Goal: Task Accomplishment & Management: Use online tool/utility

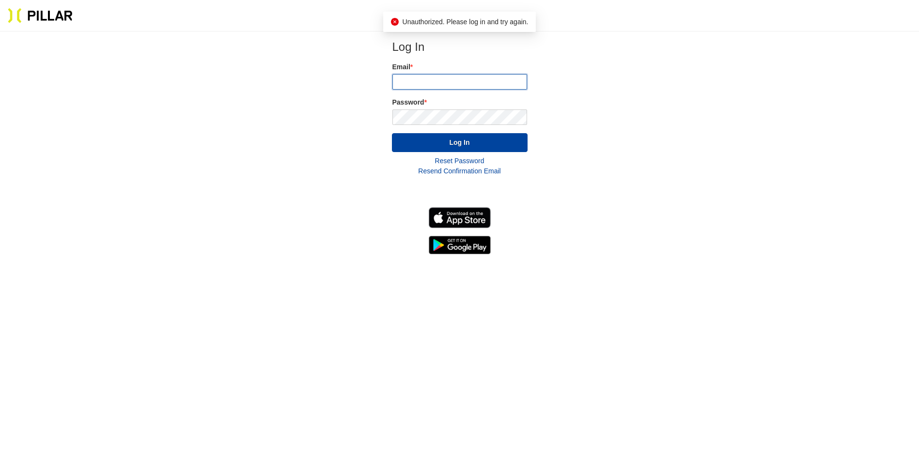
click at [430, 85] on input "email" at bounding box center [459, 82] width 135 height 16
type input "[PERSON_NAME][EMAIL_ADDRESS][PERSON_NAME][PERSON_NAME][DOMAIN_NAME]"
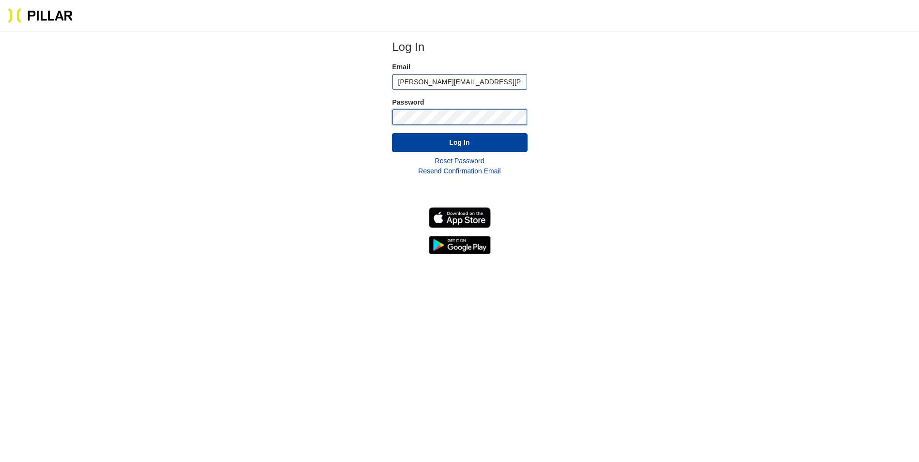
click at [392, 133] on button "Log In" at bounding box center [460, 142] width 136 height 19
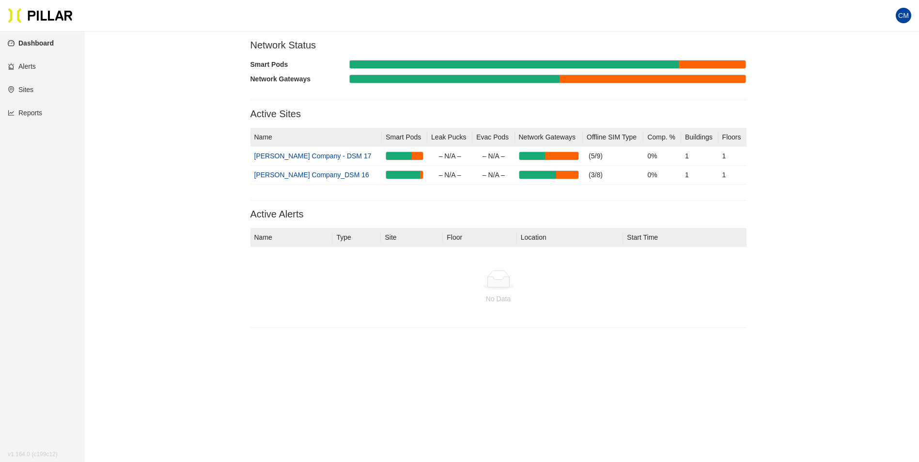
click at [26, 112] on link "Reports" at bounding box center [25, 113] width 34 height 8
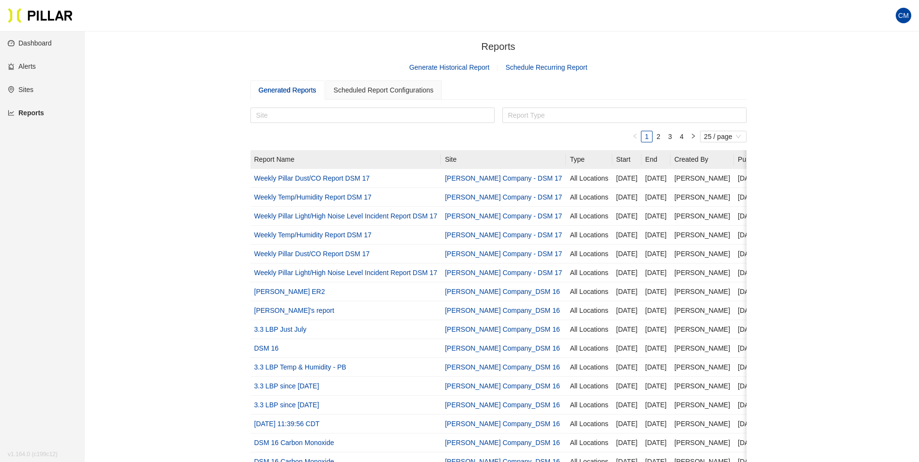
click at [474, 63] on span "Generate Historical Report" at bounding box center [449, 67] width 80 height 11
click at [469, 70] on link "Generate Historical Report" at bounding box center [449, 67] width 80 height 8
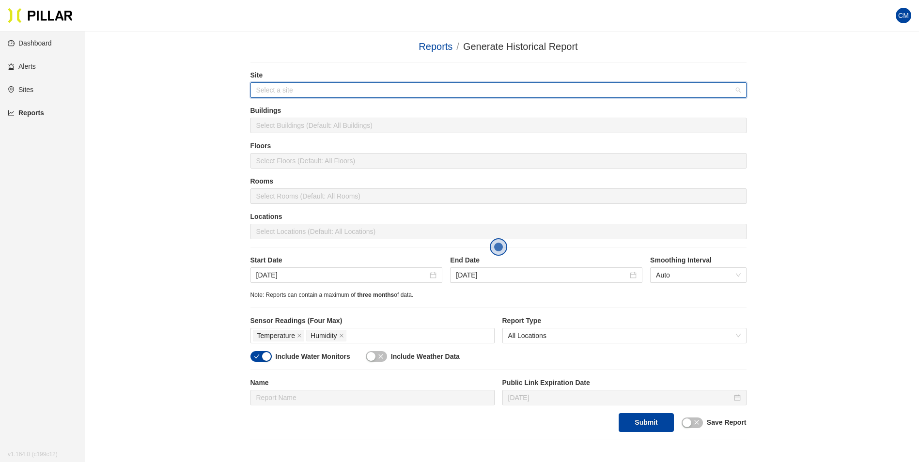
click at [383, 91] on input "search" at bounding box center [495, 90] width 478 height 15
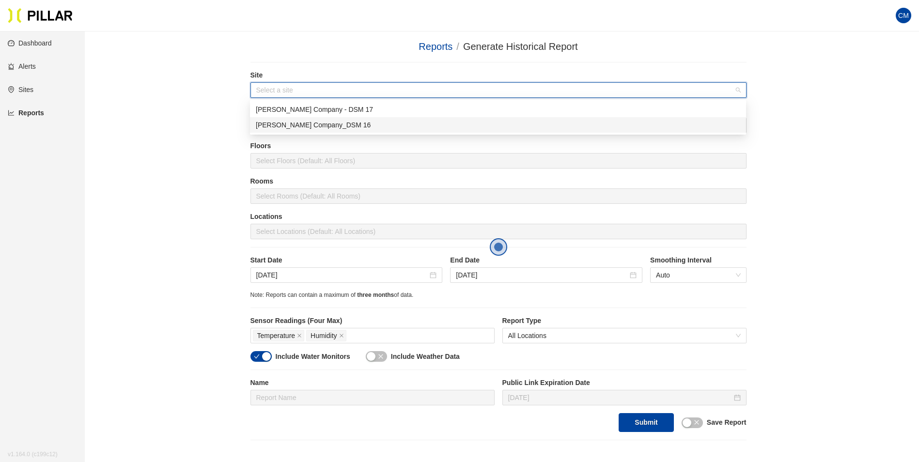
click at [337, 125] on div "[PERSON_NAME] Company_DSM 16" at bounding box center [498, 125] width 485 height 11
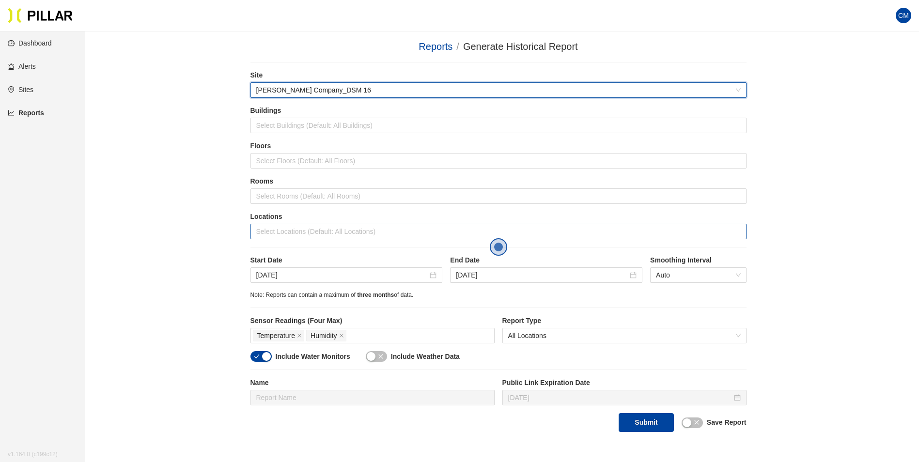
click at [319, 235] on div at bounding box center [498, 232] width 491 height 14
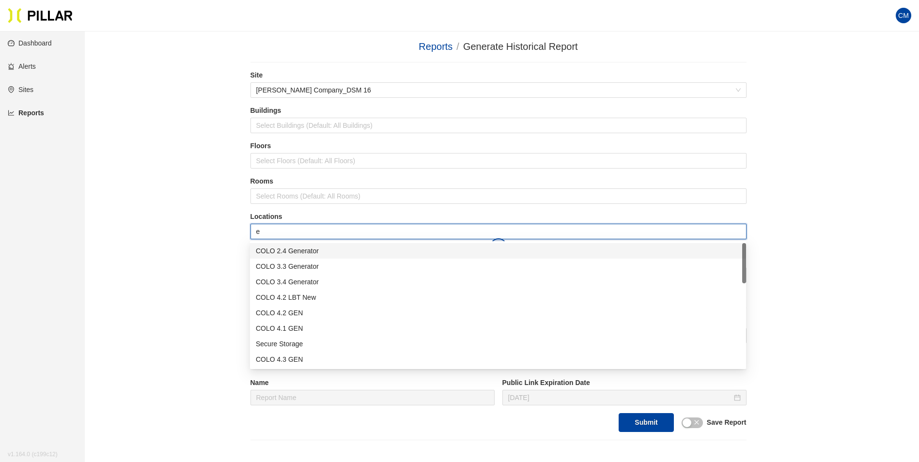
type input "er"
click at [319, 316] on div "Admin ER1" at bounding box center [498, 313] width 485 height 11
type input "er"
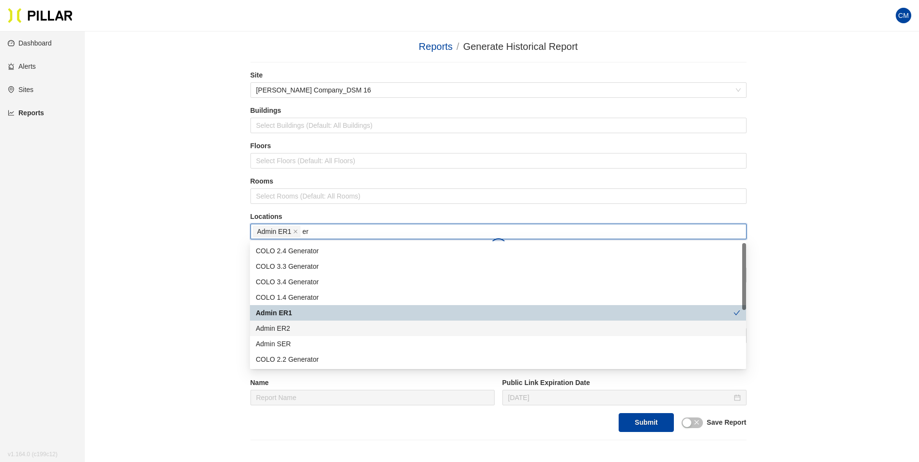
click at [318, 326] on div "Admin ER2" at bounding box center [498, 328] width 485 height 11
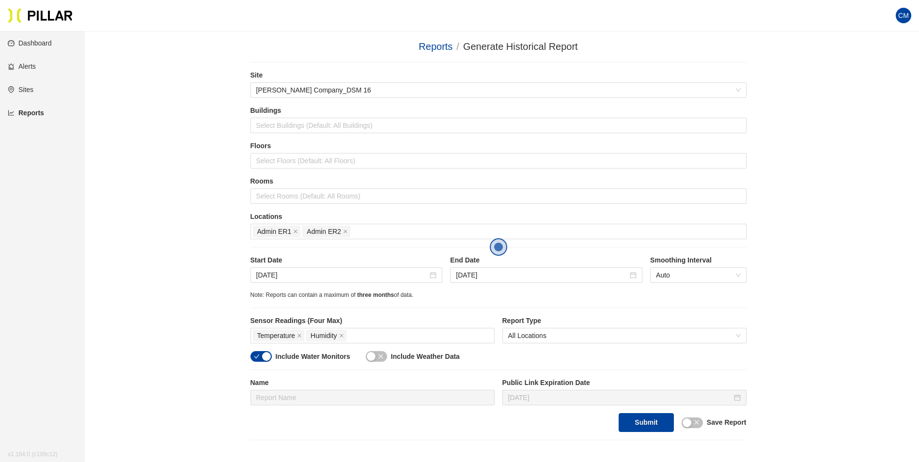
click at [826, 192] on div "Reports / Generate Historical Report / Site [PERSON_NAME] Company_DSM 16 Buildi…" at bounding box center [499, 239] width 780 height 401
click at [301, 278] on input "[DATE]" at bounding box center [342, 275] width 172 height 11
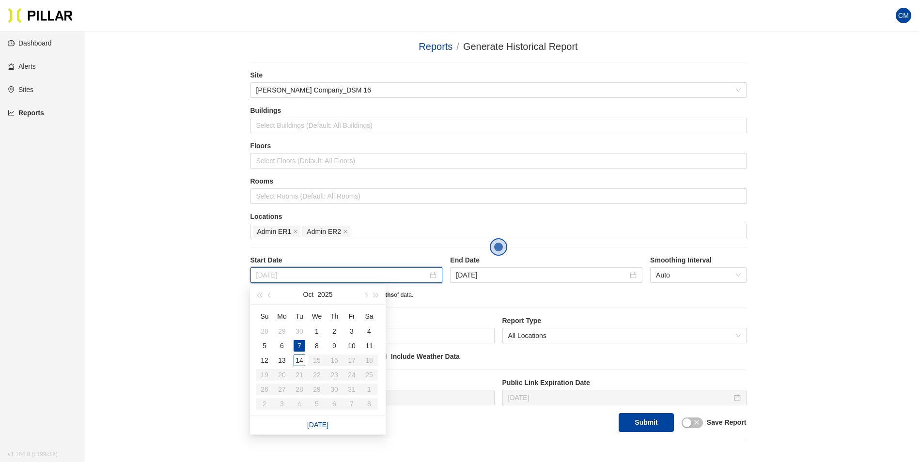
type input "[DATE]"
click at [499, 278] on input "[DATE]" at bounding box center [542, 275] width 172 height 11
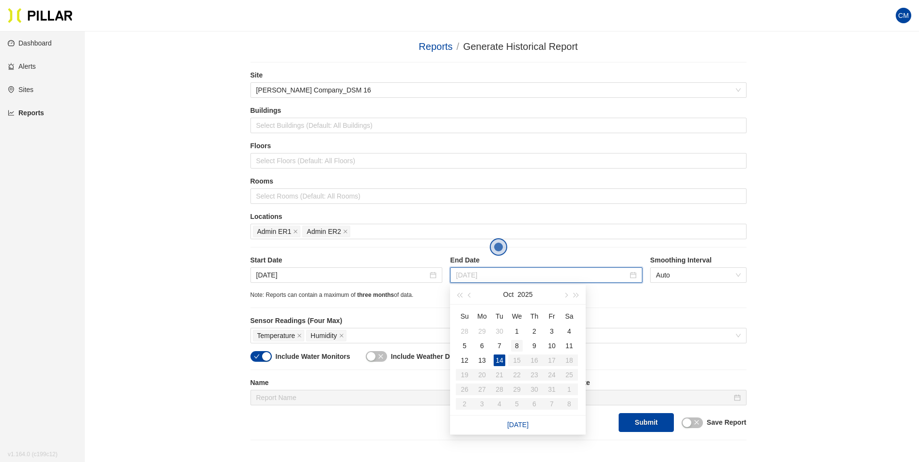
type input "[DATE]"
click at [517, 345] on div "8" at bounding box center [517, 346] width 12 height 12
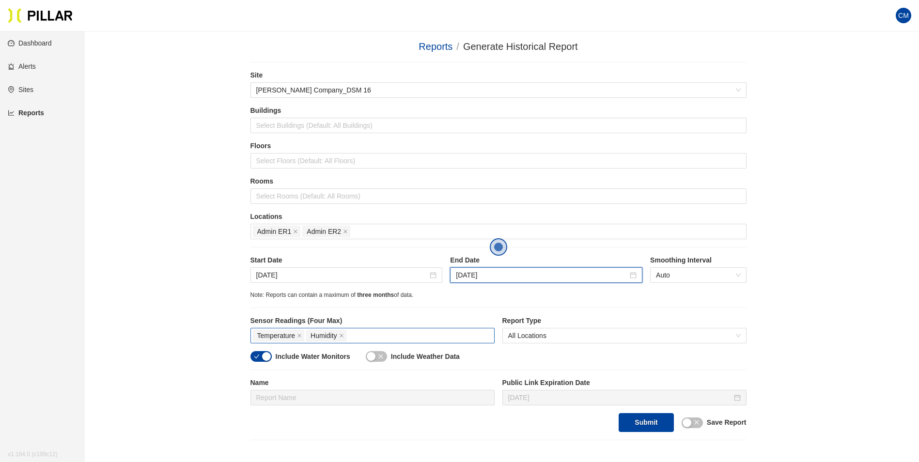
click at [390, 340] on div "Temperature Humidity" at bounding box center [372, 336] width 239 height 14
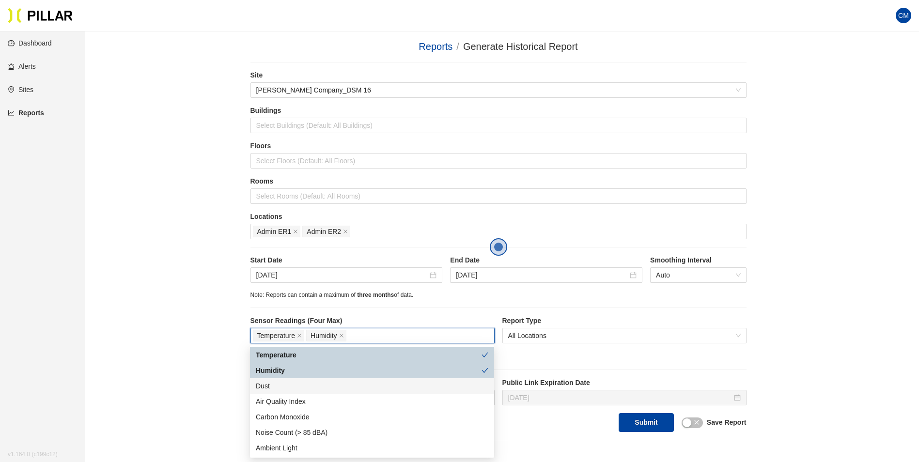
click at [305, 379] on div "Dust" at bounding box center [372, 386] width 244 height 16
click at [798, 329] on div "Reports / Generate Historical Report / Site [PERSON_NAME] Company_DSM 16 Buildi…" at bounding box center [499, 239] width 780 height 401
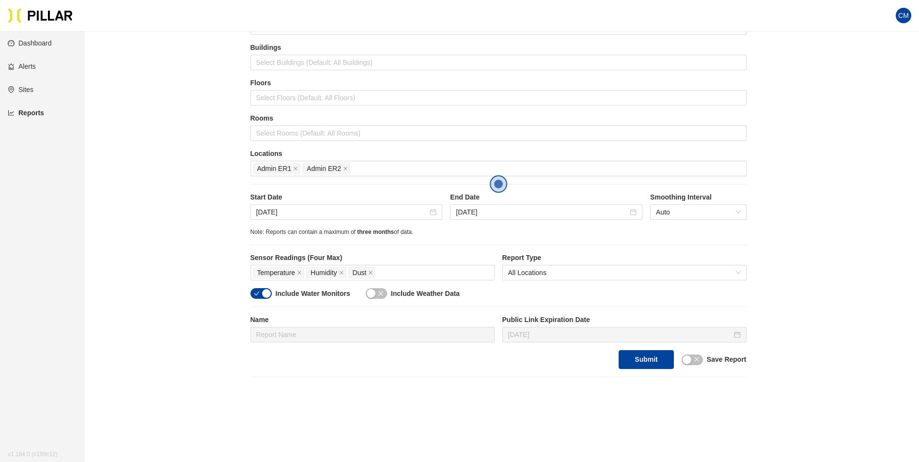
scroll to position [133, 0]
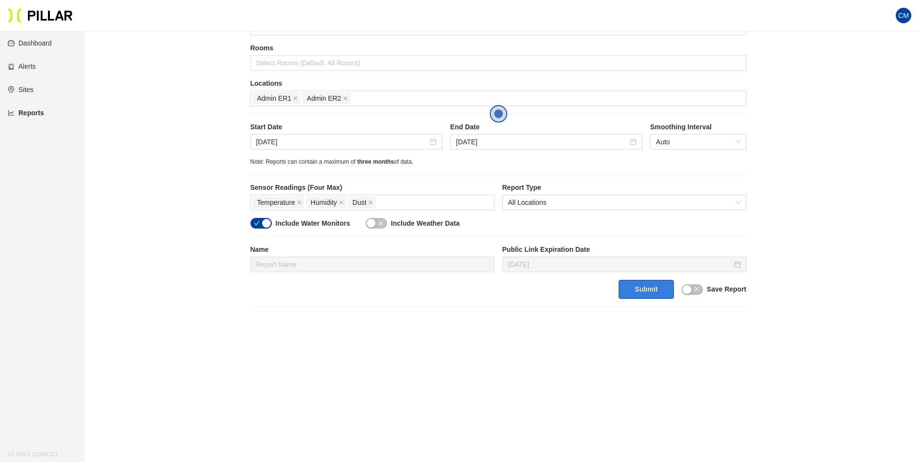
click at [651, 288] on button "Submit" at bounding box center [646, 289] width 55 height 19
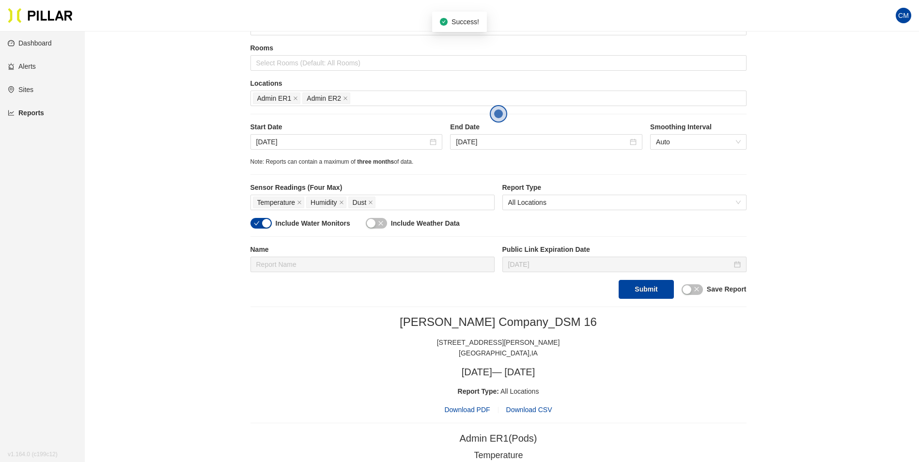
click at [466, 411] on span "Download PDF" at bounding box center [467, 410] width 46 height 11
click at [291, 148] on div "[DATE]" at bounding box center [346, 142] width 192 height 16
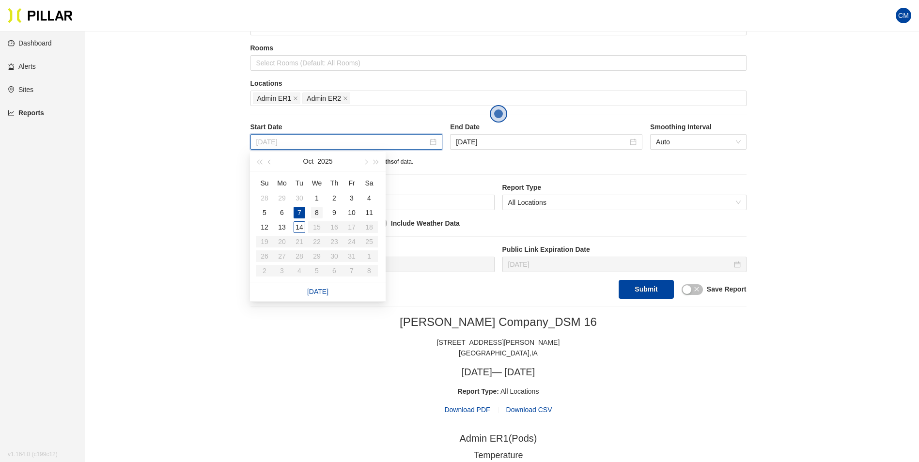
type input "[DATE]"
click at [320, 212] on div "8" at bounding box center [317, 213] width 12 height 12
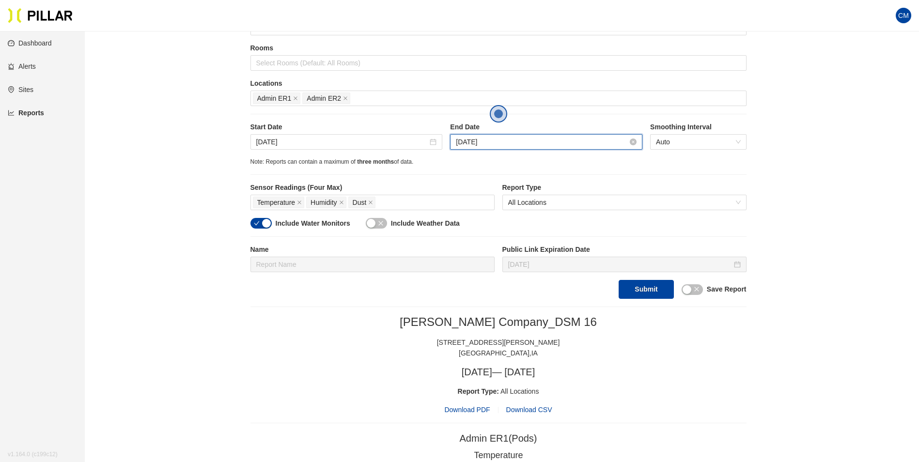
click at [491, 146] on input "[DATE]" at bounding box center [542, 142] width 172 height 11
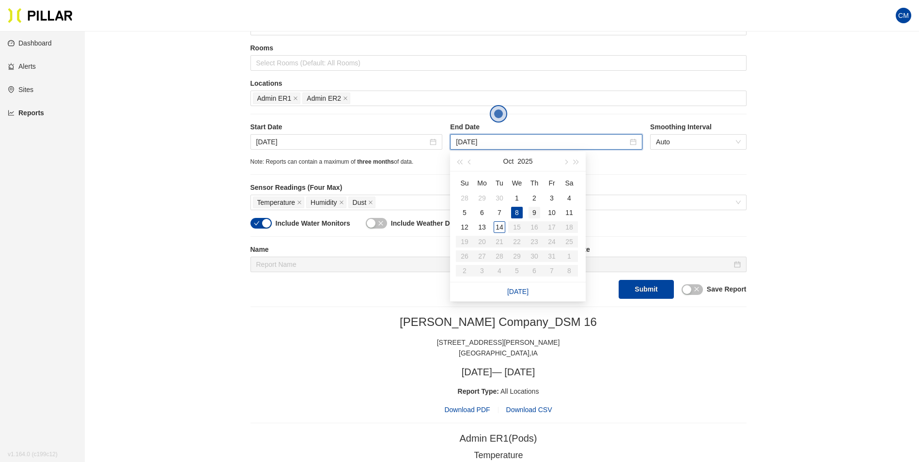
type input "[DATE]"
click at [535, 211] on div "9" at bounding box center [535, 213] width 12 height 12
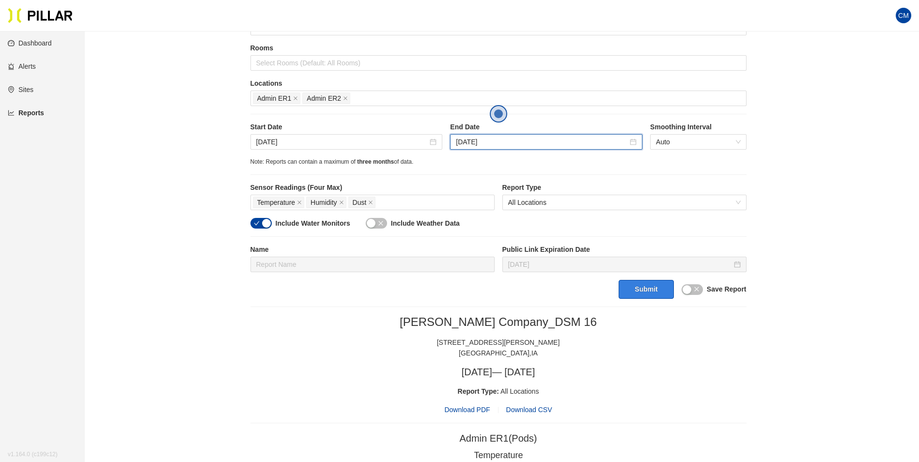
click at [653, 289] on button "Submit" at bounding box center [646, 289] width 55 height 19
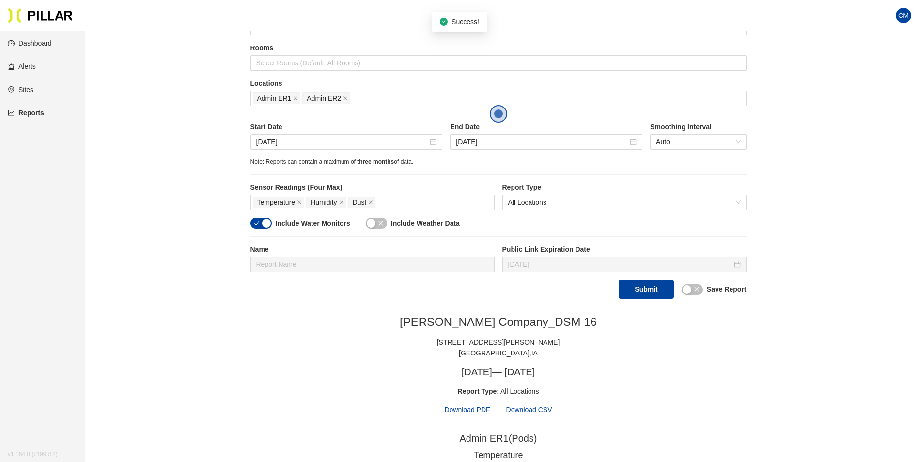
click at [480, 407] on span "Download PDF" at bounding box center [467, 410] width 46 height 11
click at [333, 145] on input "[DATE]" at bounding box center [342, 142] width 172 height 11
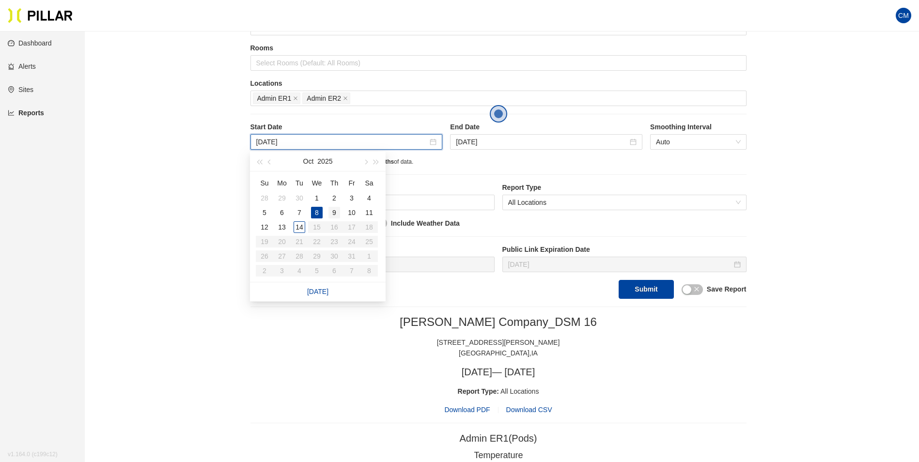
type input "[DATE]"
click at [330, 212] on div "9" at bounding box center [334, 213] width 12 height 12
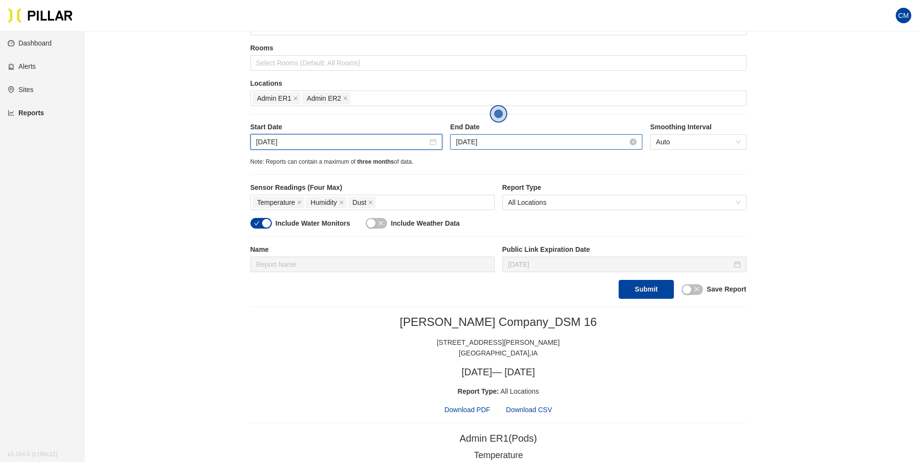
click at [477, 139] on input "[DATE]" at bounding box center [542, 142] width 172 height 11
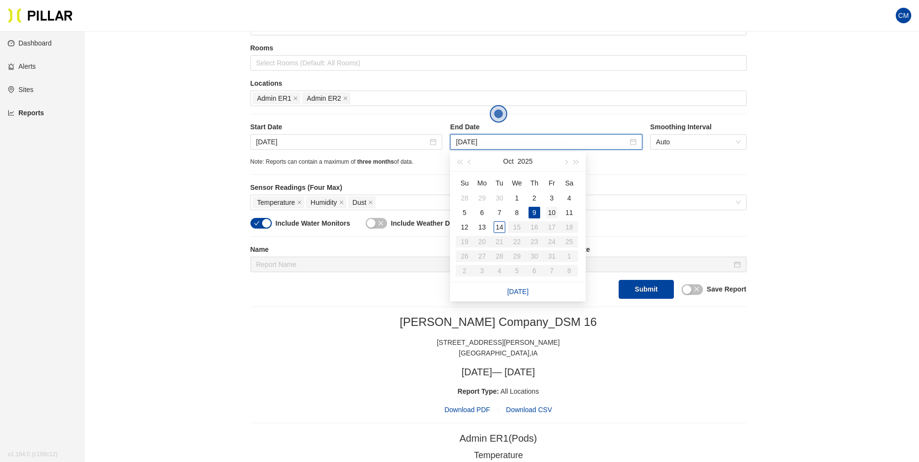
type input "[DATE]"
click at [555, 215] on div "10" at bounding box center [552, 213] width 12 height 12
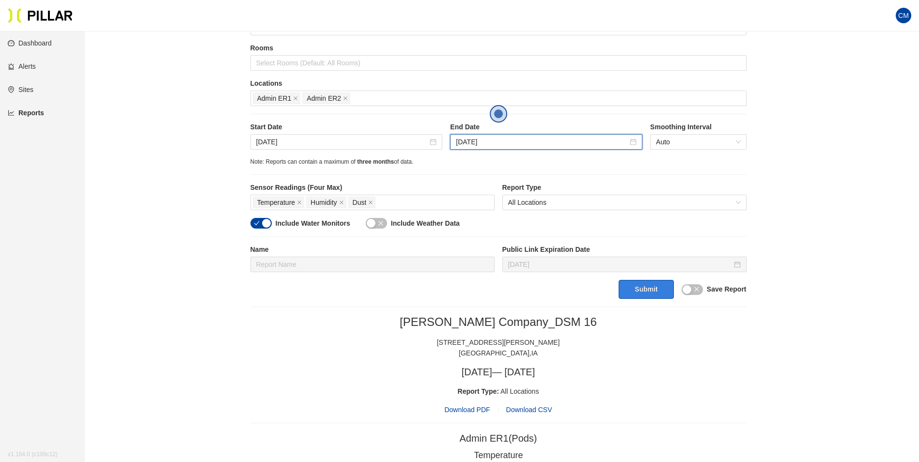
click at [626, 289] on button "Submit" at bounding box center [646, 289] width 55 height 19
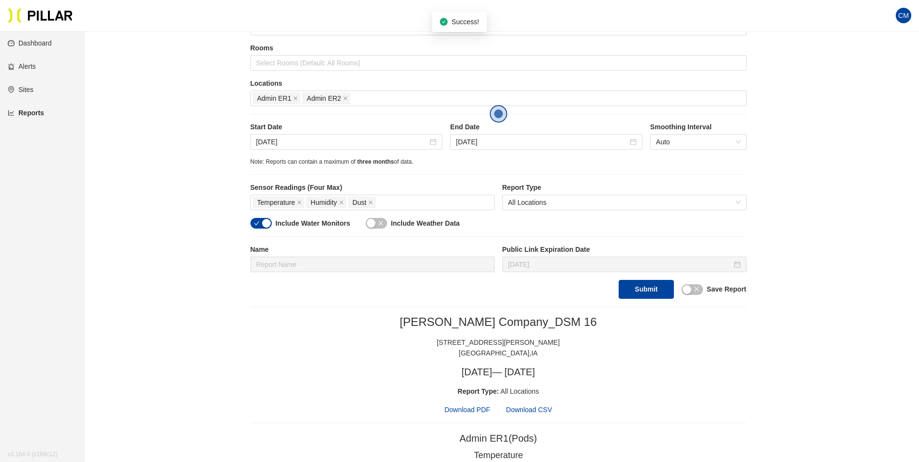
click at [471, 413] on span "Download PDF" at bounding box center [467, 410] width 46 height 11
click at [334, 139] on input "[DATE]" at bounding box center [342, 142] width 172 height 11
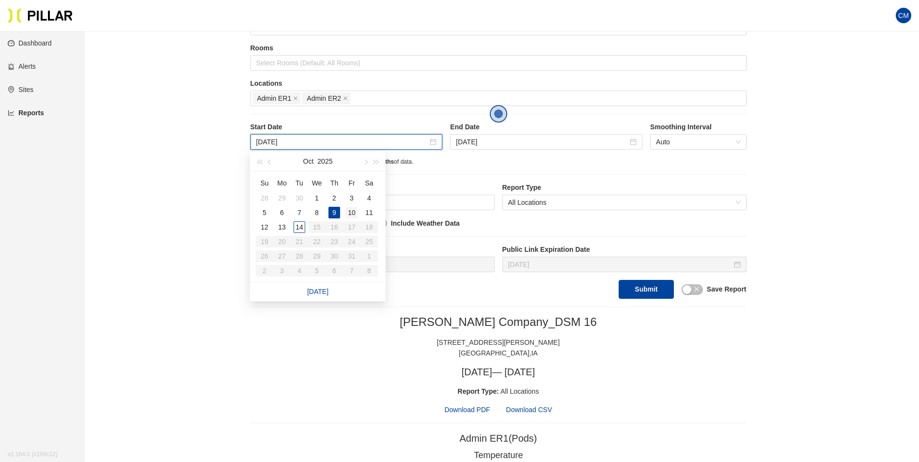
type input "[DATE]"
click at [352, 213] on div "10" at bounding box center [352, 213] width 12 height 12
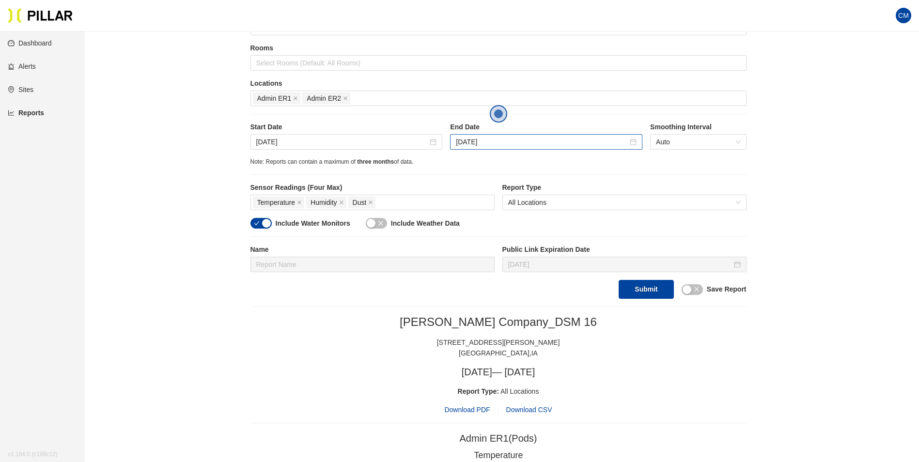
click at [510, 148] on div "[DATE]" at bounding box center [546, 142] width 192 height 16
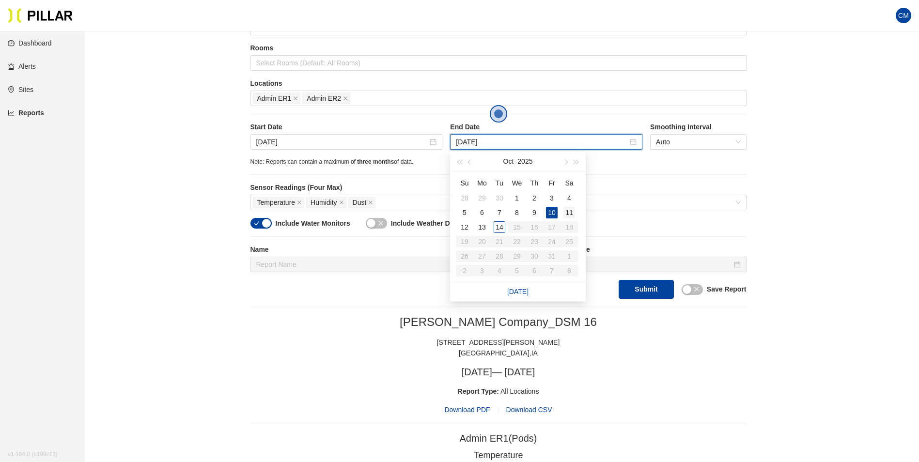
type input "[DATE]"
click at [573, 212] on div "11" at bounding box center [569, 213] width 12 height 12
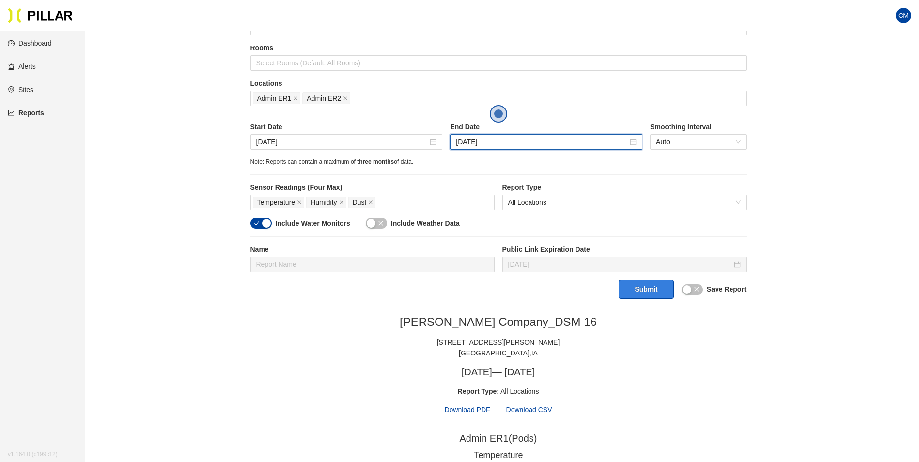
click at [644, 295] on button "Submit" at bounding box center [646, 289] width 55 height 19
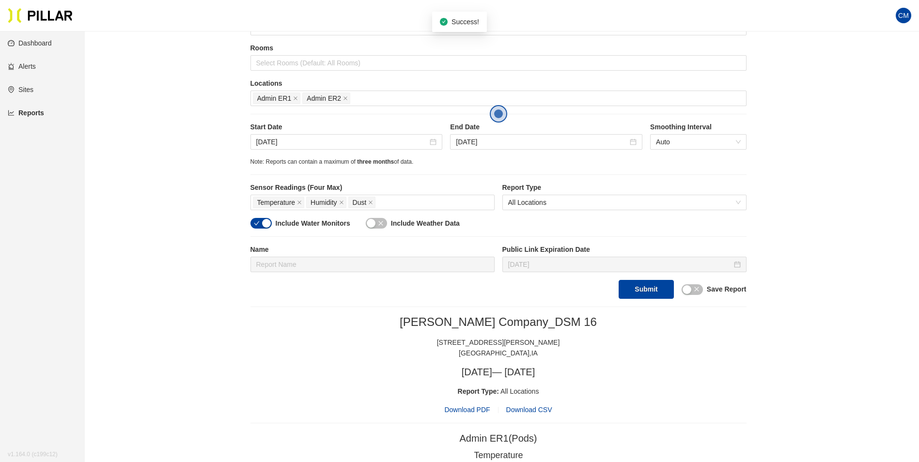
click at [462, 408] on span "Download PDF" at bounding box center [467, 410] width 46 height 11
click at [334, 141] on input "[DATE]" at bounding box center [342, 142] width 172 height 11
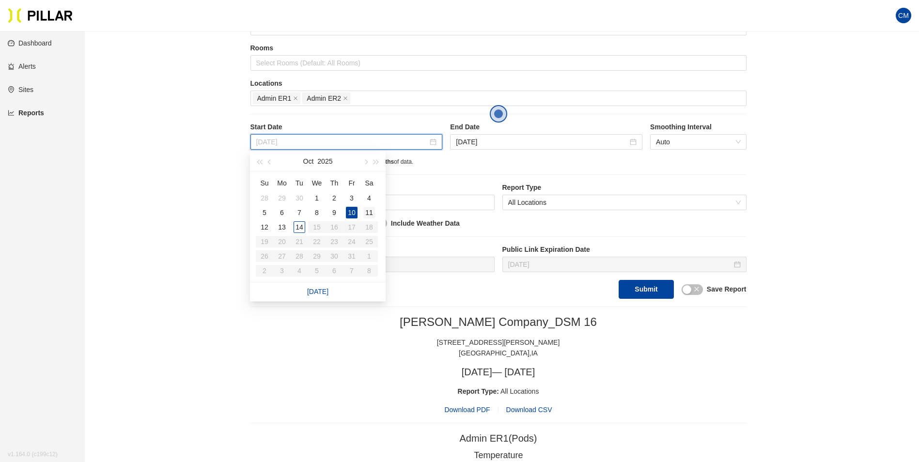
type input "[DATE]"
click at [368, 210] on div "11" at bounding box center [369, 213] width 12 height 12
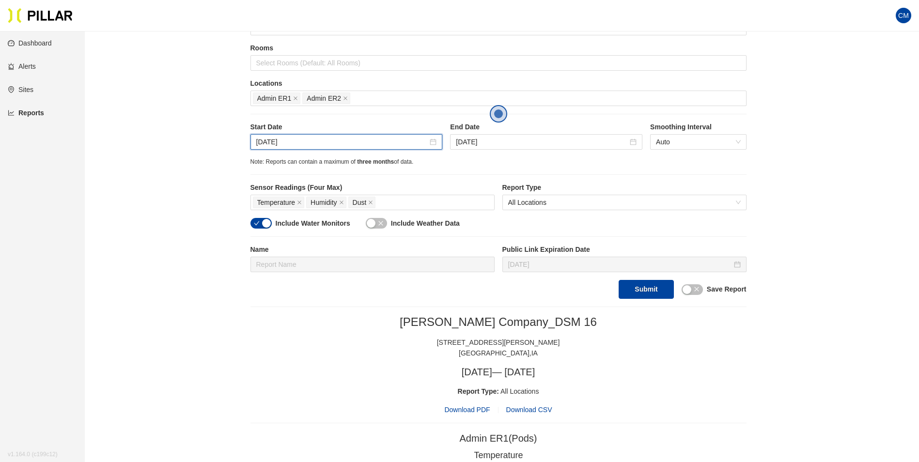
click at [489, 128] on label "End Date" at bounding box center [546, 127] width 192 height 10
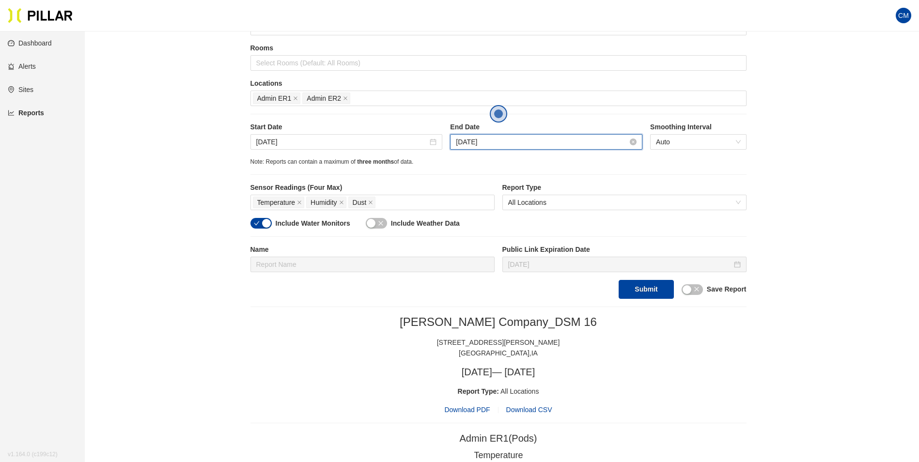
click at [492, 143] on input "[DATE]" at bounding box center [542, 142] width 172 height 11
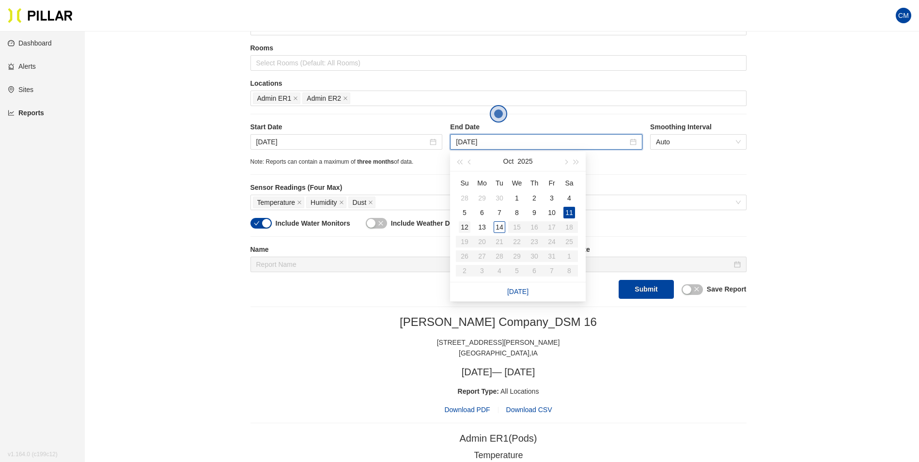
type input "[DATE]"
click at [465, 224] on div "12" at bounding box center [465, 227] width 12 height 12
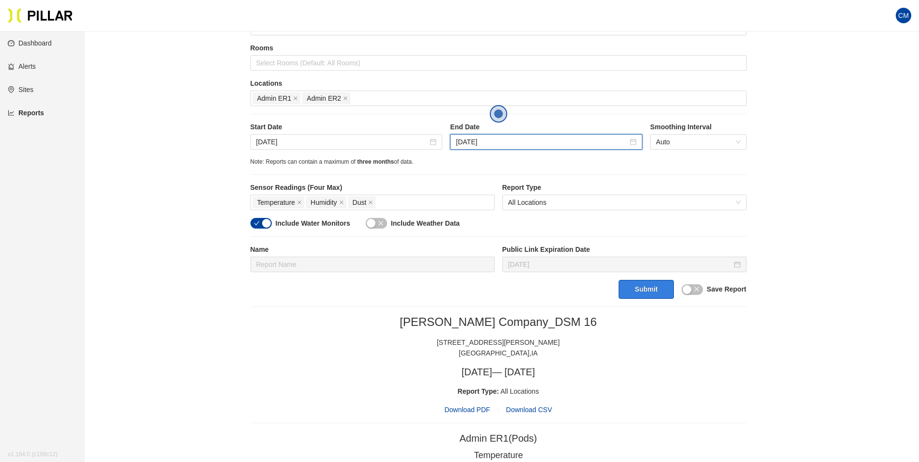
click at [640, 292] on button "Submit" at bounding box center [646, 289] width 55 height 19
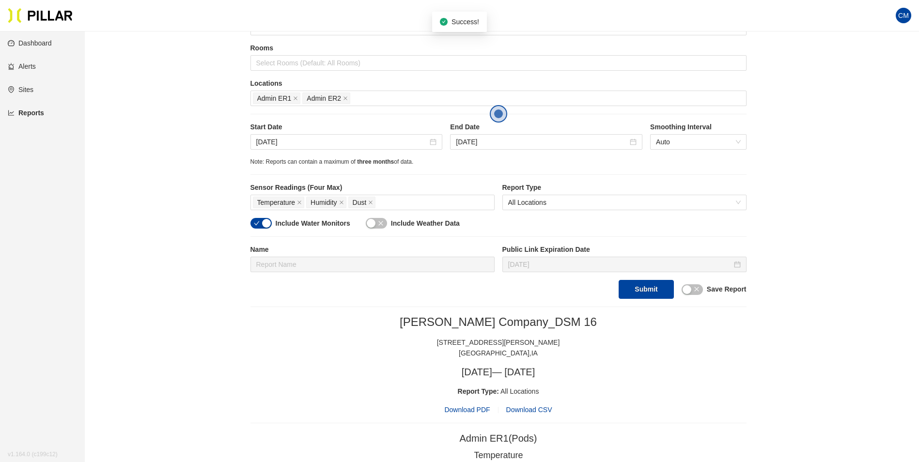
click at [463, 415] on span "Download PDF" at bounding box center [467, 410] width 46 height 11
click at [332, 141] on input "[DATE]" at bounding box center [342, 142] width 172 height 11
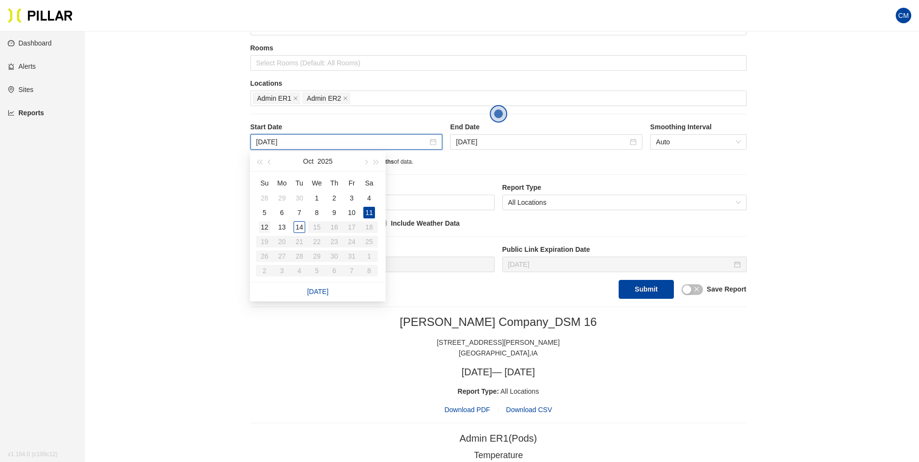
type input "[DATE]"
click at [262, 228] on div "12" at bounding box center [265, 227] width 12 height 12
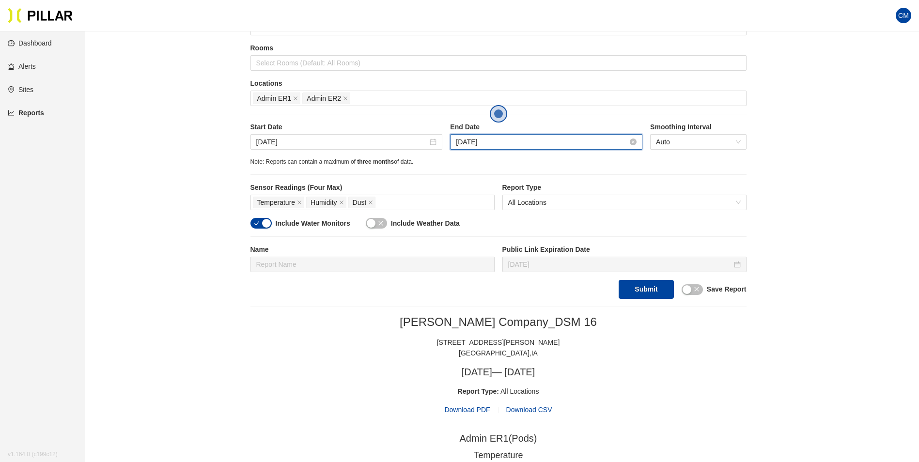
click at [499, 141] on input "[DATE]" at bounding box center [542, 142] width 172 height 11
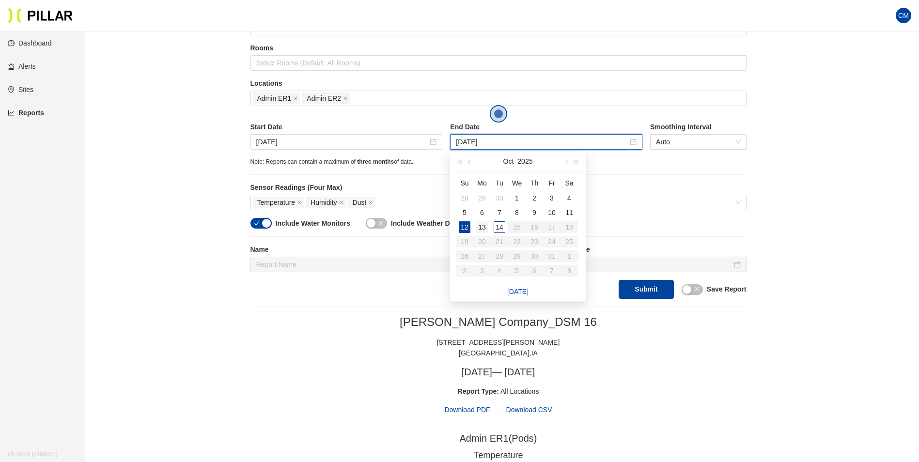
type input "[DATE]"
click at [477, 233] on div "13" at bounding box center [482, 227] width 12 height 12
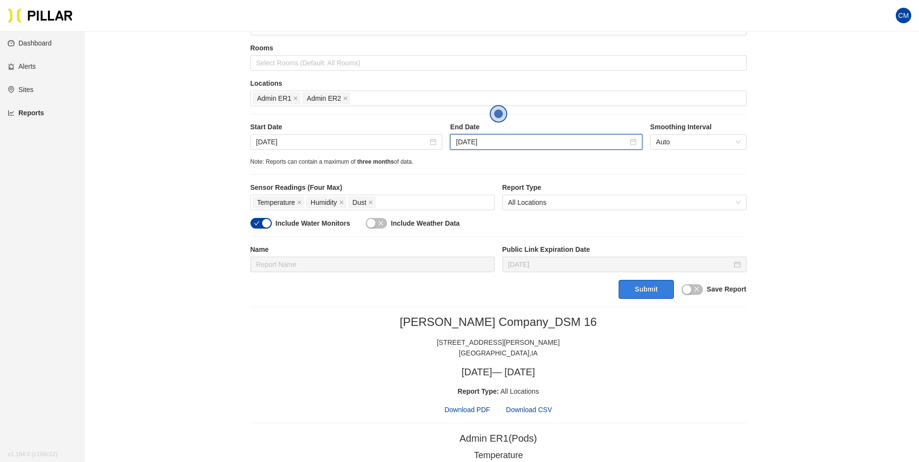
click at [643, 291] on button "Submit" at bounding box center [646, 289] width 55 height 19
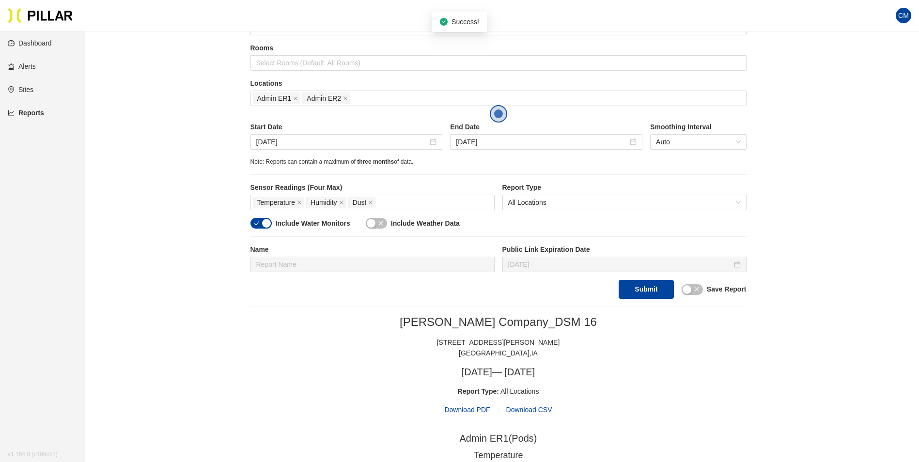
click at [475, 407] on span "Download PDF" at bounding box center [467, 410] width 46 height 11
click at [294, 95] on span at bounding box center [295, 98] width 5 height 11
click at [295, 95] on span at bounding box center [295, 98] width 5 height 11
click at [295, 95] on div at bounding box center [498, 99] width 491 height 14
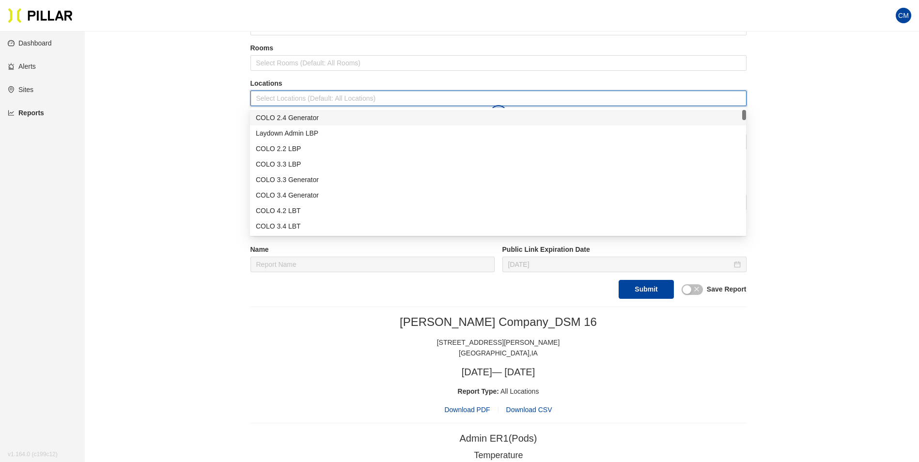
type input "c"
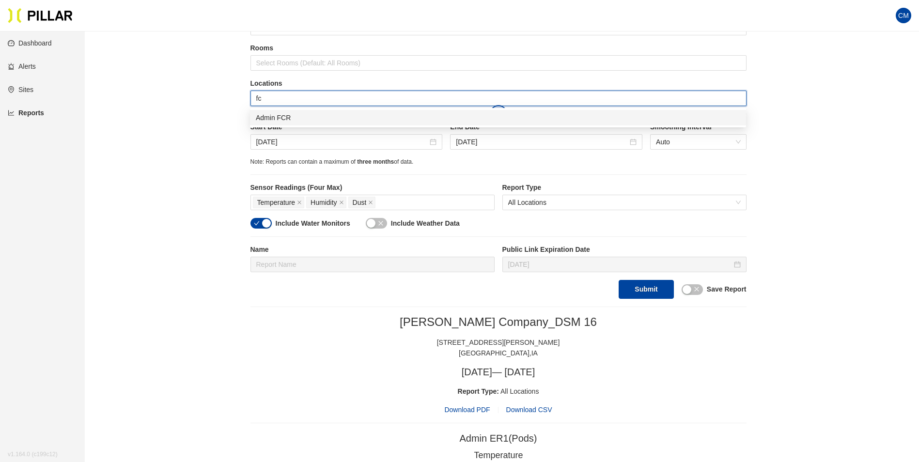
type input "fcr"
click at [323, 111] on div "Admin FCR" at bounding box center [498, 118] width 496 height 16
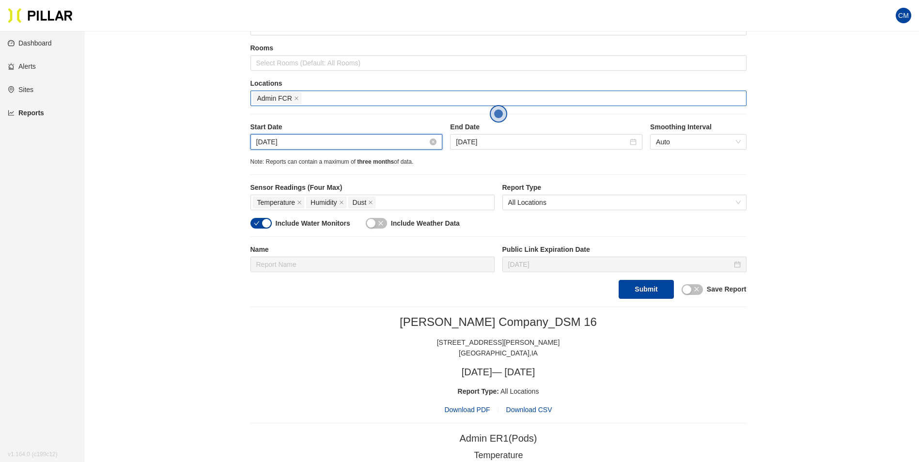
click at [282, 141] on input "[DATE]" at bounding box center [342, 142] width 172 height 11
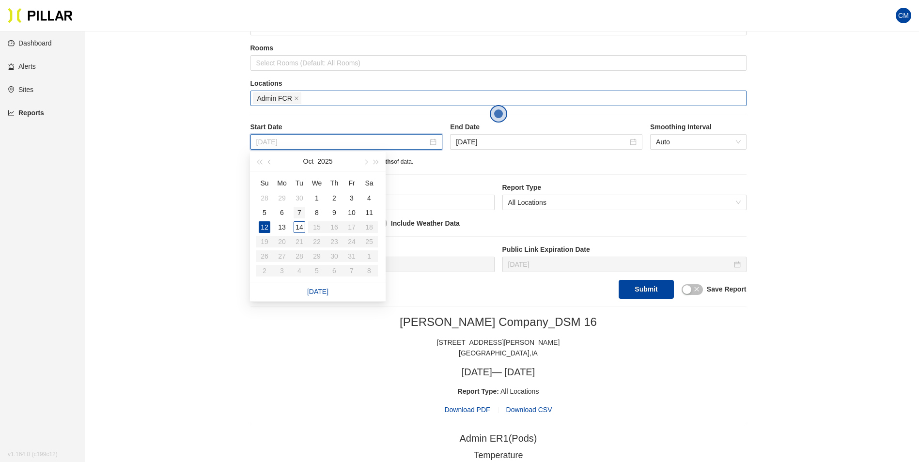
type input "[DATE]"
click at [300, 213] on div "7" at bounding box center [300, 213] width 12 height 12
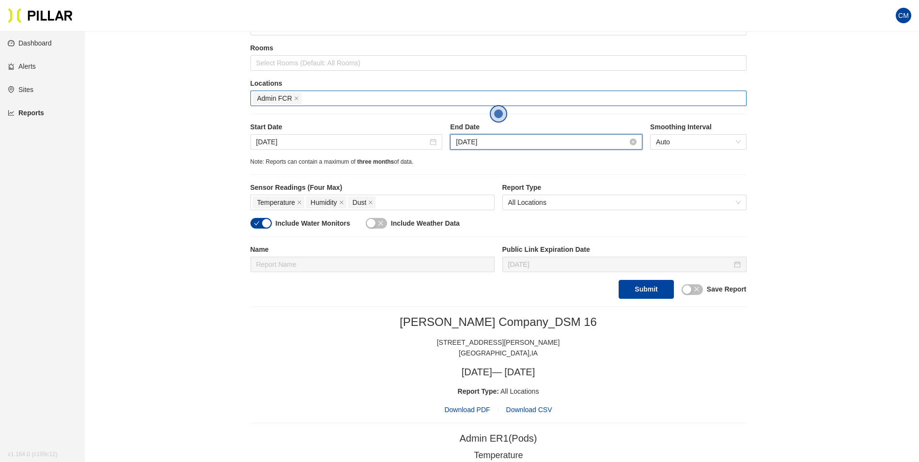
click at [515, 141] on input "[DATE]" at bounding box center [542, 142] width 172 height 11
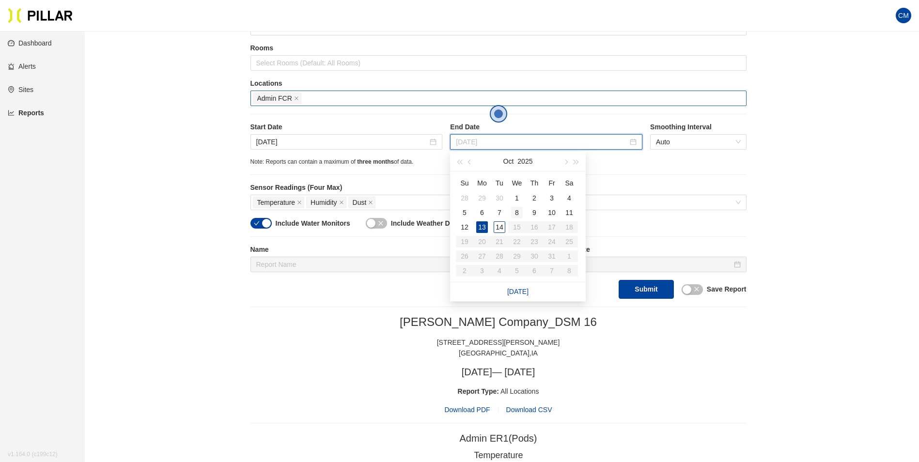
type input "[DATE]"
drag, startPoint x: 516, startPoint y: 214, endPoint x: 523, endPoint y: 212, distance: 7.4
click at [516, 214] on div "8" at bounding box center [517, 213] width 12 height 12
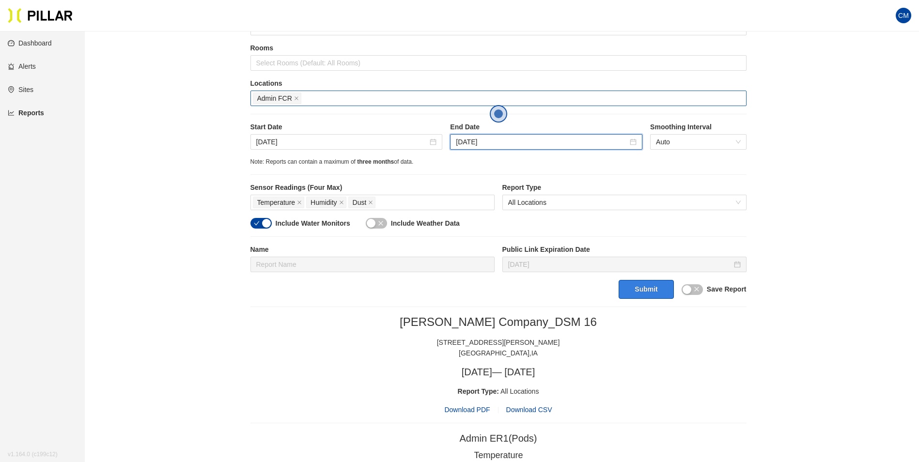
click at [634, 281] on button "Submit" at bounding box center [646, 289] width 55 height 19
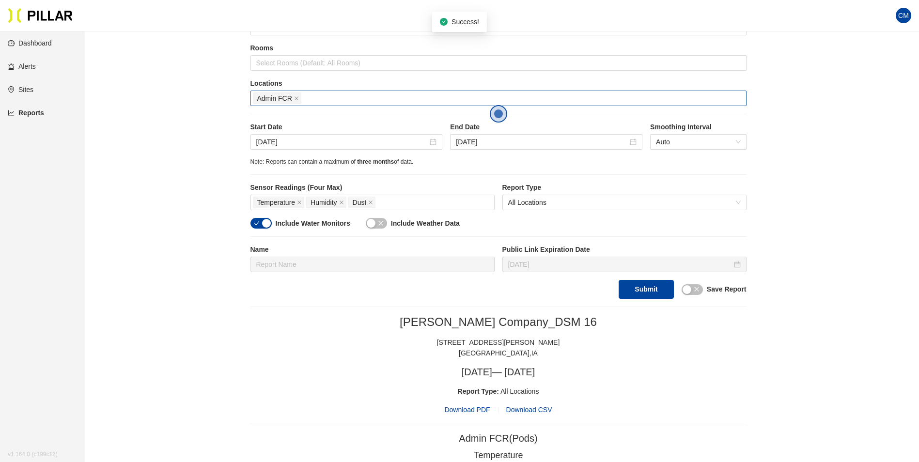
click at [470, 414] on span "Download PDF" at bounding box center [467, 410] width 46 height 11
click at [314, 149] on div "[DATE]" at bounding box center [346, 142] width 192 height 16
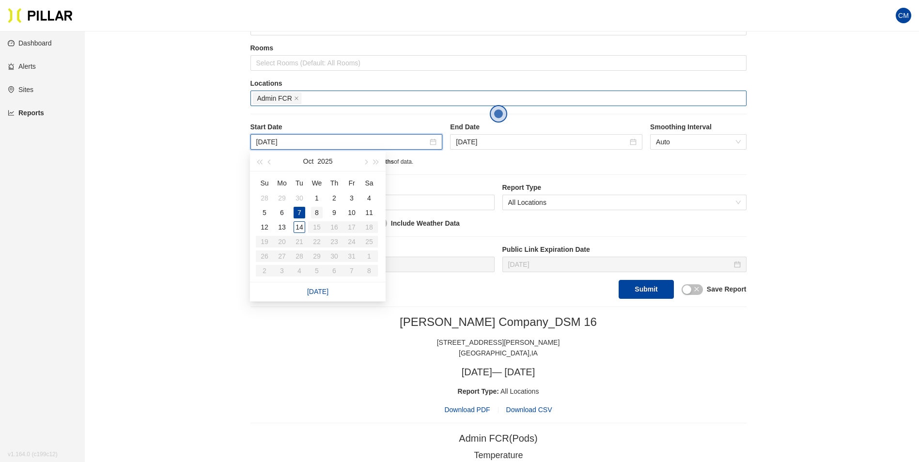
type input "[DATE]"
click at [317, 215] on div "8" at bounding box center [317, 213] width 12 height 12
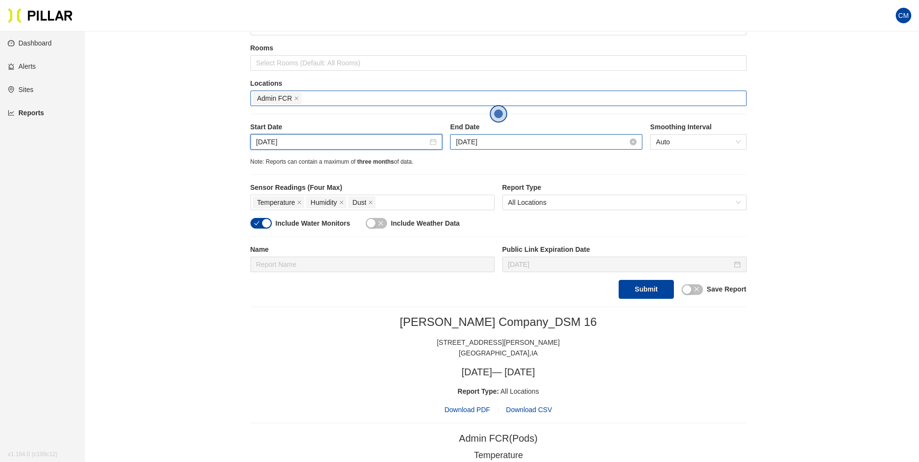
click at [498, 142] on input "[DATE]" at bounding box center [542, 142] width 172 height 11
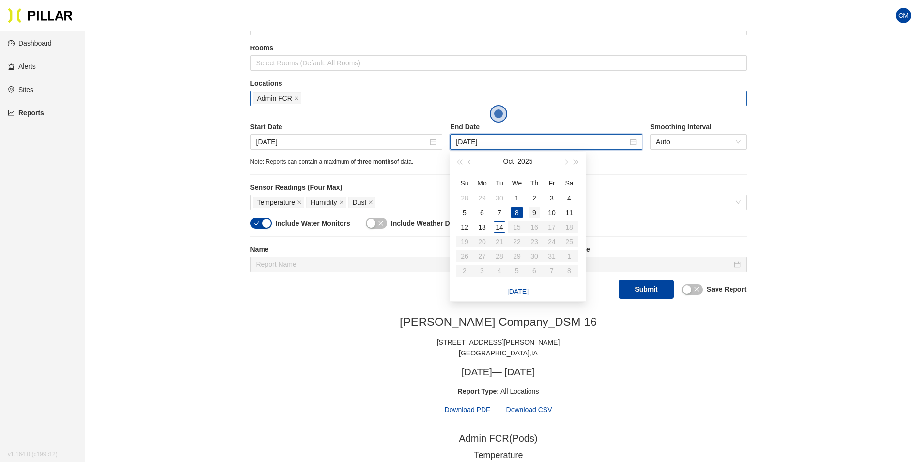
type input "[DATE]"
click at [535, 213] on div "9" at bounding box center [535, 213] width 12 height 12
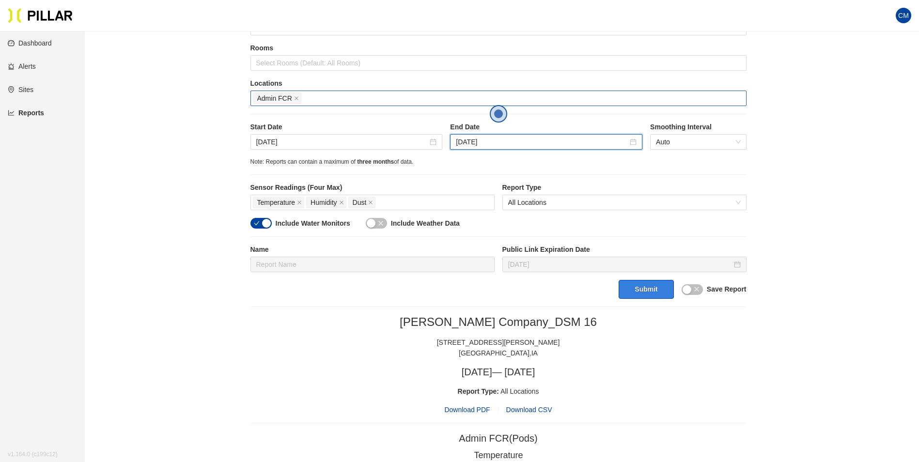
click at [633, 291] on button "Submit" at bounding box center [646, 289] width 55 height 19
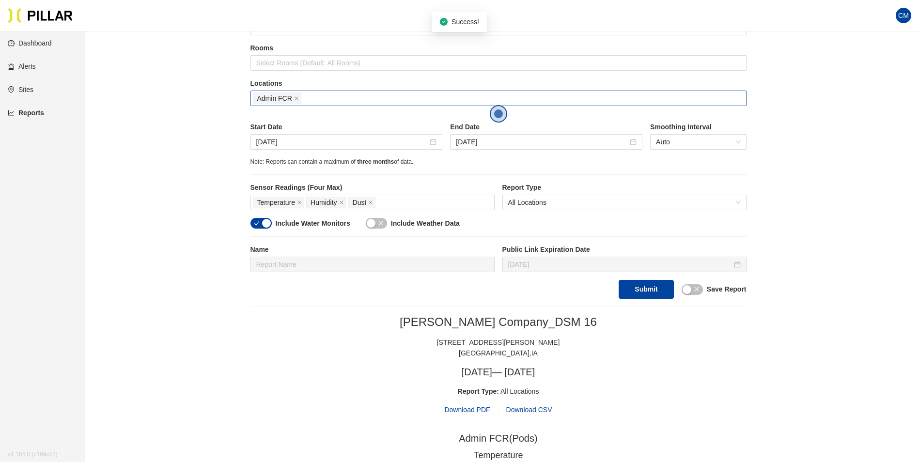
click at [466, 407] on span "Download PDF" at bounding box center [467, 410] width 46 height 11
click at [285, 145] on input "[DATE]" at bounding box center [342, 142] width 172 height 11
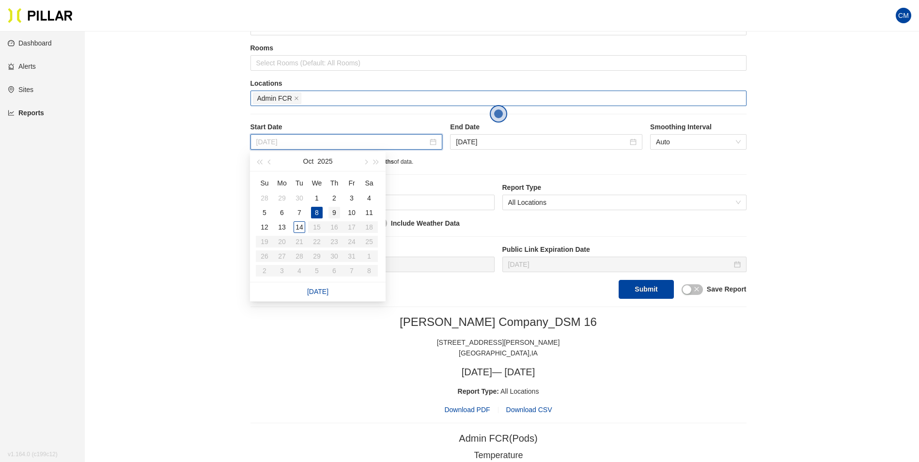
type input "[DATE]"
click at [334, 214] on div "9" at bounding box center [334, 213] width 12 height 12
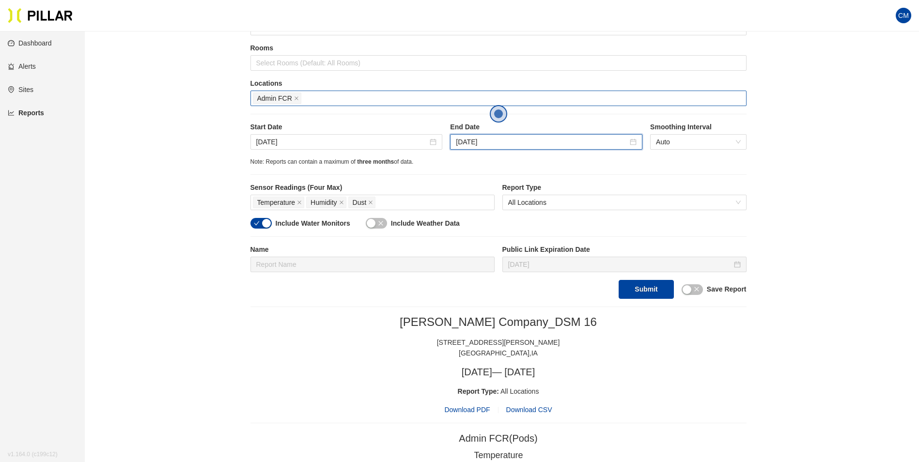
drag, startPoint x: 503, startPoint y: 141, endPoint x: 509, endPoint y: 149, distance: 9.7
click at [503, 141] on input "[DATE]" at bounding box center [542, 142] width 172 height 11
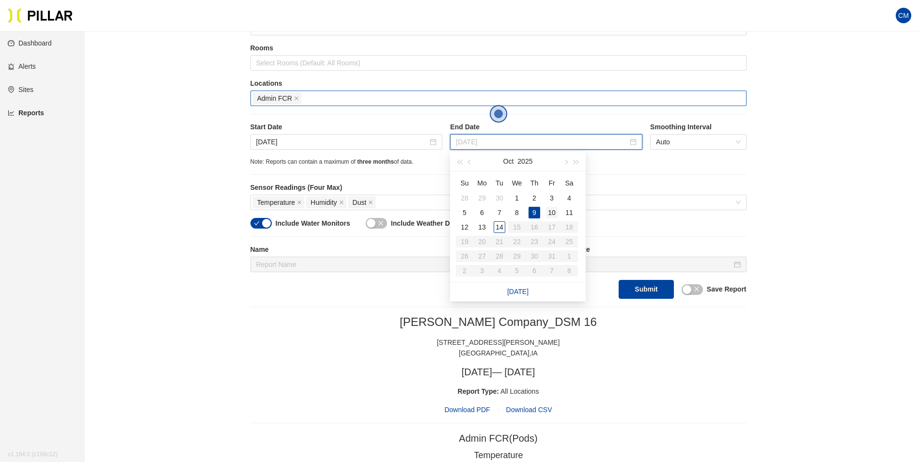
type input "[DATE]"
click at [555, 217] on div "10" at bounding box center [552, 213] width 12 height 12
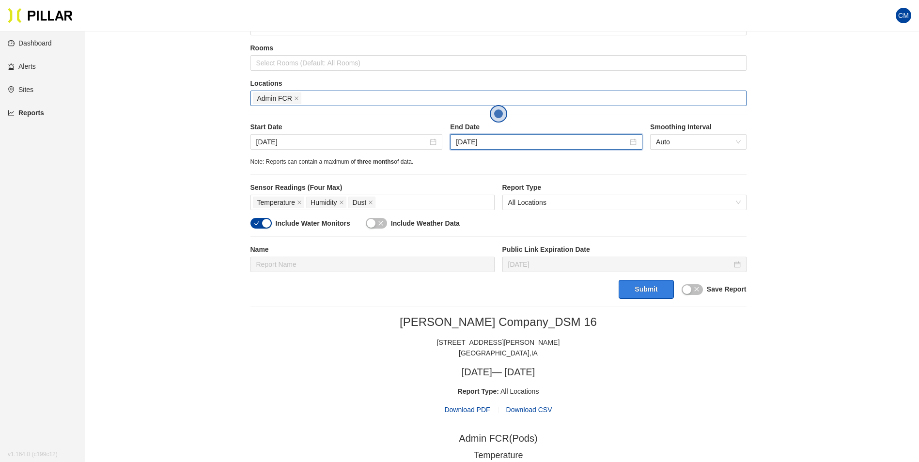
click at [629, 285] on button "Submit" at bounding box center [646, 289] width 55 height 19
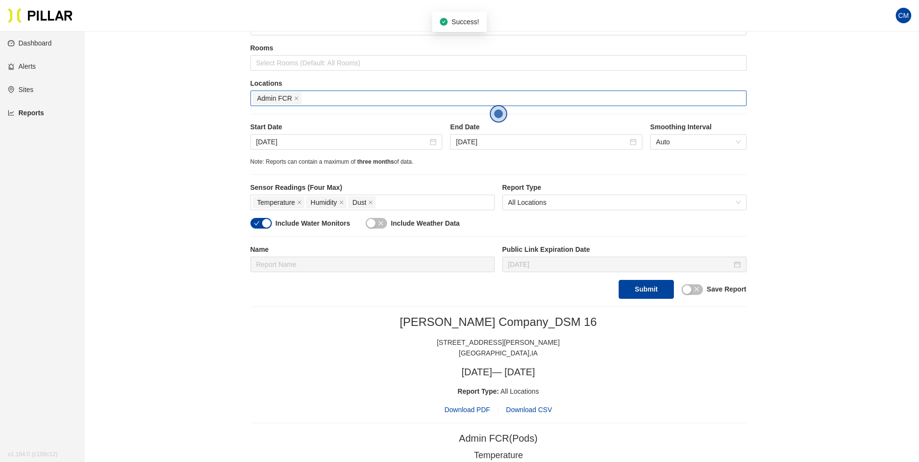
click at [481, 411] on span "Download PDF" at bounding box center [467, 410] width 46 height 11
click at [310, 141] on input "[DATE]" at bounding box center [342, 142] width 172 height 11
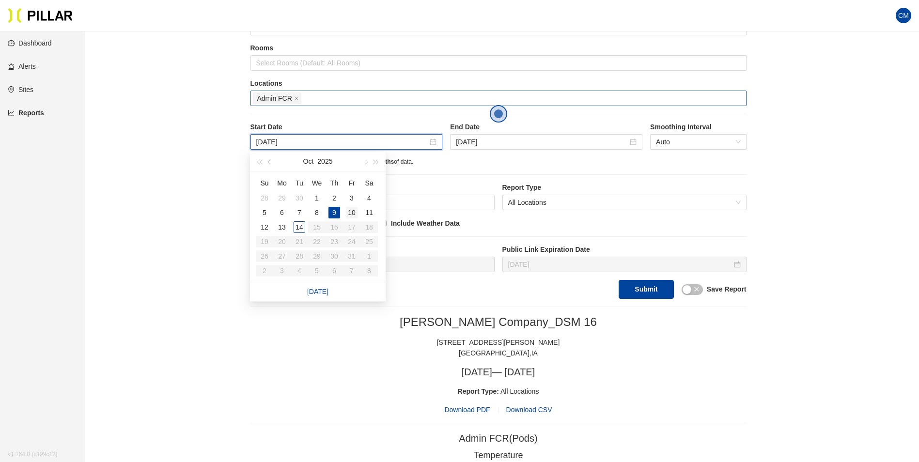
type input "[DATE]"
click at [350, 211] on div "10" at bounding box center [352, 213] width 12 height 12
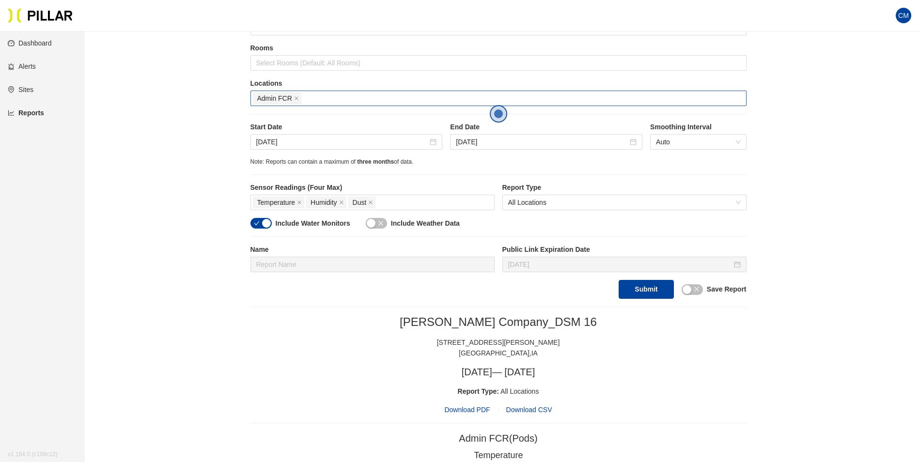
click at [481, 152] on div "Start Date [DATE] End Date [DATE] Smoothing Interval Auto" at bounding box center [498, 139] width 496 height 35
click at [499, 139] on input "[DATE]" at bounding box center [542, 142] width 172 height 11
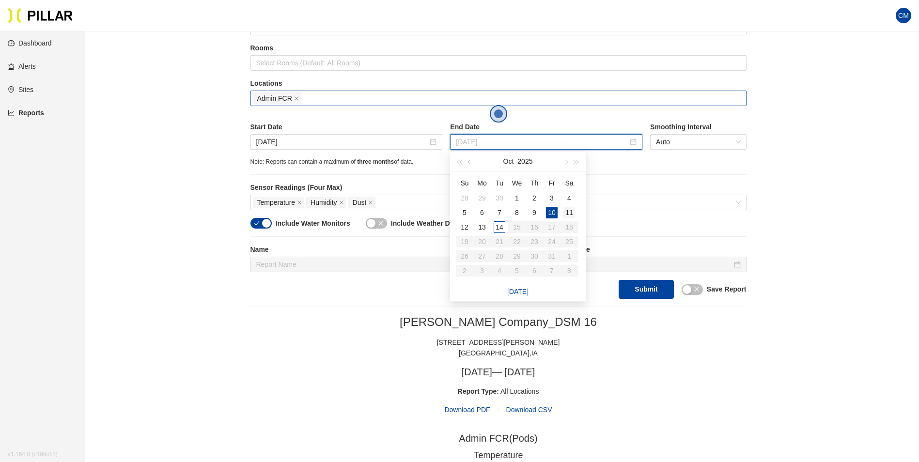
type input "[DATE]"
click at [567, 217] on div "11" at bounding box center [569, 213] width 12 height 12
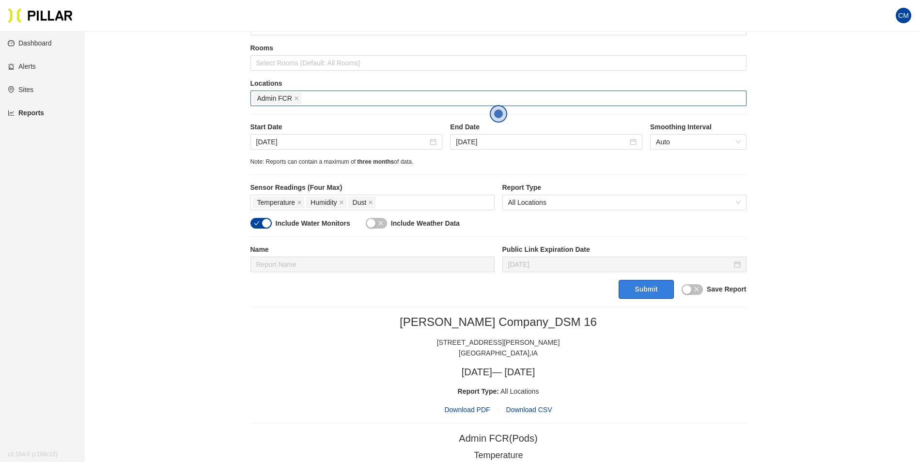
click at [644, 292] on button "Submit" at bounding box center [646, 289] width 55 height 19
click at [484, 406] on span "Download PDF" at bounding box center [467, 410] width 46 height 11
click at [305, 129] on label "Start Date" at bounding box center [346, 127] width 192 height 10
click at [291, 138] on input "[DATE]" at bounding box center [342, 142] width 172 height 11
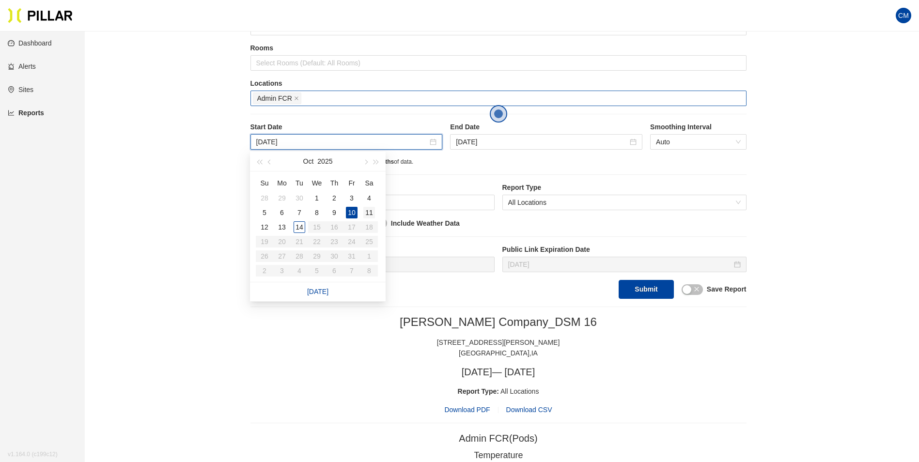
type input "[DATE]"
click at [371, 215] on div "11" at bounding box center [369, 213] width 12 height 12
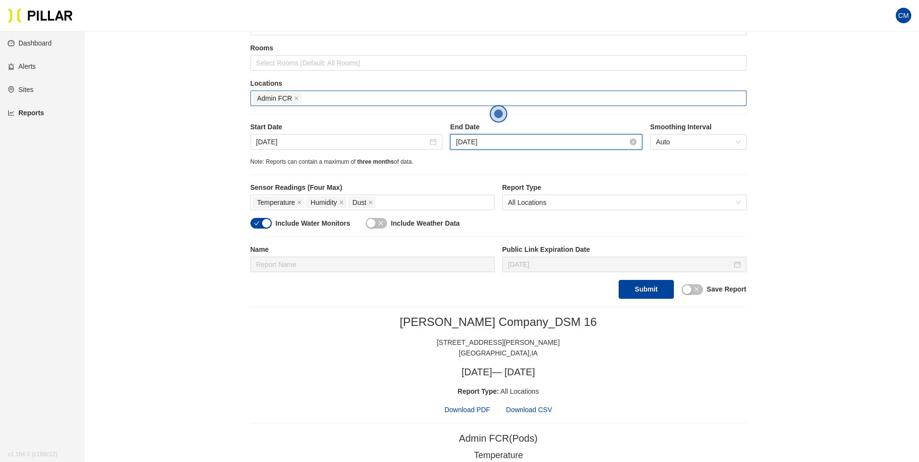
click at [478, 139] on input "[DATE]" at bounding box center [542, 142] width 172 height 11
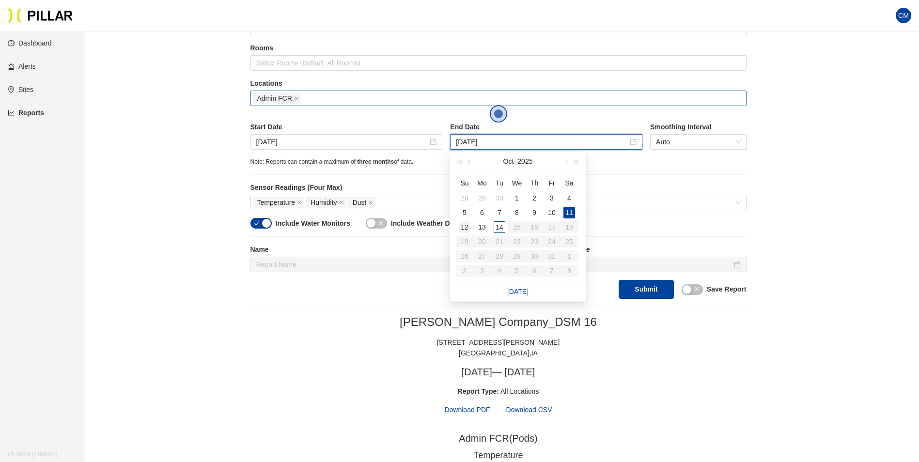
type input "[DATE]"
click at [459, 229] on div "12" at bounding box center [465, 227] width 12 height 12
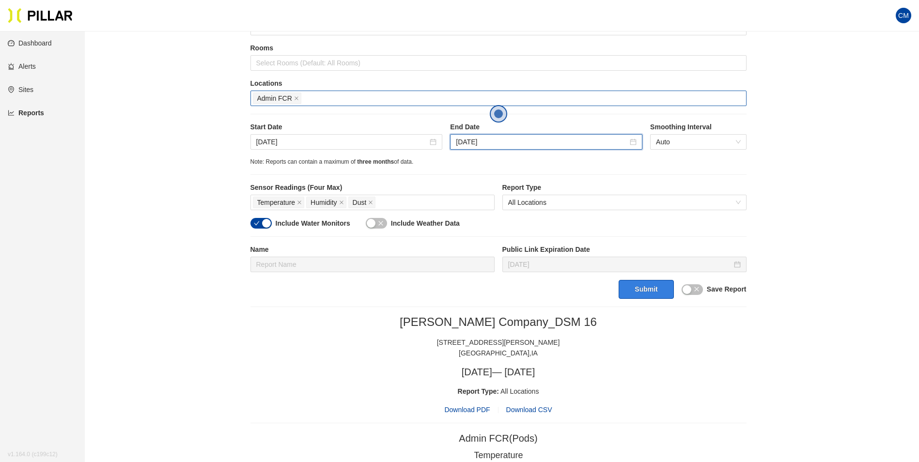
click at [641, 295] on button "Submit" at bounding box center [646, 289] width 55 height 19
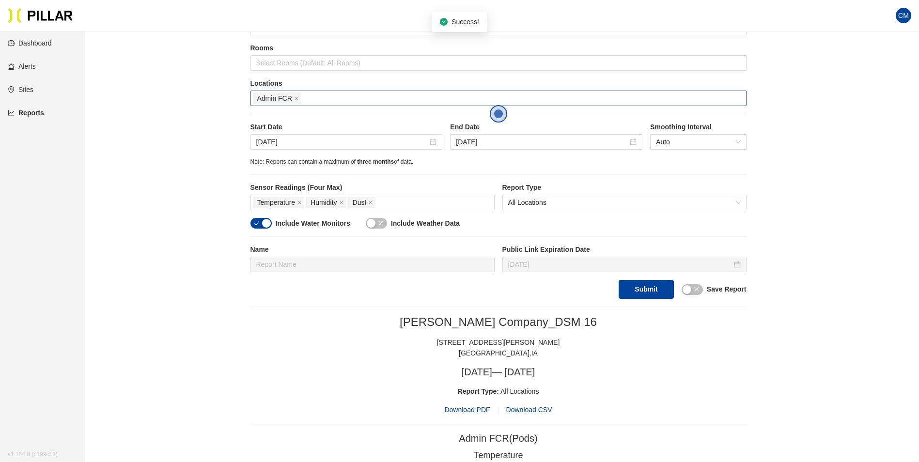
click at [479, 409] on span "Download PDF" at bounding box center [467, 410] width 46 height 11
click at [274, 142] on input "[DATE]" at bounding box center [342, 142] width 172 height 11
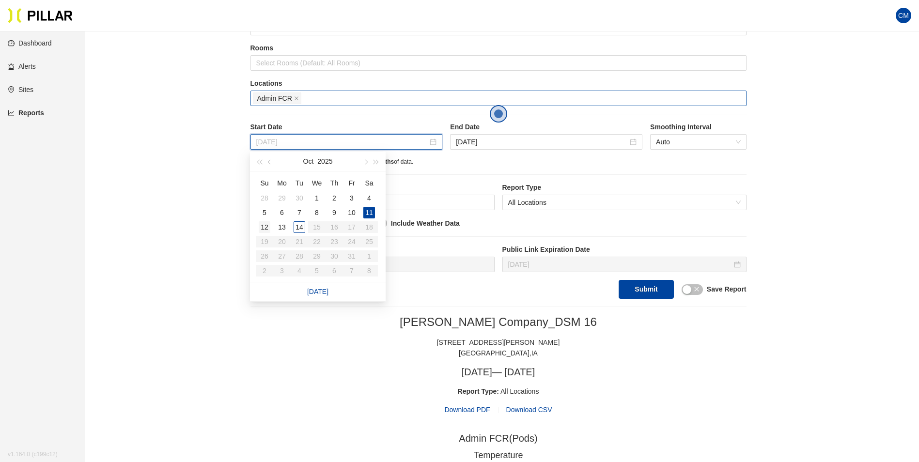
type input "[DATE]"
click at [262, 227] on div "12" at bounding box center [265, 227] width 12 height 12
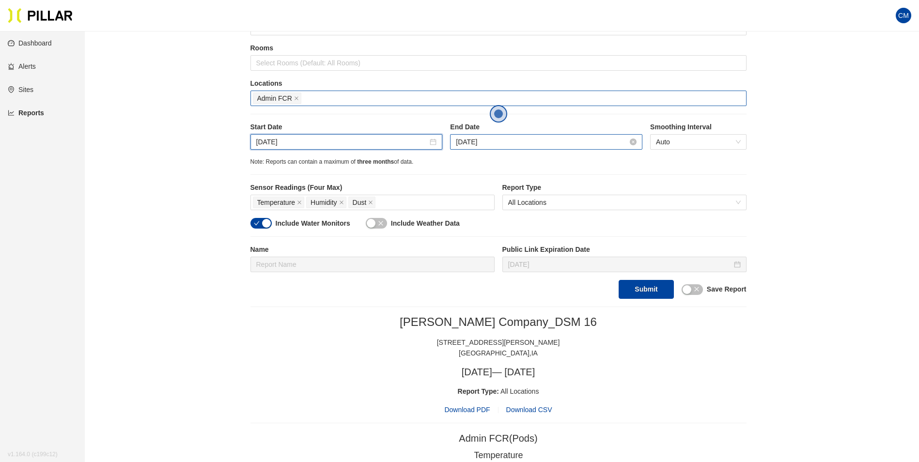
click at [490, 138] on input "[DATE]" at bounding box center [542, 142] width 172 height 11
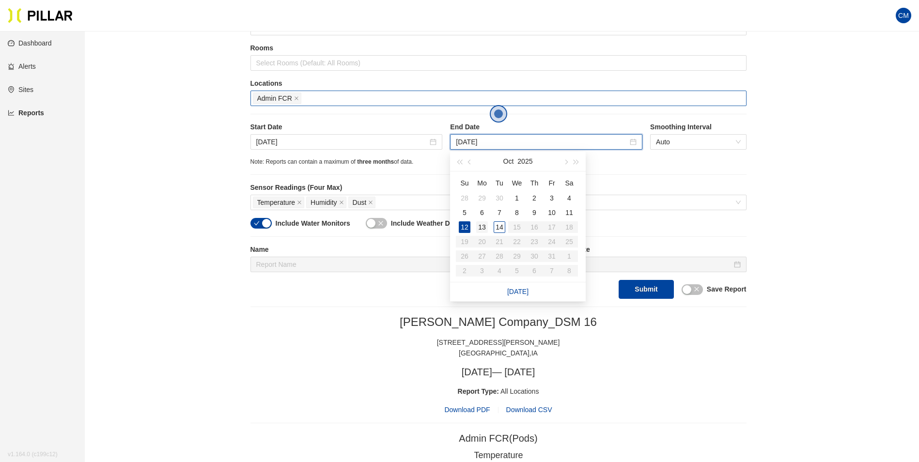
type input "[DATE]"
click at [481, 229] on div "13" at bounding box center [482, 227] width 12 height 12
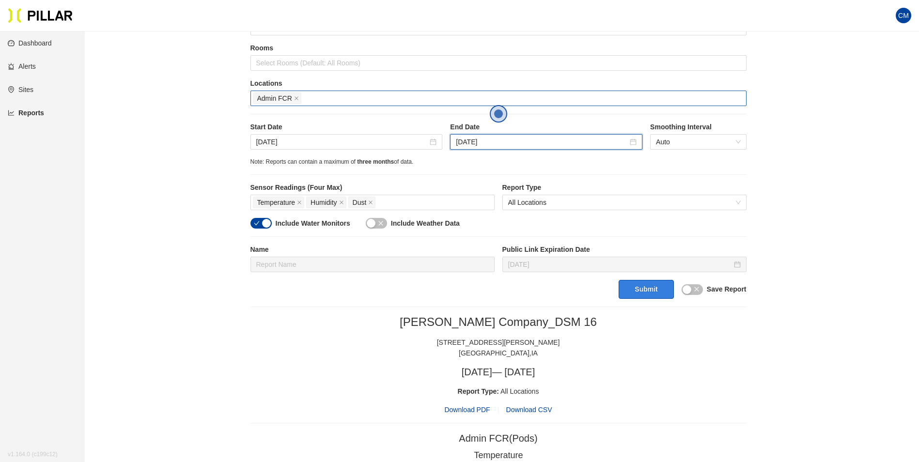
click at [640, 289] on button "Submit" at bounding box center [646, 289] width 55 height 19
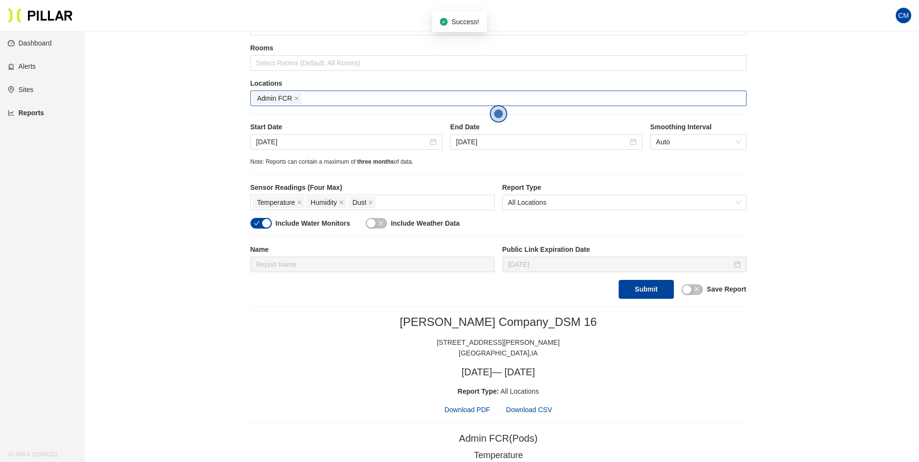
click at [482, 407] on span "Download PDF" at bounding box center [467, 410] width 46 height 11
click at [216, 11] on section "CM" at bounding box center [459, 15] width 919 height 31
click at [295, 98] on icon "close" at bounding box center [296, 98] width 5 height 5
click at [293, 99] on div at bounding box center [498, 99] width 491 height 14
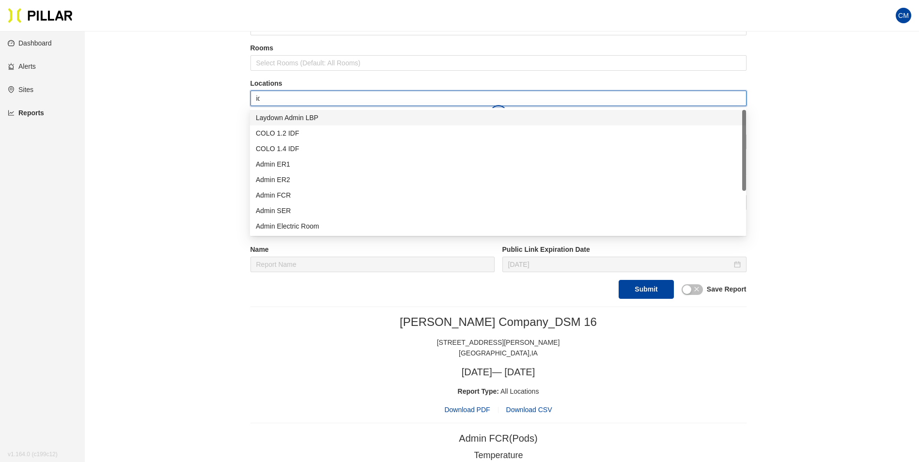
type input "idf"
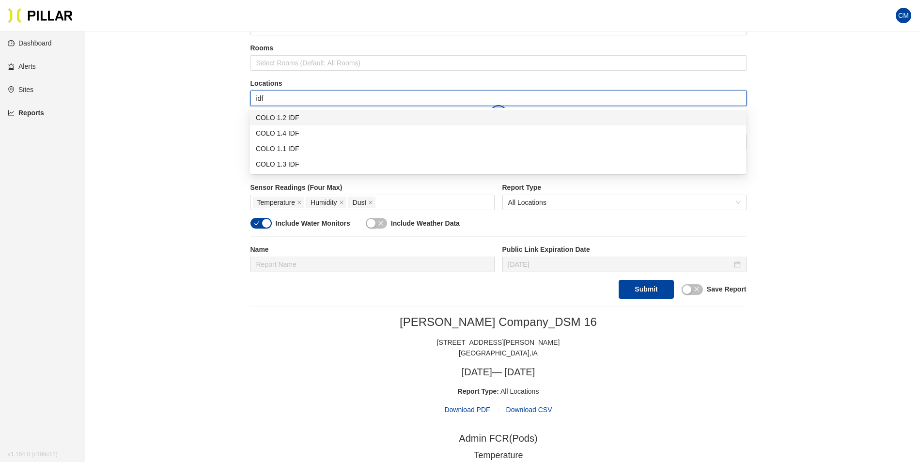
click at [397, 113] on div "COLO 1.2 IDF" at bounding box center [498, 117] width 485 height 11
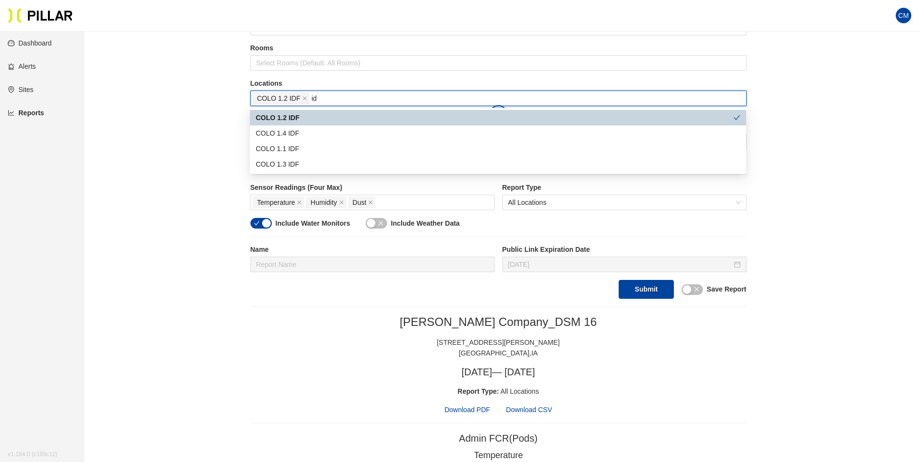
type input "idf"
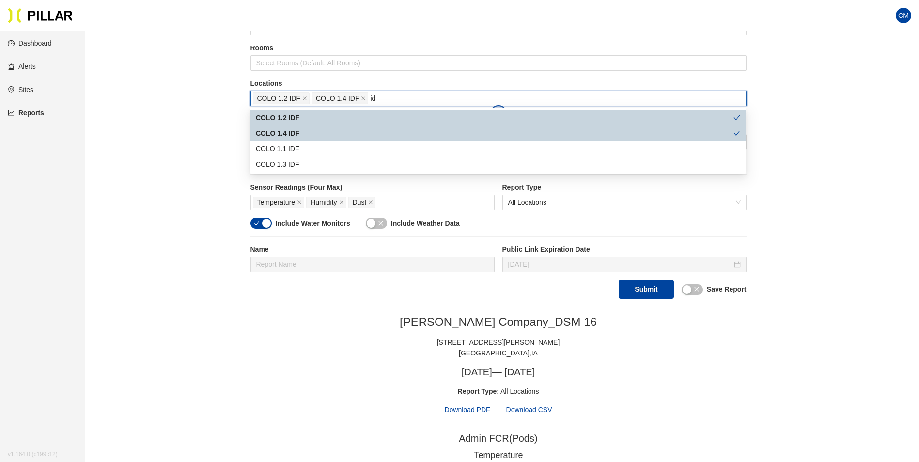
type input "idf"
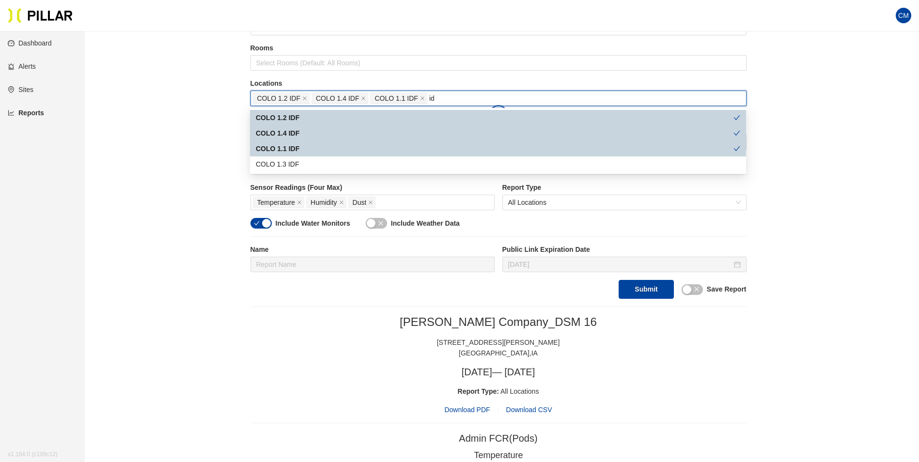
type input "idf"
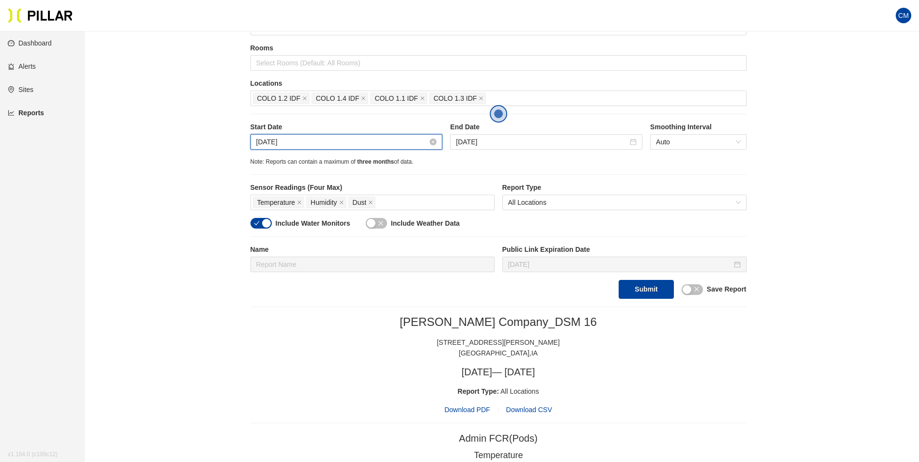
click at [321, 144] on input "[DATE]" at bounding box center [342, 142] width 172 height 11
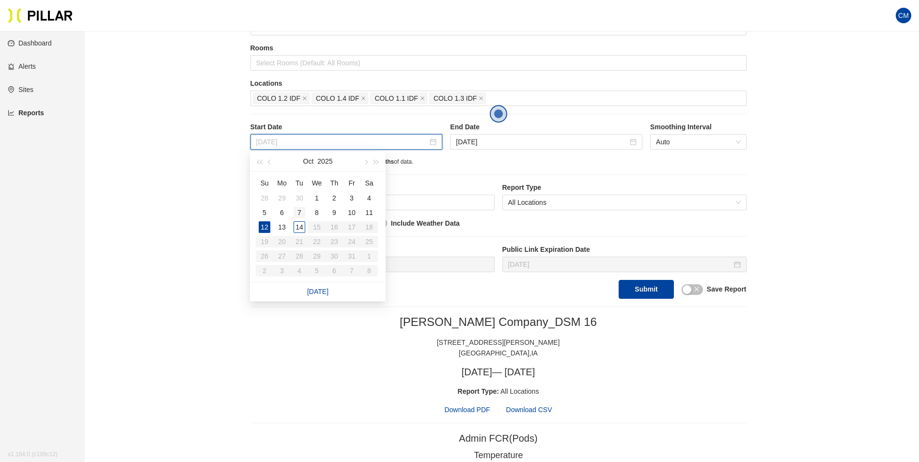
type input "[DATE]"
click at [298, 212] on div "7" at bounding box center [300, 213] width 12 height 12
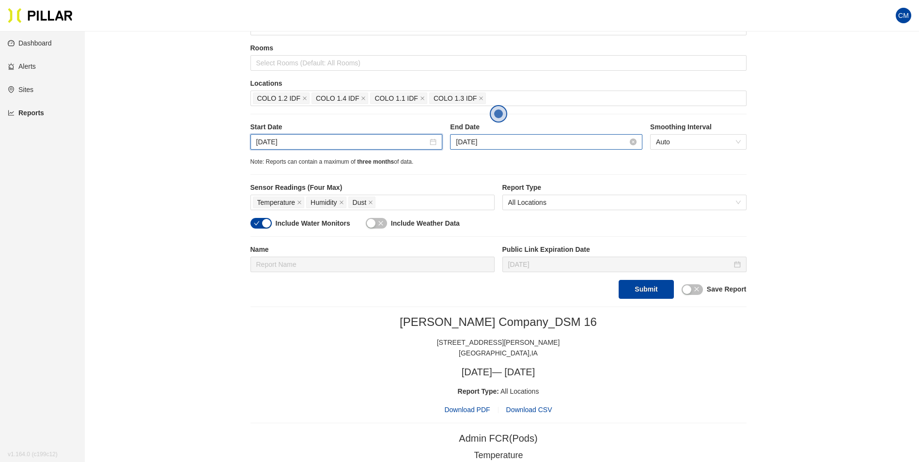
click at [500, 139] on input "[DATE]" at bounding box center [542, 142] width 172 height 11
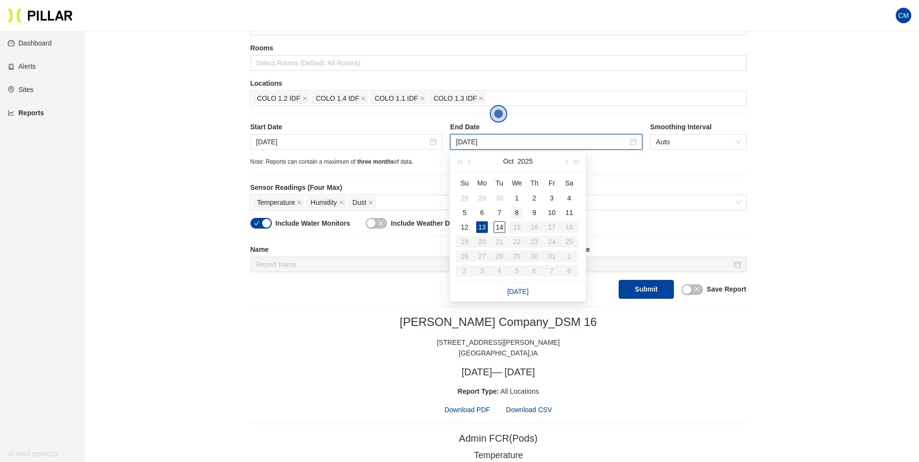
type input "[DATE]"
click at [519, 212] on div "8" at bounding box center [517, 213] width 12 height 12
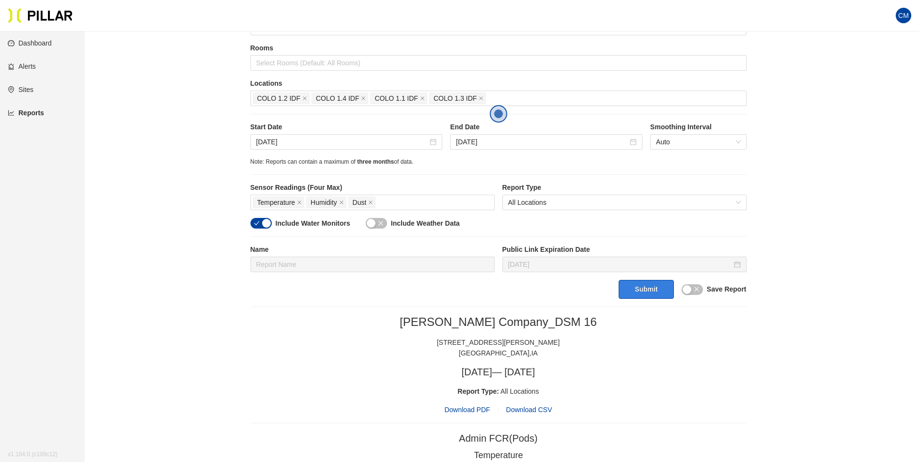
click at [653, 292] on button "Submit" at bounding box center [646, 289] width 55 height 19
click at [473, 408] on span "Download PDF" at bounding box center [467, 410] width 46 height 11
click at [298, 141] on input "[DATE]" at bounding box center [342, 142] width 172 height 11
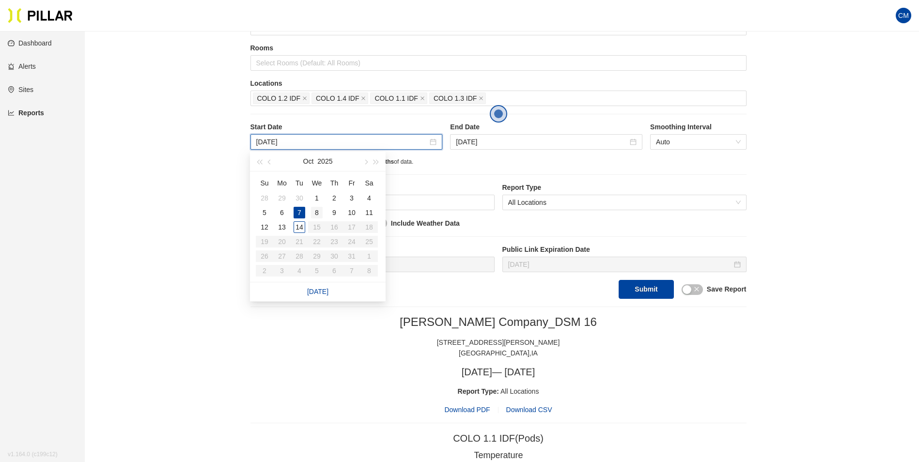
type input "[DATE]"
click at [313, 210] on div "8" at bounding box center [317, 213] width 12 height 12
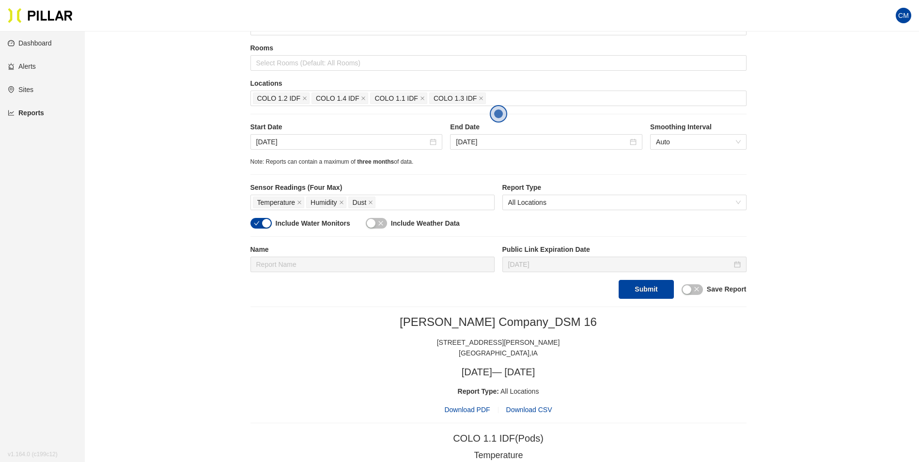
click at [491, 127] on label "End Date" at bounding box center [546, 127] width 192 height 10
click at [497, 139] on input "[DATE]" at bounding box center [542, 142] width 172 height 11
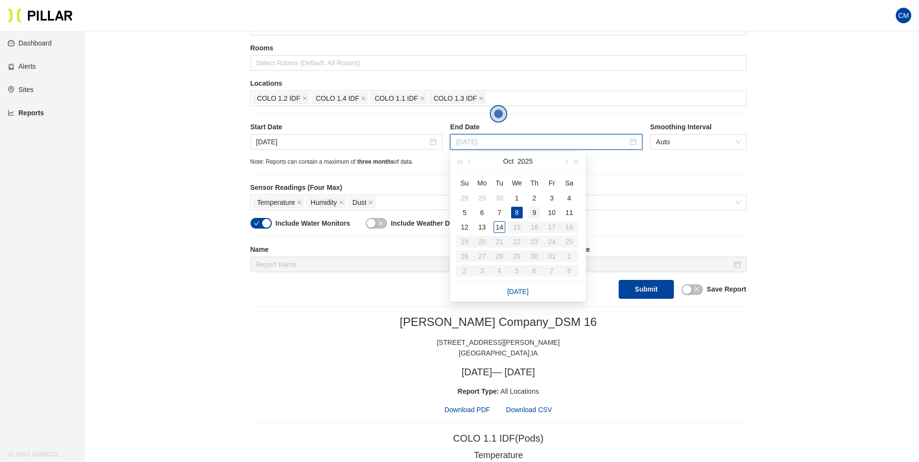
type input "[DATE]"
click at [540, 217] on div "9" at bounding box center [535, 213] width 12 height 12
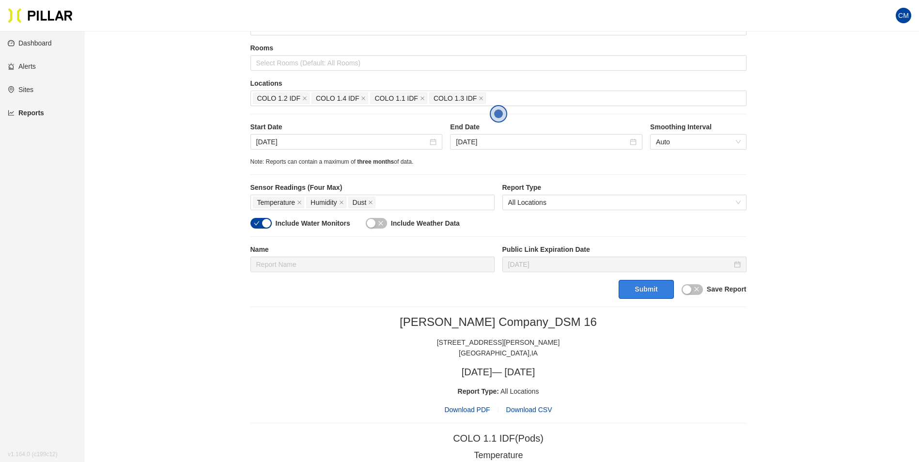
click at [628, 286] on button "Submit" at bounding box center [646, 289] width 55 height 19
click at [461, 411] on span "Download PDF" at bounding box center [467, 410] width 46 height 11
click at [313, 143] on input "[DATE]" at bounding box center [342, 142] width 172 height 11
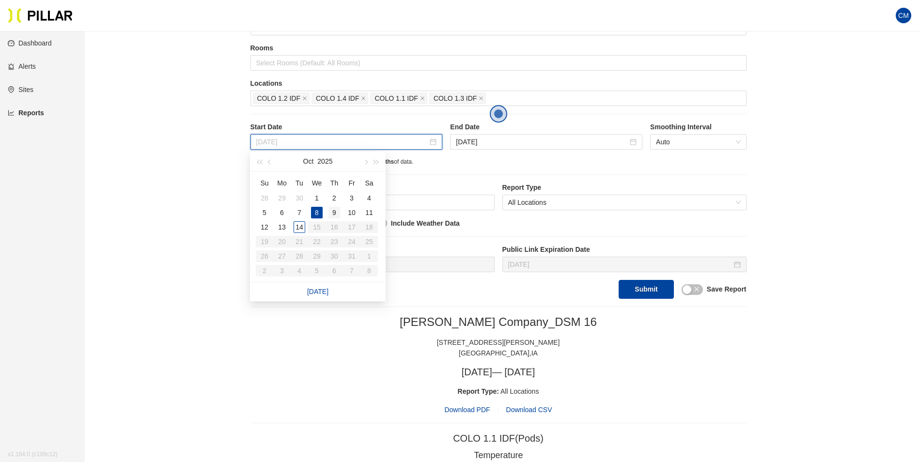
type input "[DATE]"
click at [338, 212] on div "9" at bounding box center [334, 213] width 12 height 12
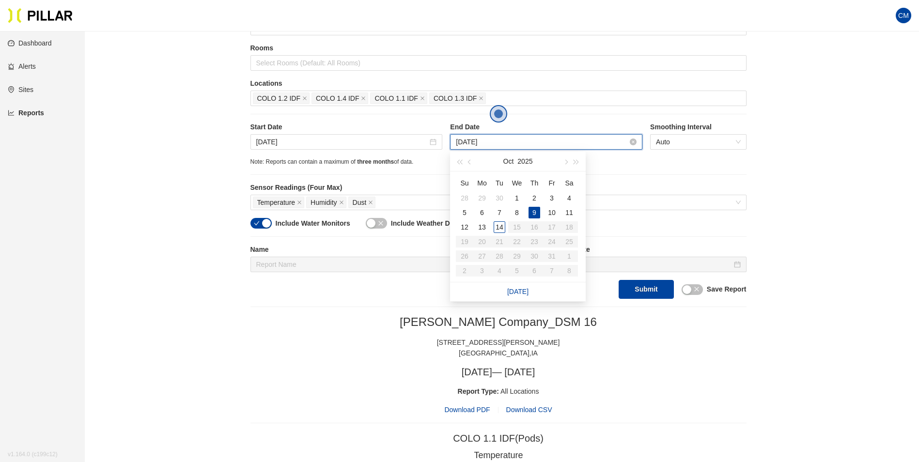
click at [513, 137] on input "[DATE]" at bounding box center [542, 142] width 172 height 11
type input "[DATE]"
click at [552, 214] on div "10" at bounding box center [552, 213] width 12 height 12
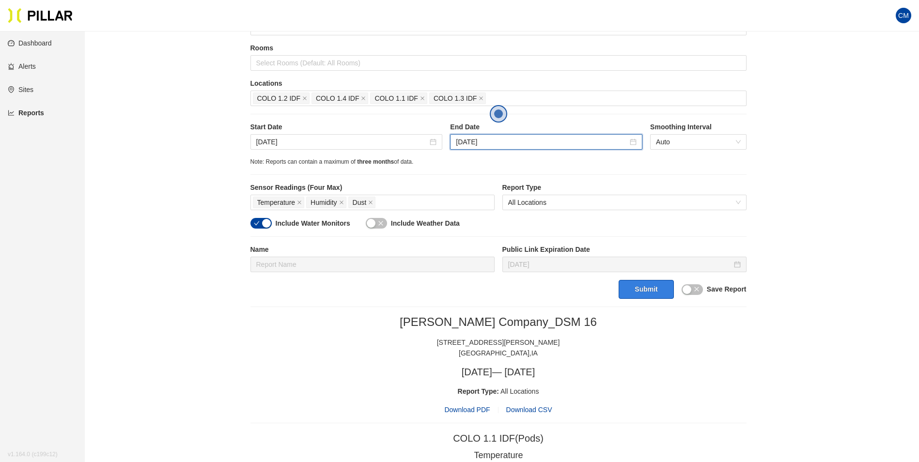
click at [638, 296] on button "Submit" at bounding box center [646, 289] width 55 height 19
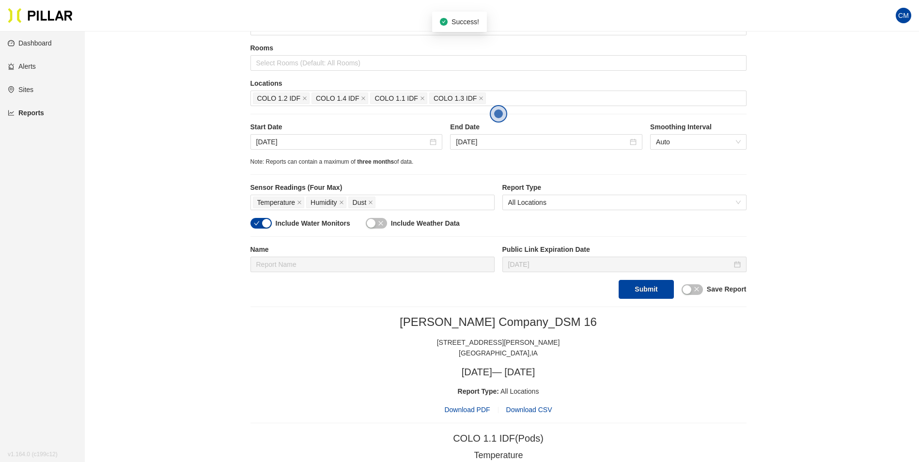
click at [484, 410] on span "Download PDF" at bounding box center [467, 410] width 46 height 11
click at [304, 142] on input "[DATE]" at bounding box center [342, 142] width 172 height 11
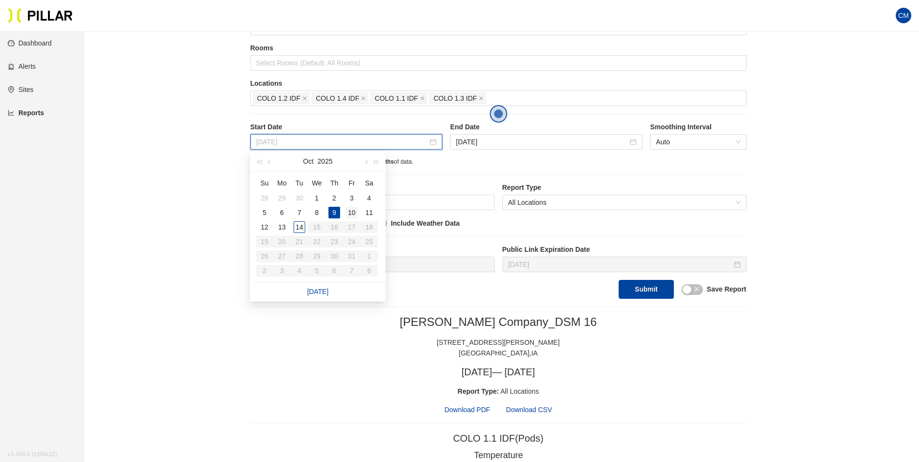
type input "[DATE]"
click at [355, 216] on div "10" at bounding box center [352, 213] width 12 height 12
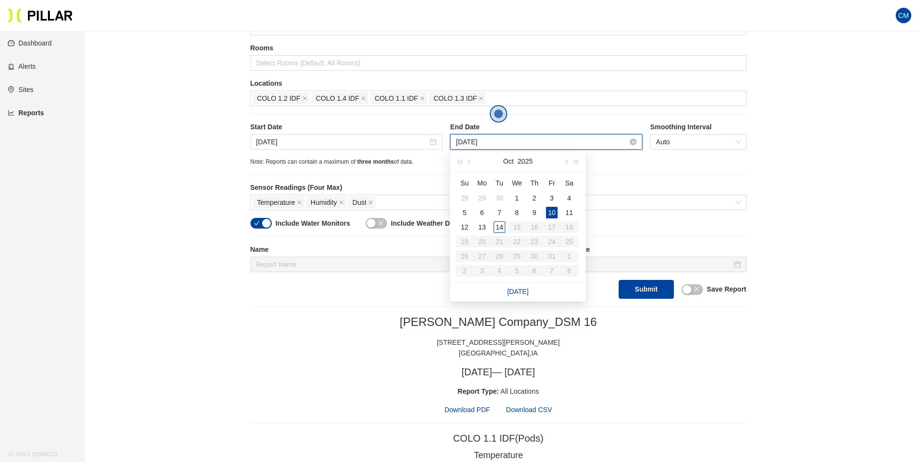
click at [519, 140] on input "[DATE]" at bounding box center [542, 142] width 172 height 11
type input "[DATE]"
click at [574, 213] on div "11" at bounding box center [569, 213] width 12 height 12
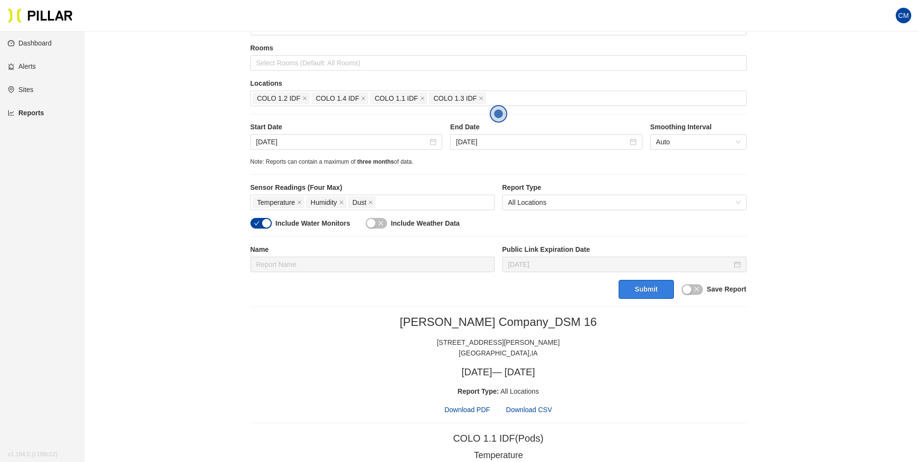
click at [648, 294] on button "Submit" at bounding box center [646, 289] width 55 height 19
click at [477, 407] on span "Download PDF" at bounding box center [467, 410] width 46 height 11
click at [295, 145] on input "[DATE]" at bounding box center [342, 142] width 172 height 11
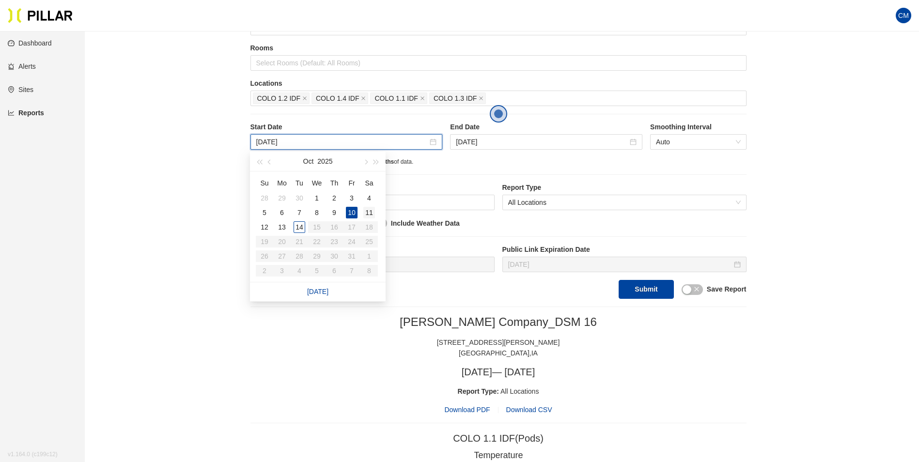
type input "[DATE]"
drag, startPoint x: 373, startPoint y: 209, endPoint x: 418, endPoint y: 173, distance: 57.3
click at [372, 209] on div "11" at bounding box center [369, 213] width 12 height 12
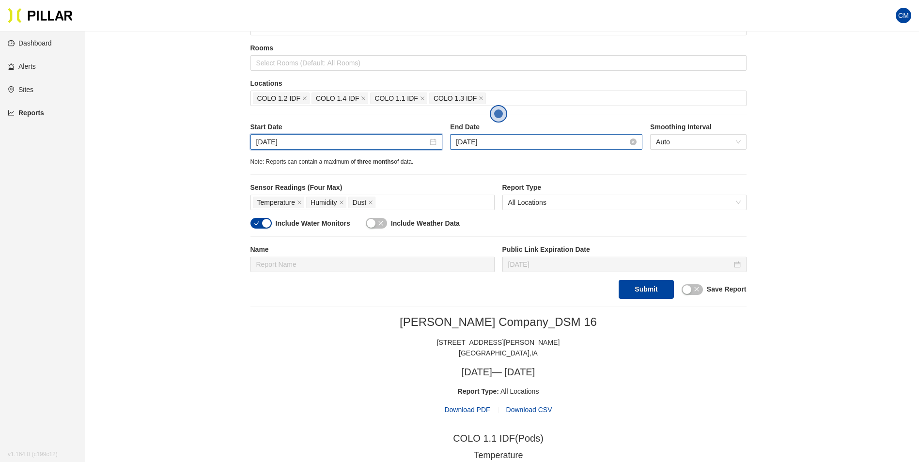
click at [476, 139] on input "[DATE]" at bounding box center [542, 142] width 172 height 11
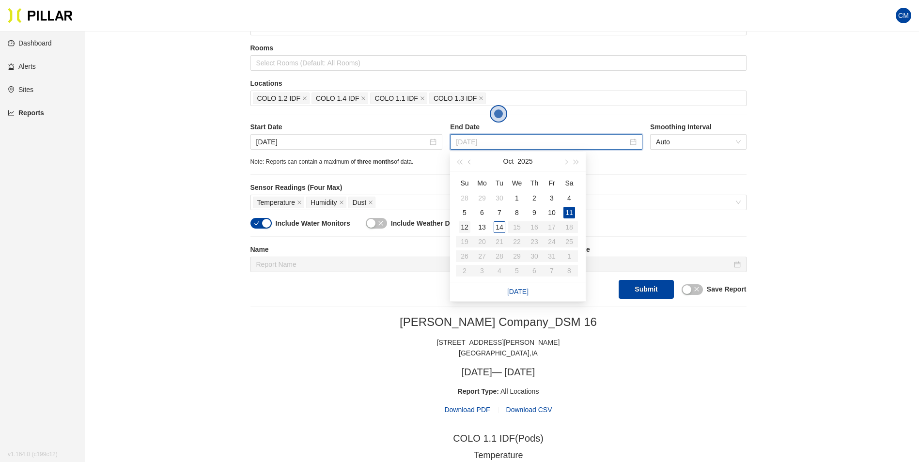
type input "[DATE]"
drag, startPoint x: 467, startPoint y: 224, endPoint x: 473, endPoint y: 228, distance: 7.4
click at [467, 225] on div "12" at bounding box center [465, 227] width 12 height 12
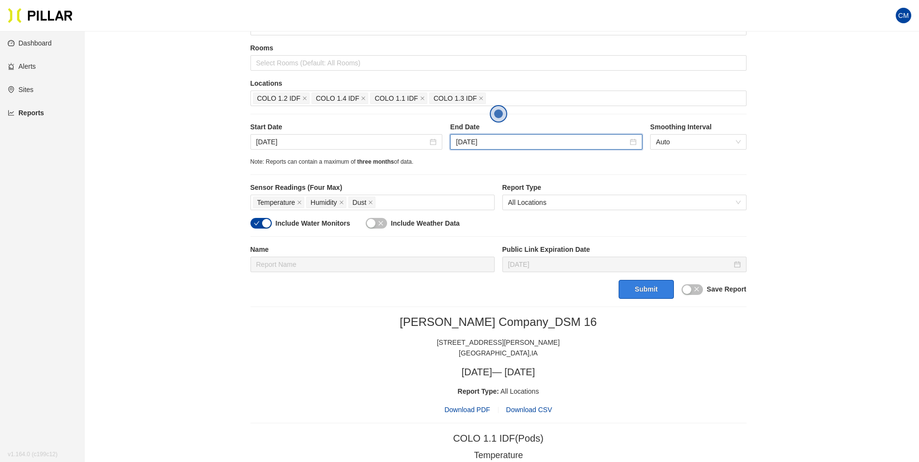
click at [645, 290] on button "Submit" at bounding box center [646, 289] width 55 height 19
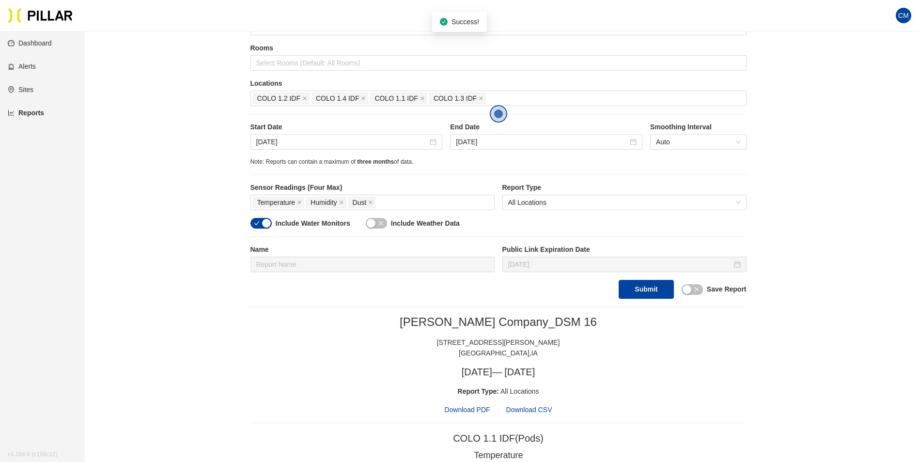
click at [462, 409] on span "Download PDF" at bounding box center [467, 410] width 46 height 11
click at [326, 144] on input "[DATE]" at bounding box center [342, 142] width 172 height 11
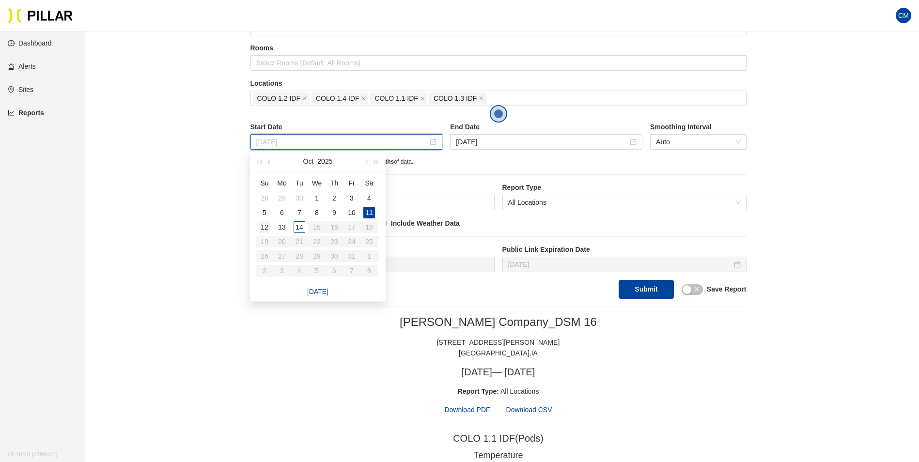
type input "[DATE]"
click at [266, 226] on div "12" at bounding box center [265, 227] width 12 height 12
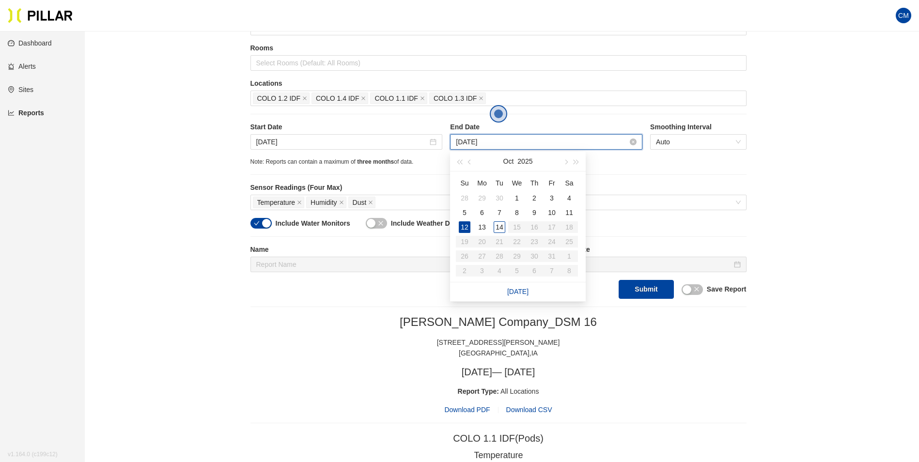
click at [497, 146] on input "[DATE]" at bounding box center [542, 142] width 172 height 11
type input "[DATE]"
click at [476, 228] on div "13" at bounding box center [482, 227] width 12 height 12
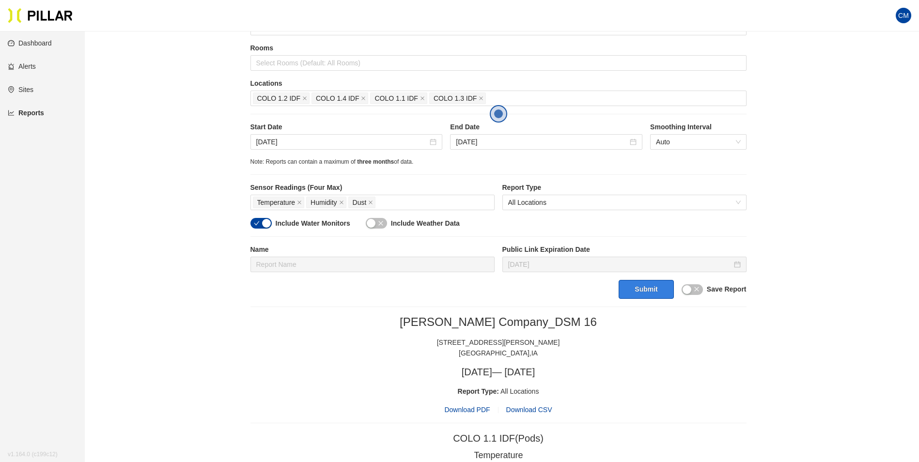
click at [631, 288] on button "Submit" at bounding box center [646, 289] width 55 height 19
click at [478, 408] on span "Download PDF" at bounding box center [467, 410] width 46 height 11
click at [304, 100] on icon "close" at bounding box center [305, 99] width 4 height 4
click at [362, 100] on icon "close" at bounding box center [364, 99] width 4 height 4
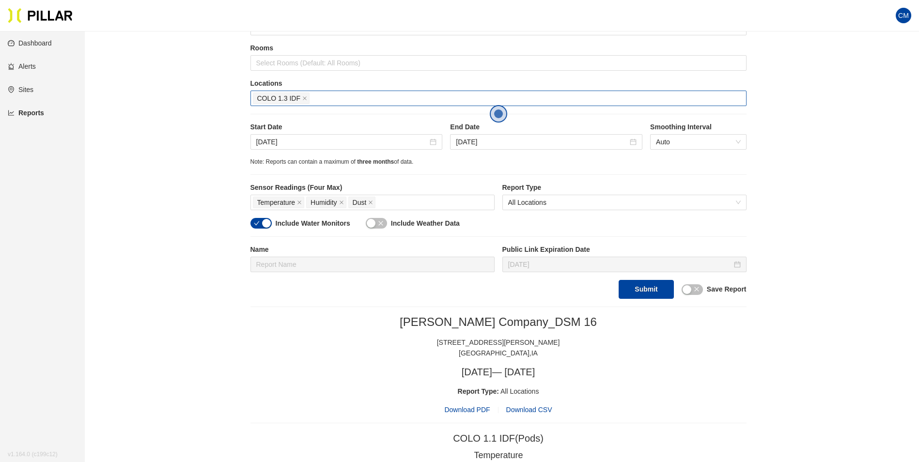
click at [304, 100] on icon "close" at bounding box center [305, 99] width 4 height 4
click at [304, 100] on div at bounding box center [498, 99] width 491 height 14
click at [339, 103] on div at bounding box center [498, 99] width 491 height 14
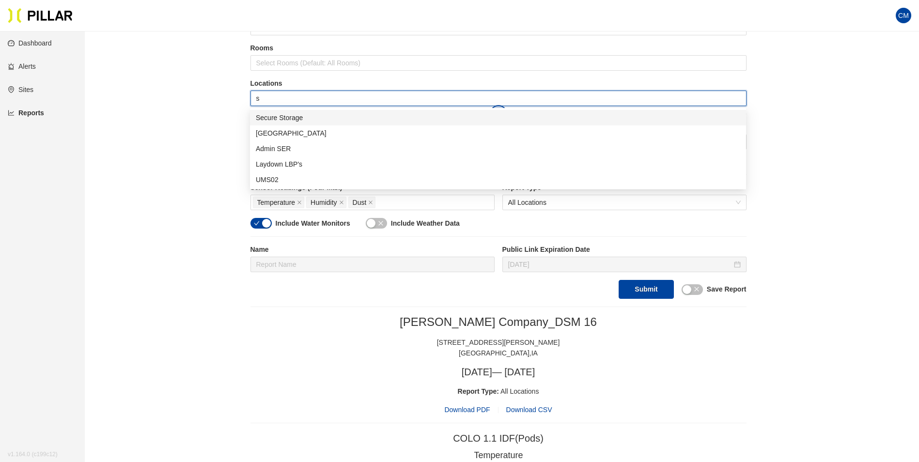
type input "se"
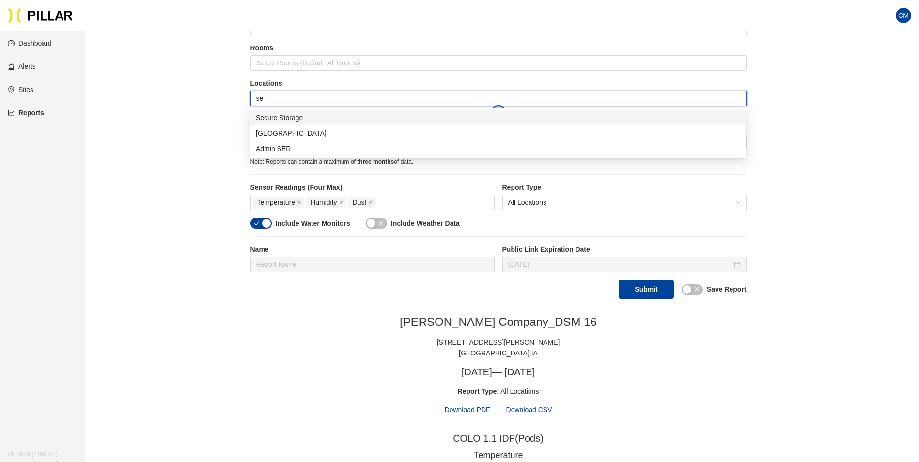
click at [335, 122] on div "Secure Storage" at bounding box center [498, 117] width 485 height 11
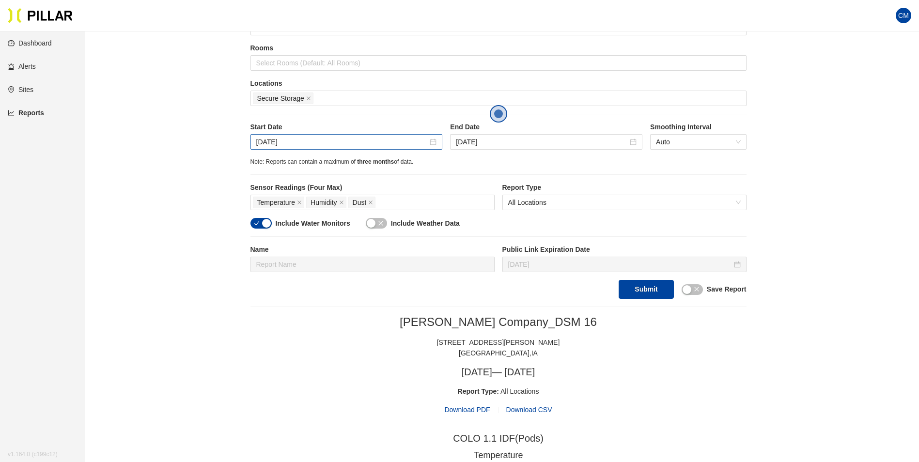
click at [271, 135] on div "[DATE]" at bounding box center [346, 142] width 192 height 16
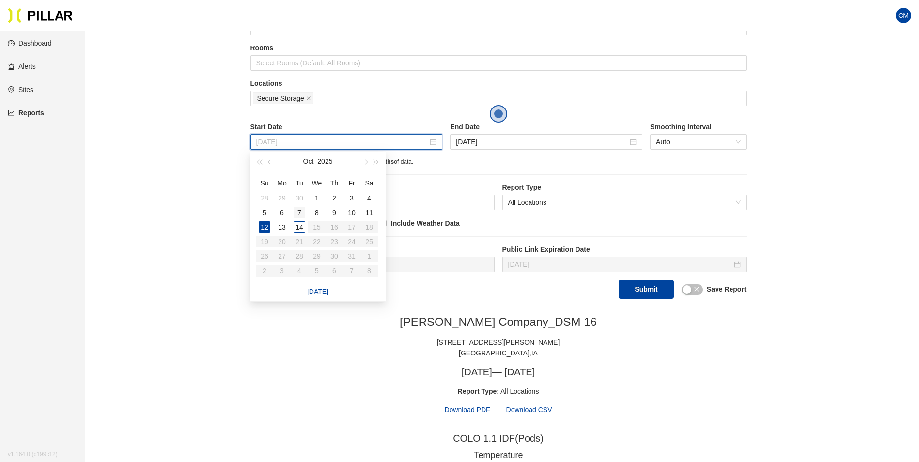
type input "[DATE]"
click at [298, 214] on div "7" at bounding box center [300, 213] width 12 height 12
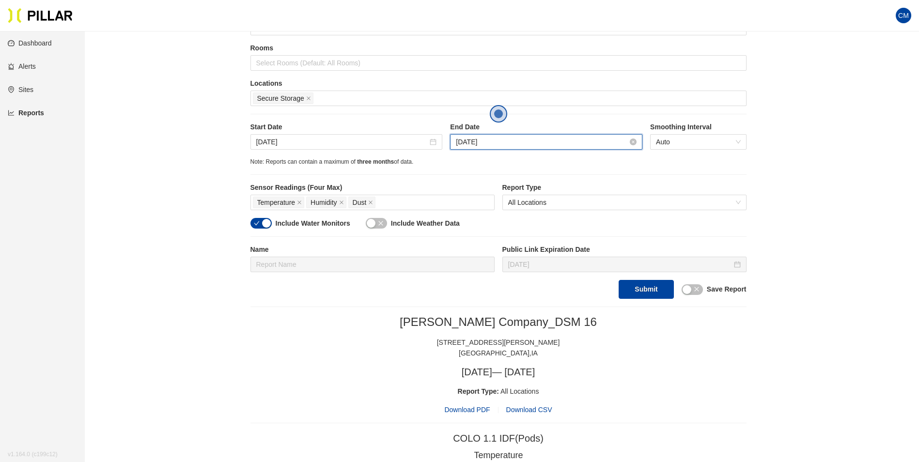
click at [537, 142] on input "[DATE]" at bounding box center [542, 142] width 172 height 11
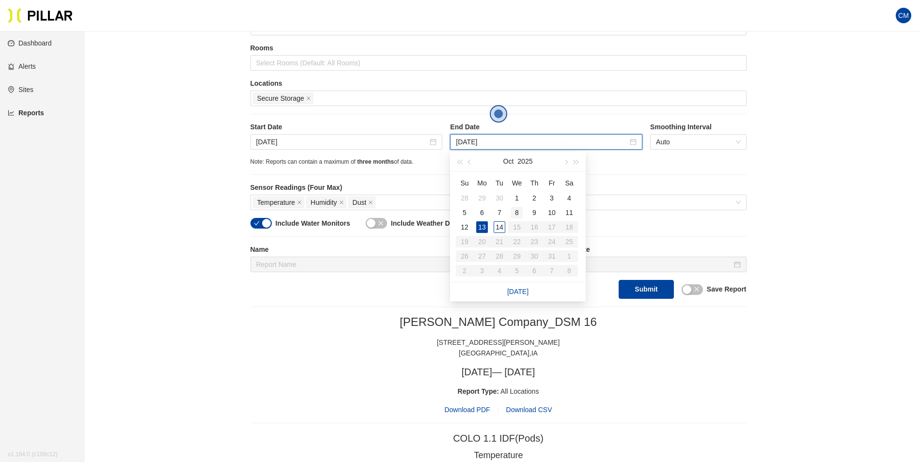
type input "[DATE]"
click at [518, 212] on div "8" at bounding box center [517, 213] width 12 height 12
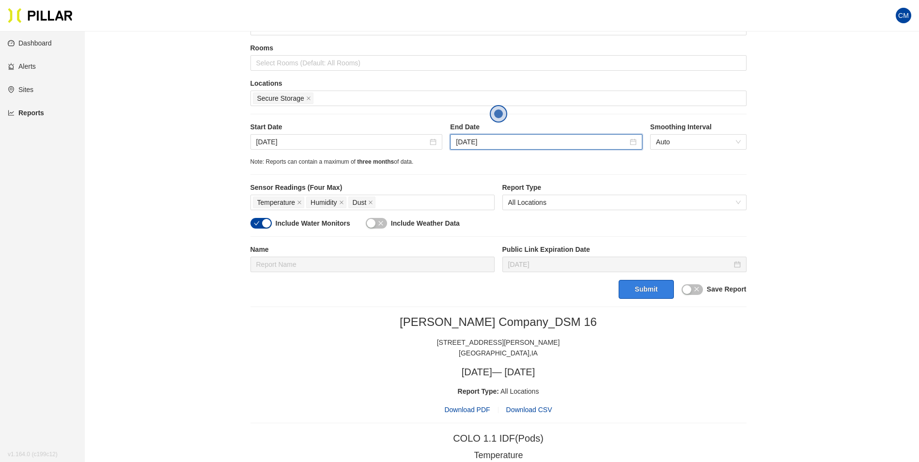
click at [650, 293] on button "Submit" at bounding box center [646, 289] width 55 height 19
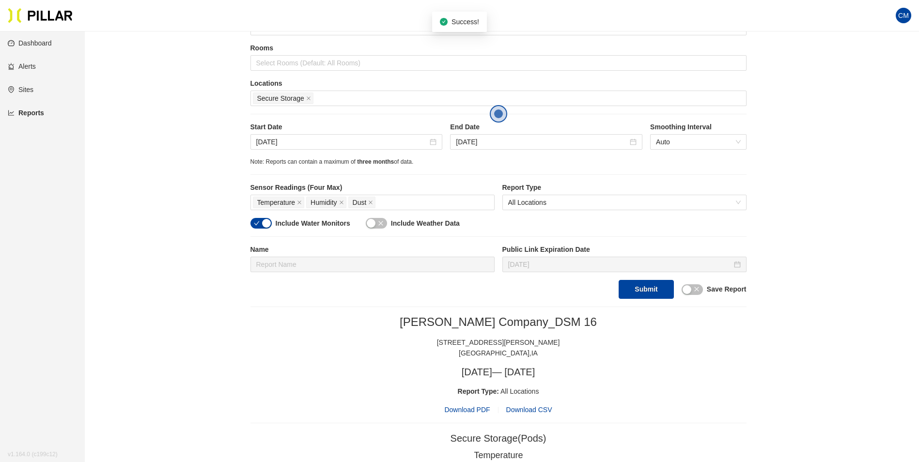
click at [480, 409] on span "Download PDF" at bounding box center [467, 410] width 46 height 11
click at [304, 139] on input "[DATE]" at bounding box center [342, 142] width 172 height 11
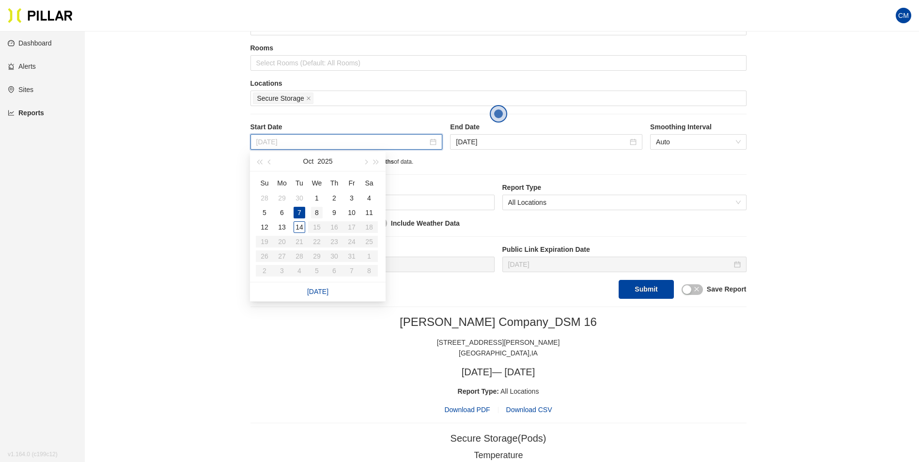
type input "[DATE]"
click at [317, 211] on div "8" at bounding box center [317, 213] width 12 height 12
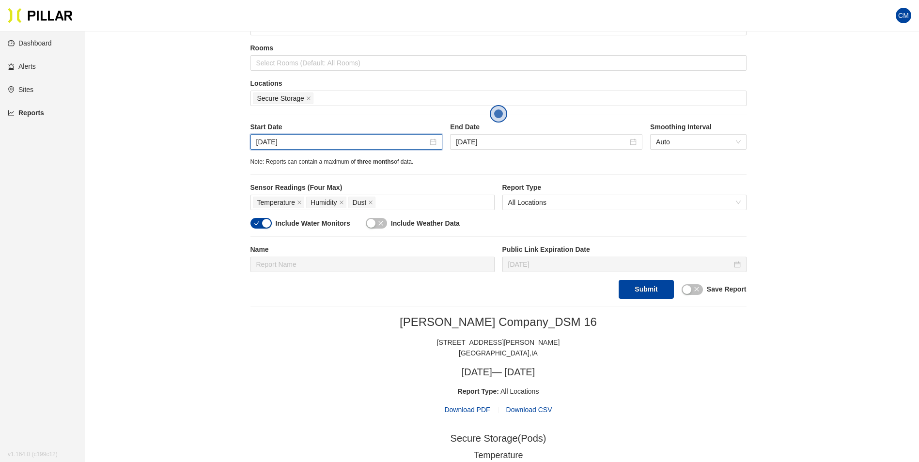
click at [491, 130] on label "End Date" at bounding box center [546, 127] width 192 height 10
click at [498, 136] on div "[DATE]" at bounding box center [546, 142] width 192 height 16
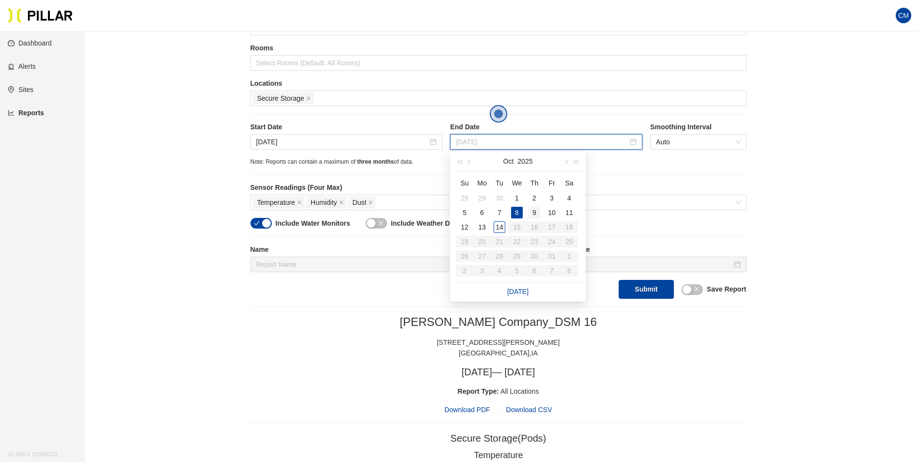
type input "[DATE]"
click at [532, 217] on div "9" at bounding box center [535, 213] width 12 height 12
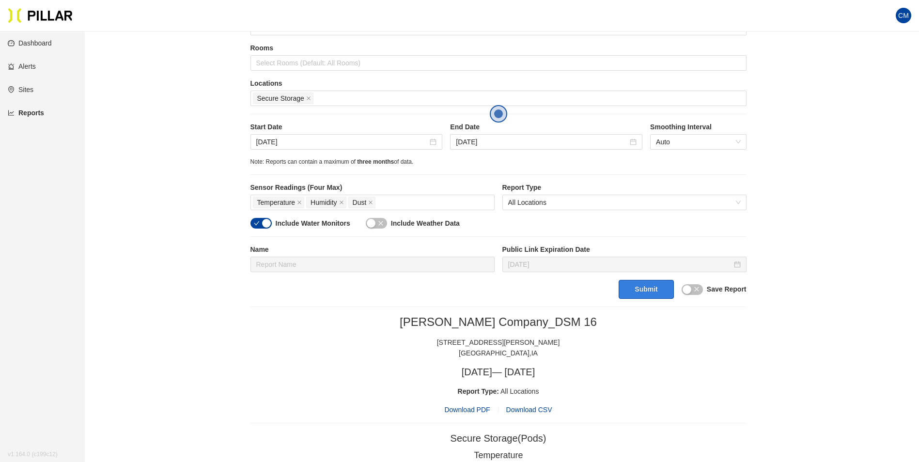
click at [623, 297] on button "Submit" at bounding box center [646, 289] width 55 height 19
click at [479, 404] on div "[PERSON_NAME] Company_DSM 16 [STREET_ADDRESS][PERSON_NAME] [DATE] — [DATE] Repo…" at bounding box center [498, 365] width 496 height 100
click at [479, 405] on span "Download PDF" at bounding box center [467, 410] width 46 height 11
click at [354, 139] on input "[DATE]" at bounding box center [342, 142] width 172 height 11
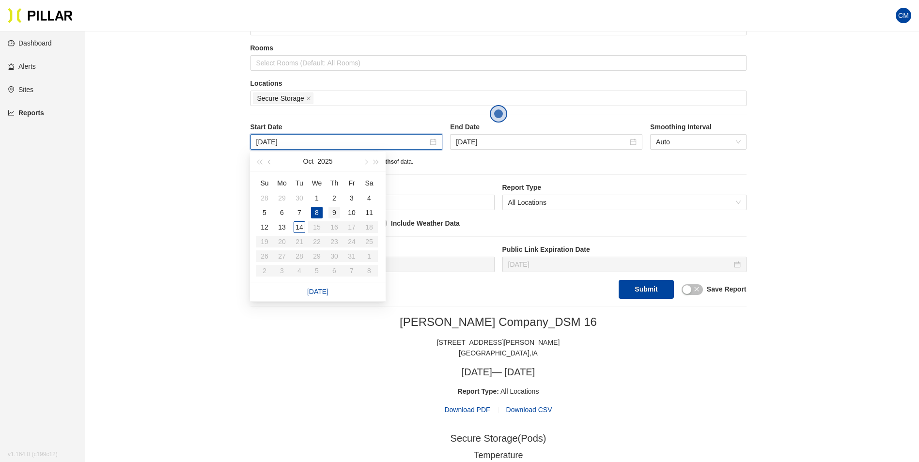
type input "[DATE]"
click at [331, 212] on div "9" at bounding box center [334, 213] width 12 height 12
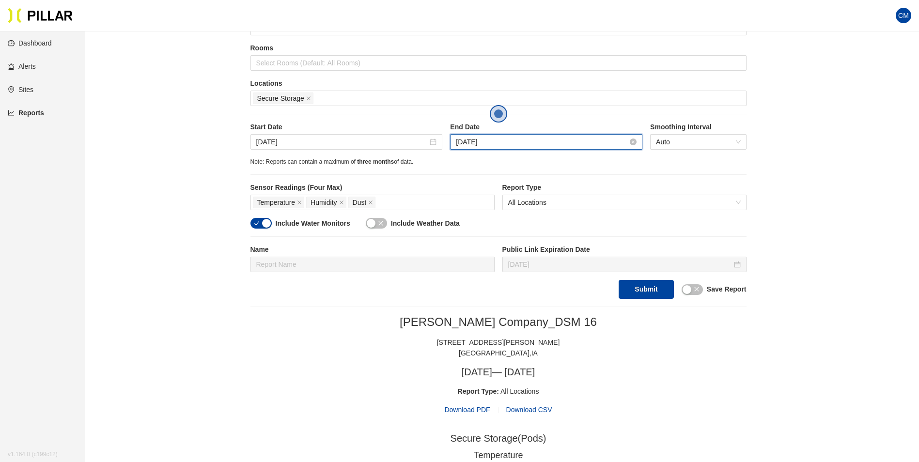
click at [499, 144] on input "[DATE]" at bounding box center [542, 142] width 172 height 11
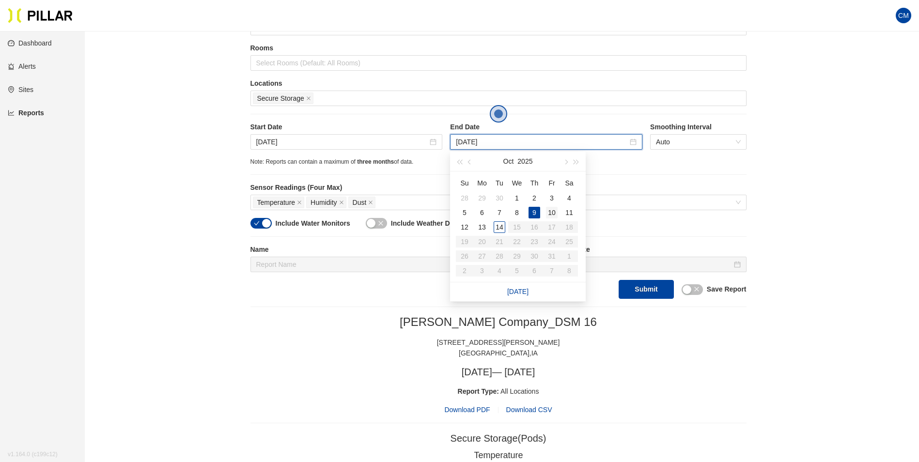
type input "[DATE]"
click at [557, 207] on div "10" at bounding box center [552, 213] width 12 height 12
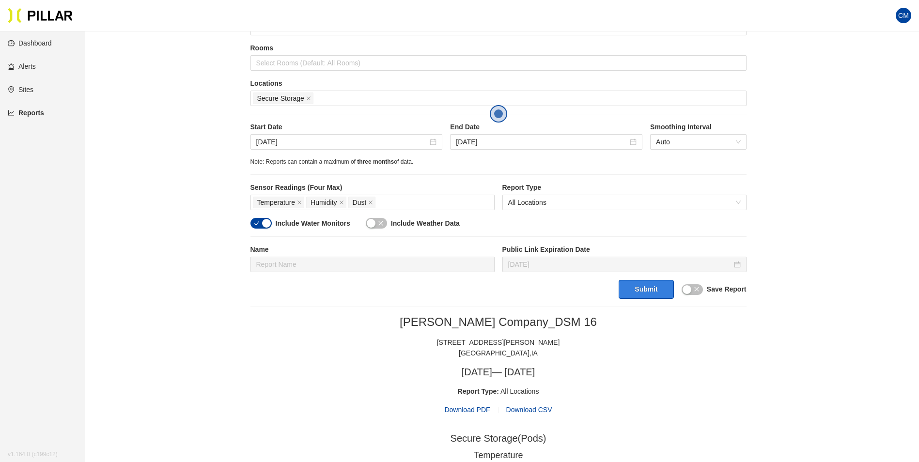
click at [641, 289] on button "Submit" at bounding box center [646, 289] width 55 height 19
click at [471, 409] on span "Download PDF" at bounding box center [467, 410] width 46 height 11
click at [278, 141] on input "[DATE]" at bounding box center [342, 142] width 172 height 11
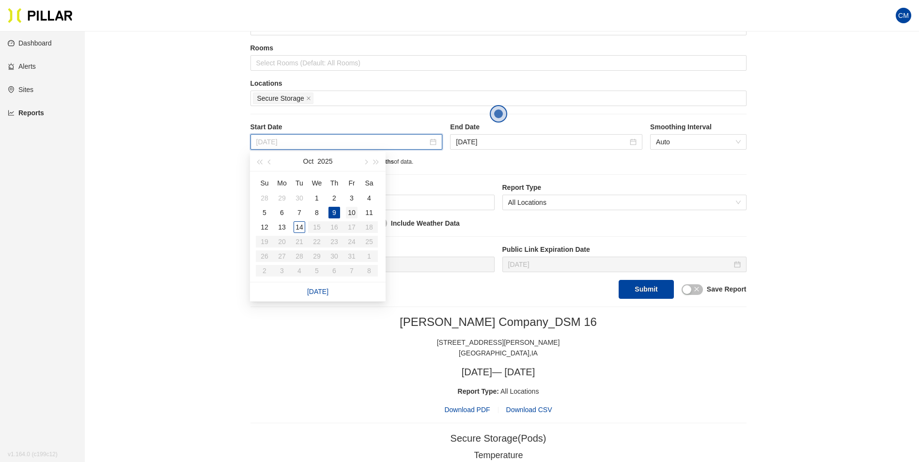
type input "[DATE]"
click at [355, 213] on div "10" at bounding box center [352, 213] width 12 height 12
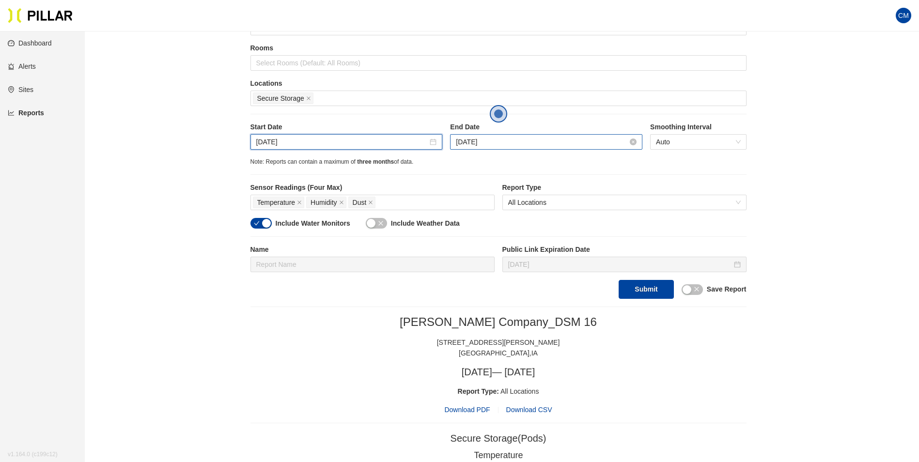
click at [487, 141] on input "[DATE]" at bounding box center [542, 142] width 172 height 11
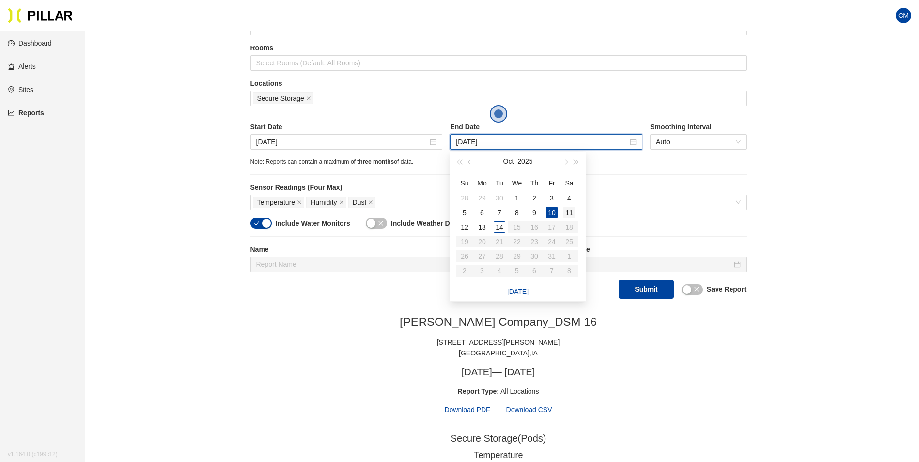
type input "[DATE]"
drag, startPoint x: 570, startPoint y: 213, endPoint x: 594, endPoint y: 238, distance: 33.9
click at [570, 214] on div "11" at bounding box center [569, 213] width 12 height 12
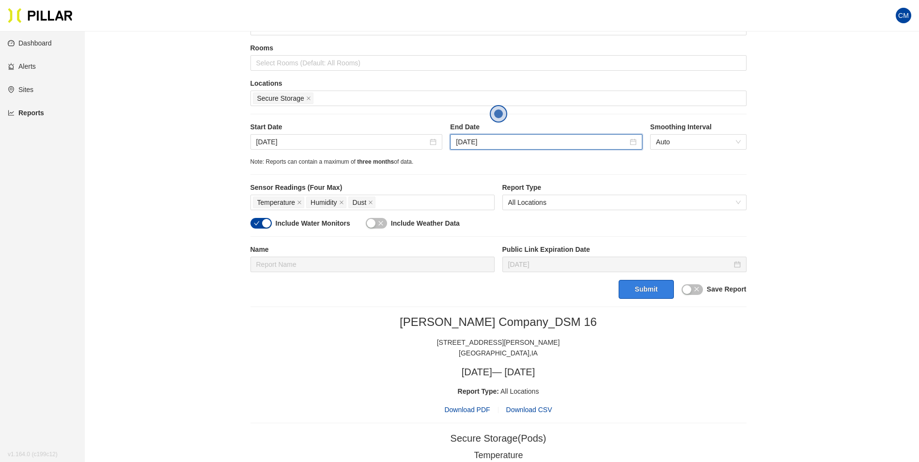
click at [640, 296] on button "Submit" at bounding box center [646, 289] width 55 height 19
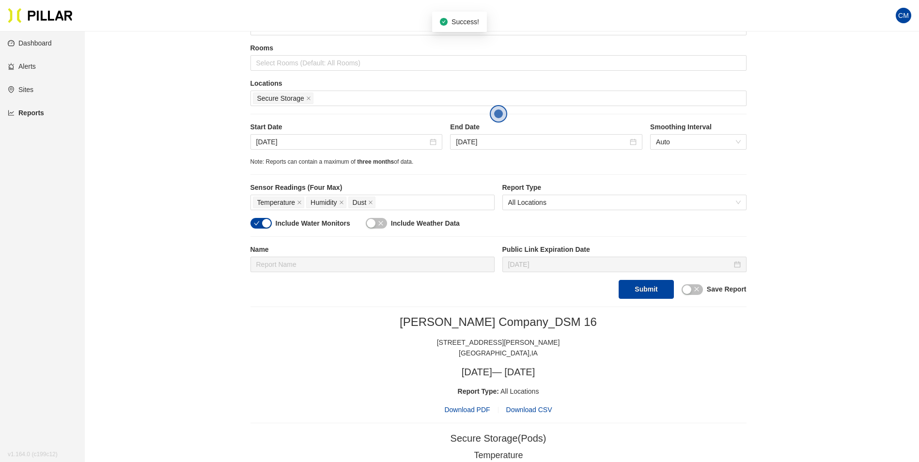
click at [473, 409] on span "Download PDF" at bounding box center [467, 410] width 46 height 11
click at [267, 138] on input "[DATE]" at bounding box center [342, 142] width 172 height 11
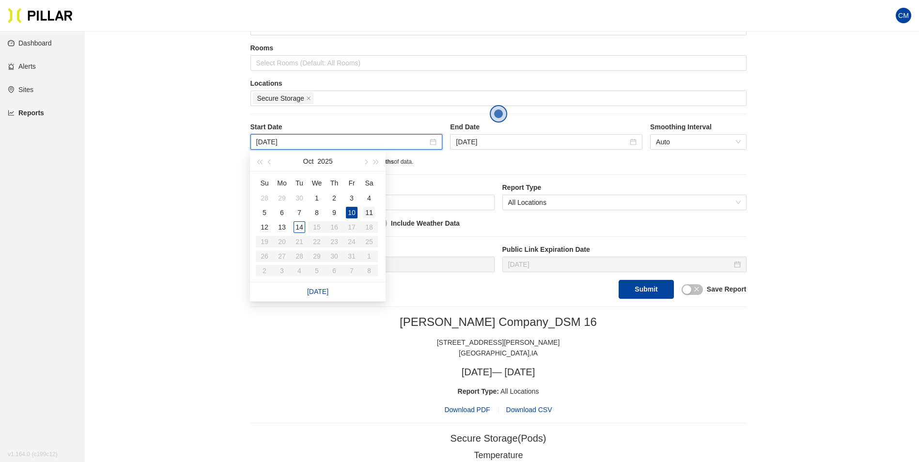
type input "[DATE]"
click at [372, 212] on div "11" at bounding box center [369, 213] width 12 height 12
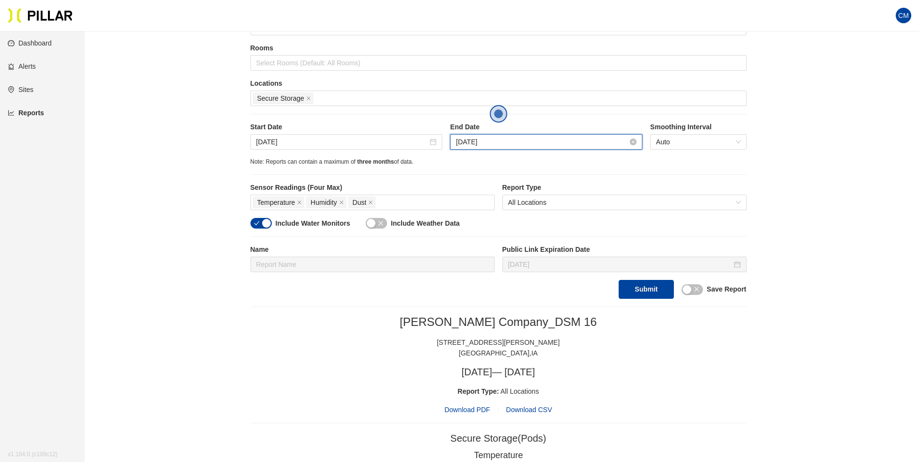
click at [478, 138] on input "[DATE]" at bounding box center [542, 142] width 172 height 11
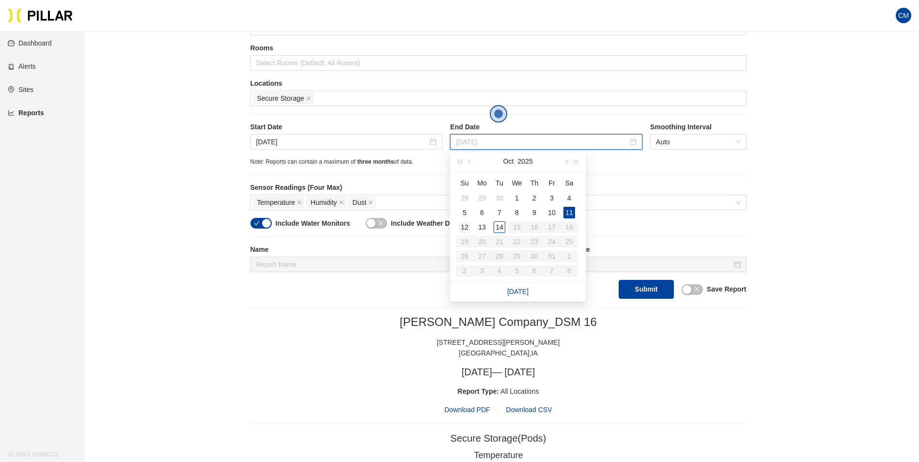
type input "[DATE]"
click at [466, 227] on div "12" at bounding box center [465, 227] width 12 height 12
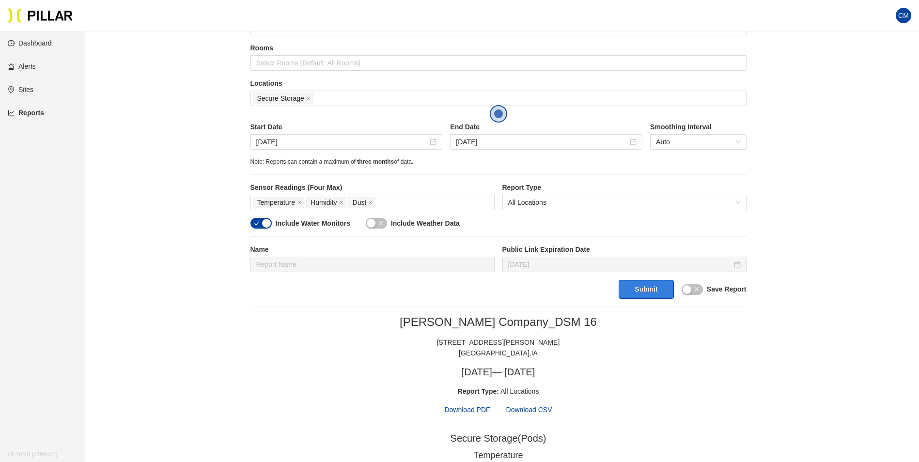
click at [639, 289] on button "Submit" at bounding box center [646, 289] width 55 height 19
click at [465, 407] on span "Download PDF" at bounding box center [467, 410] width 46 height 11
click at [278, 145] on input "[DATE]" at bounding box center [342, 142] width 172 height 11
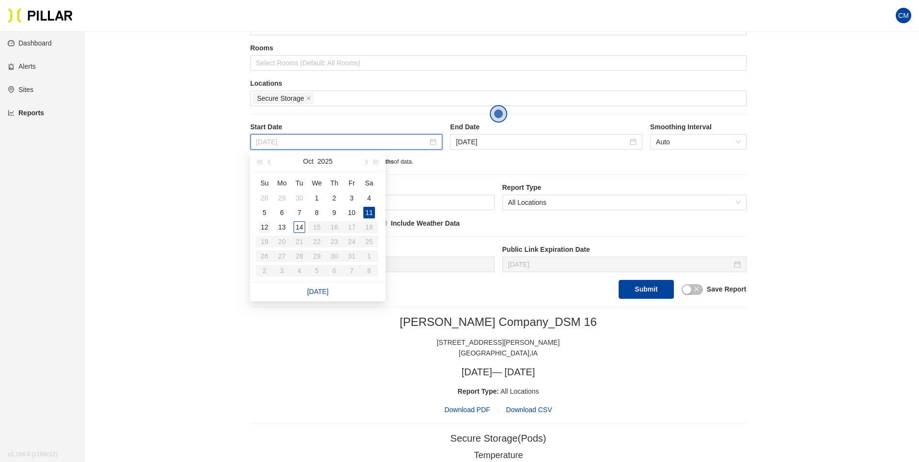
type input "[DATE]"
click at [263, 231] on div "12" at bounding box center [265, 227] width 12 height 12
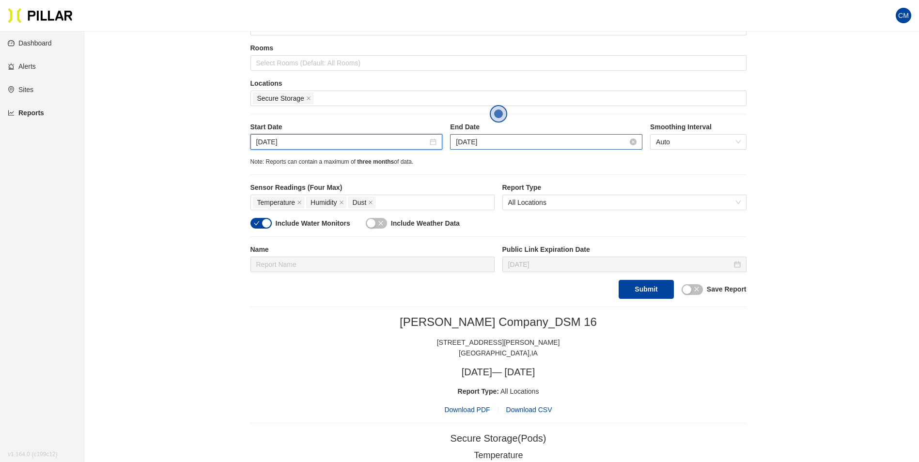
click at [465, 145] on input "[DATE]" at bounding box center [542, 142] width 172 height 11
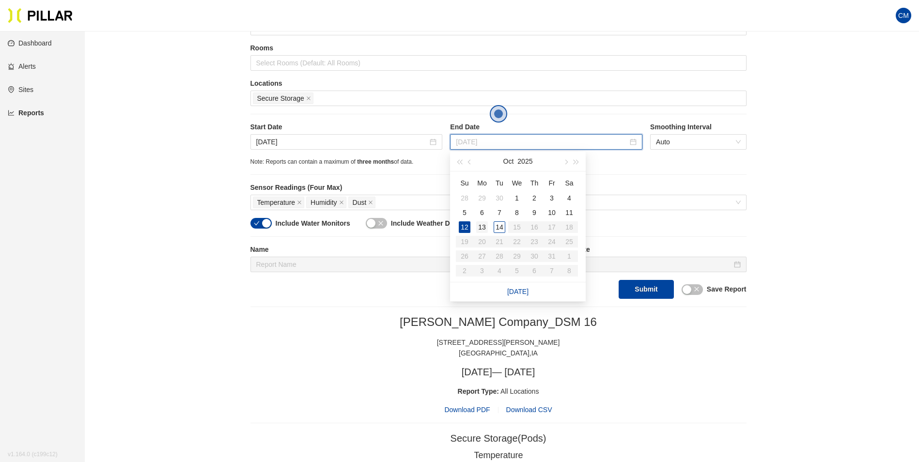
type input "[DATE]"
click at [481, 226] on div "13" at bounding box center [482, 227] width 12 height 12
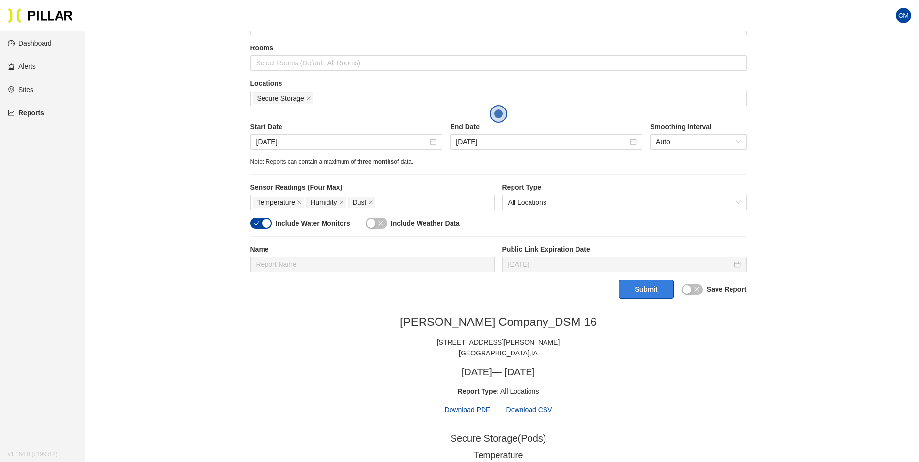
click at [649, 294] on button "Submit" at bounding box center [646, 289] width 55 height 19
click at [469, 410] on span "Download PDF" at bounding box center [467, 410] width 46 height 11
click at [312, 95] on span "Secure Storage" at bounding box center [283, 99] width 61 height 12
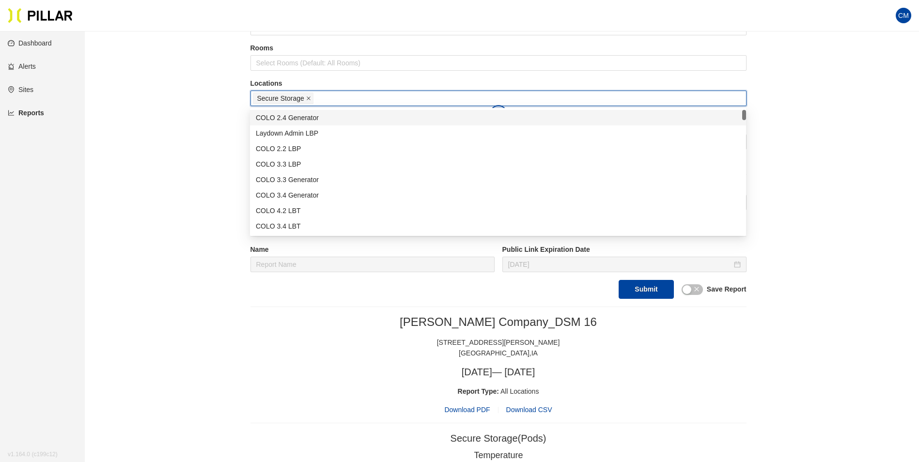
click at [308, 97] on icon "close" at bounding box center [308, 98] width 5 height 5
click at [308, 97] on div at bounding box center [498, 99] width 491 height 14
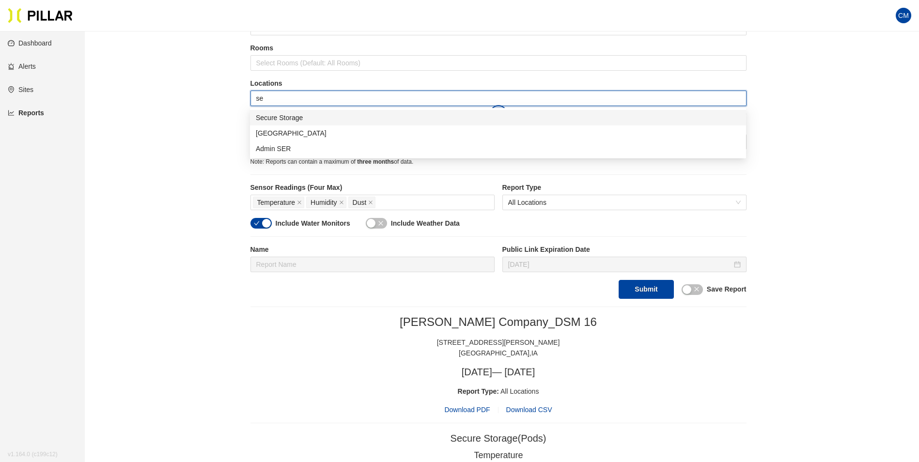
type input "ser"
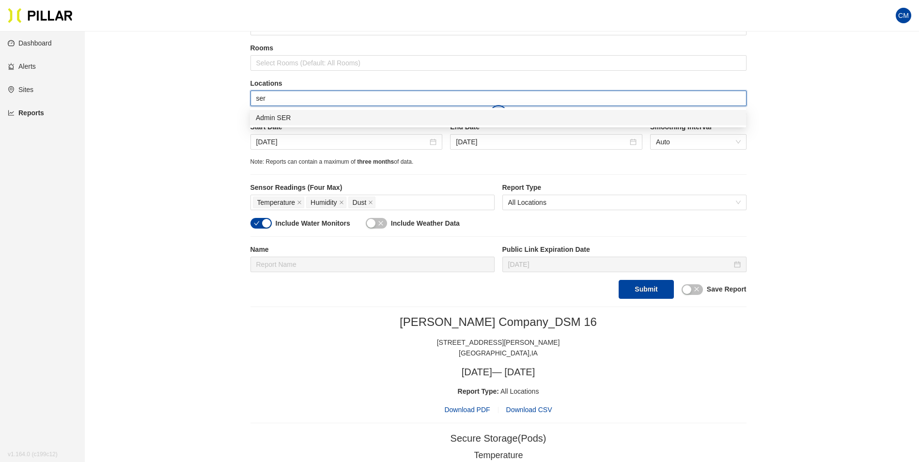
click at [309, 113] on div "Admin SER" at bounding box center [498, 117] width 485 height 11
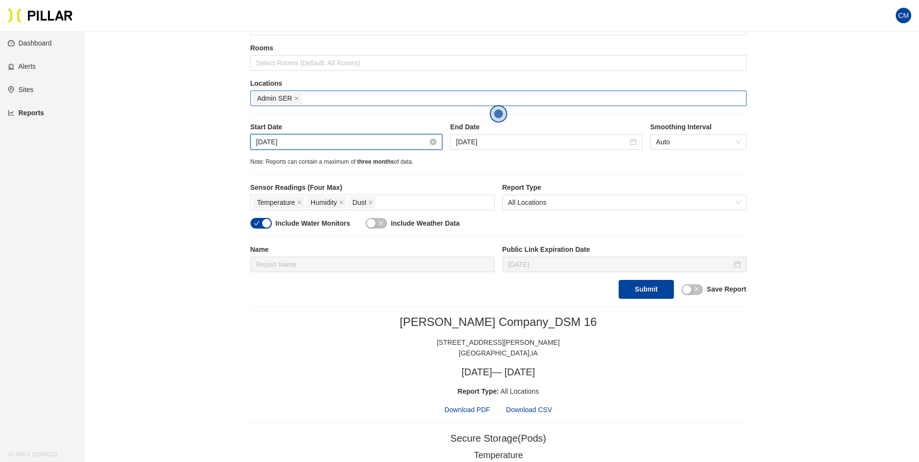
click at [260, 145] on input "[DATE]" at bounding box center [342, 142] width 172 height 11
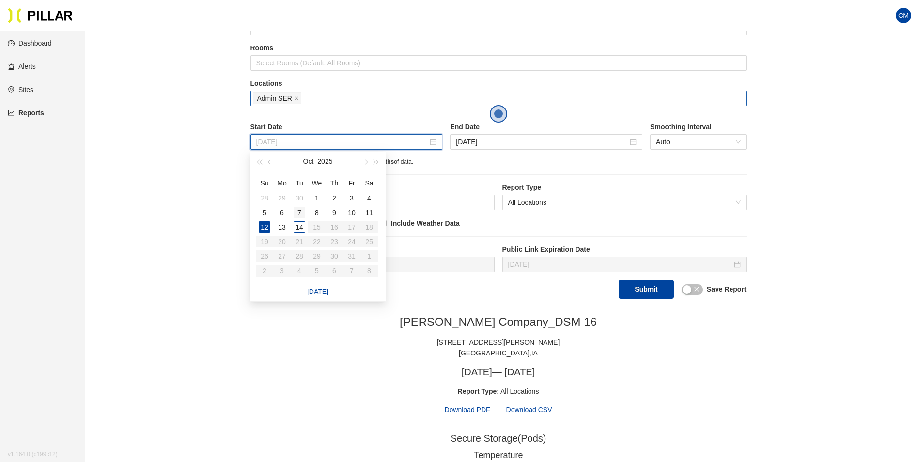
type input "[DATE]"
click at [303, 212] on div "7" at bounding box center [300, 213] width 12 height 12
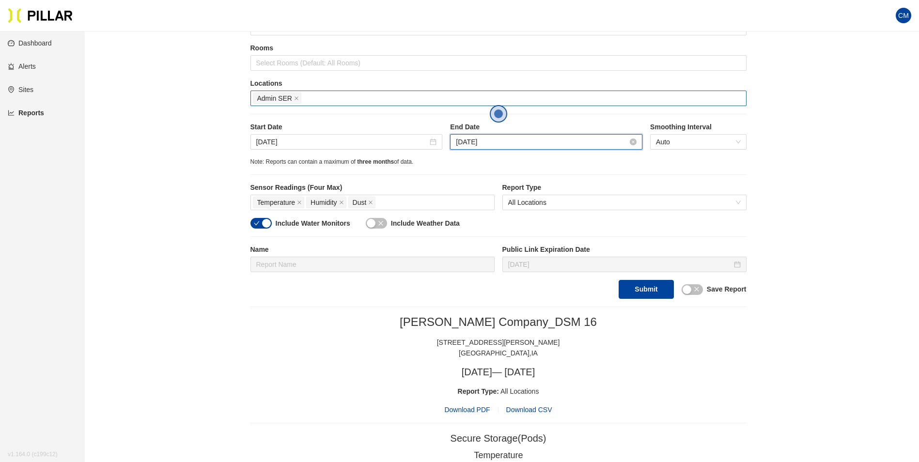
click at [513, 137] on input "[DATE]" at bounding box center [542, 142] width 172 height 11
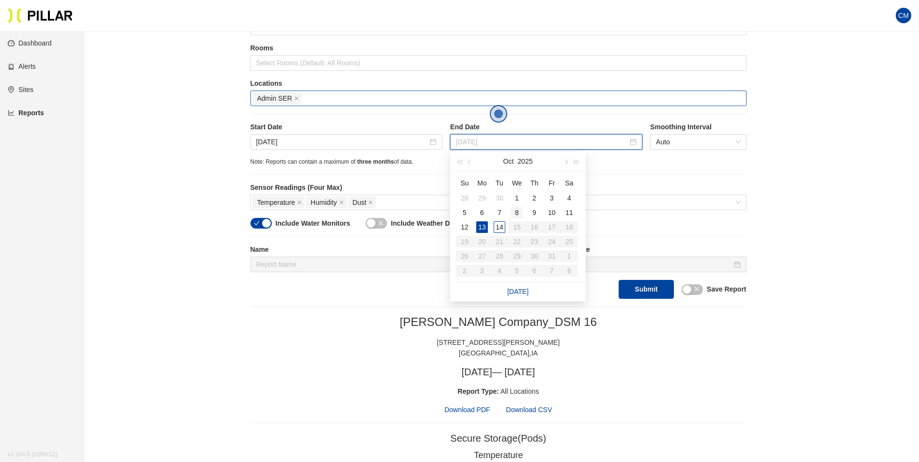
type input "[DATE]"
click at [511, 215] on div "8" at bounding box center [517, 213] width 12 height 12
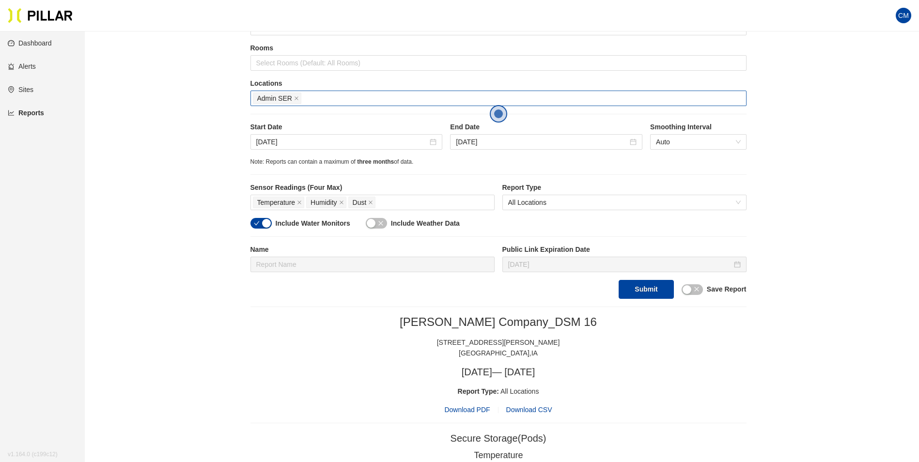
click at [644, 290] on button "Submit" at bounding box center [646, 289] width 55 height 19
click at [473, 410] on span "Download PDF" at bounding box center [467, 410] width 46 height 11
click at [282, 142] on input "[DATE]" at bounding box center [342, 142] width 172 height 11
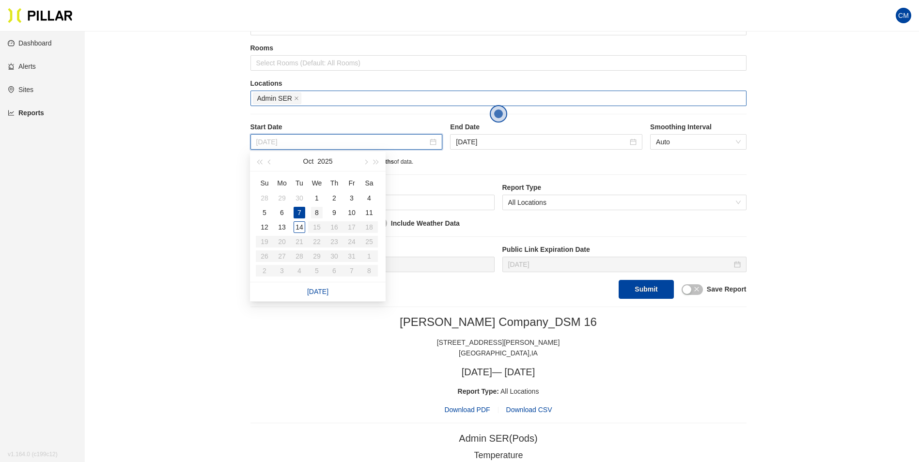
type input "[DATE]"
click at [315, 215] on div "8" at bounding box center [317, 213] width 12 height 12
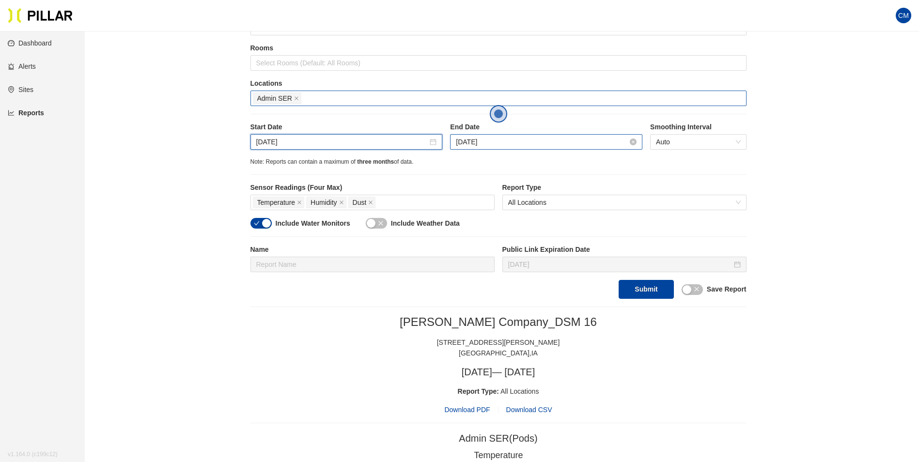
click at [499, 142] on input "[DATE]" at bounding box center [542, 142] width 172 height 11
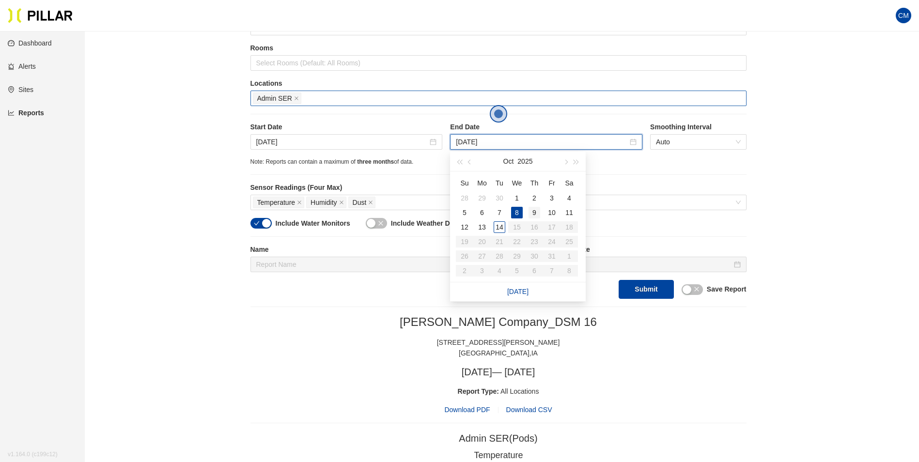
type input "[DATE]"
click at [537, 212] on div "9" at bounding box center [535, 213] width 12 height 12
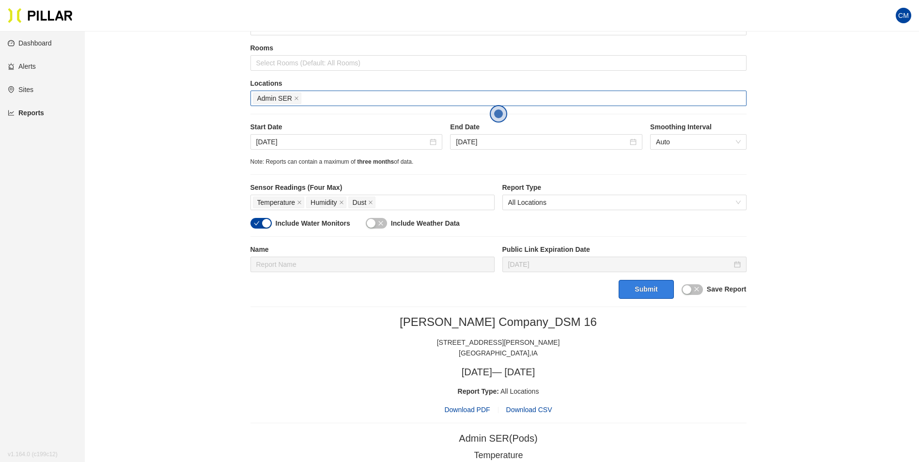
click at [655, 295] on button "Submit" at bounding box center [646, 289] width 55 height 19
click at [481, 410] on span "Download PDF" at bounding box center [467, 410] width 46 height 11
click at [286, 144] on input "[DATE]" at bounding box center [342, 142] width 172 height 11
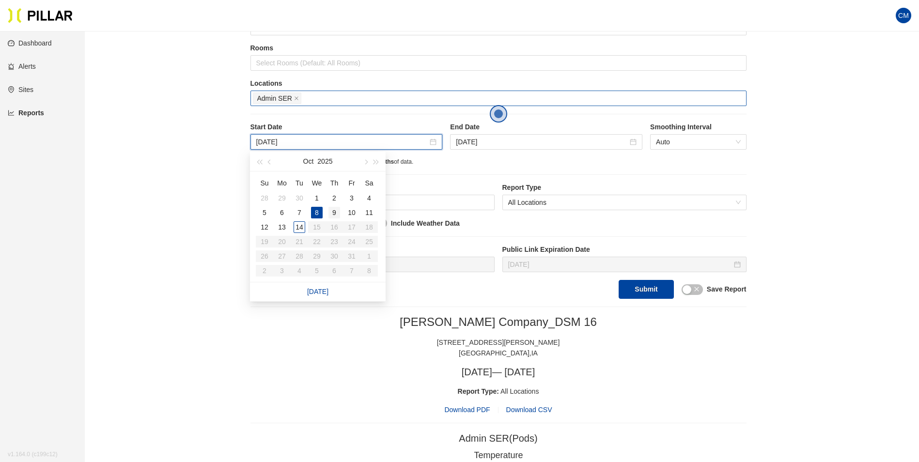
type input "[DATE]"
click at [335, 214] on div "9" at bounding box center [334, 213] width 12 height 12
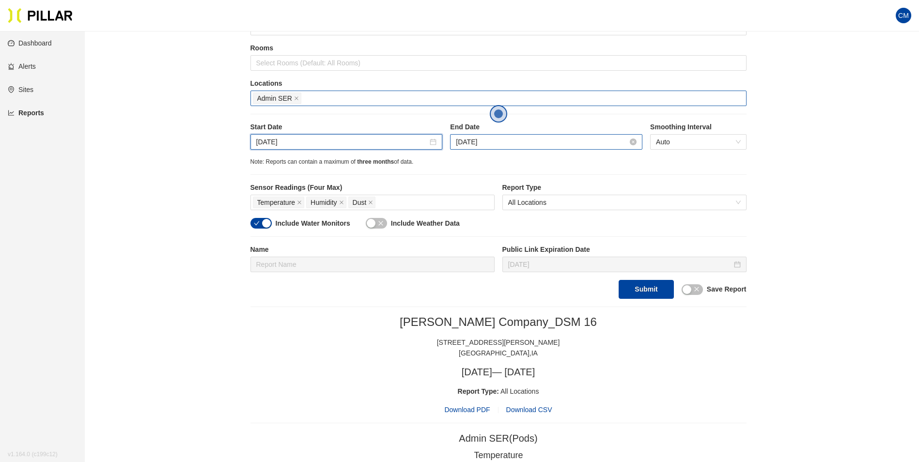
click at [503, 138] on input "[DATE]" at bounding box center [542, 142] width 172 height 11
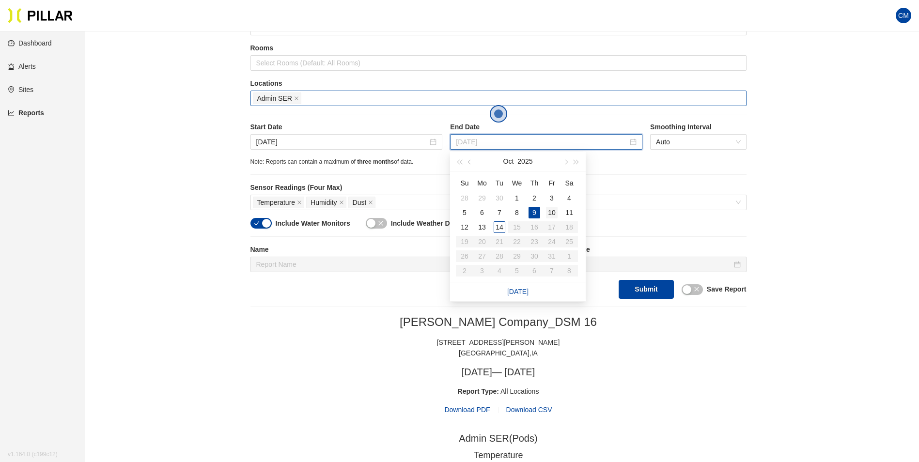
type input "[DATE]"
click at [549, 208] on div "10" at bounding box center [552, 213] width 12 height 12
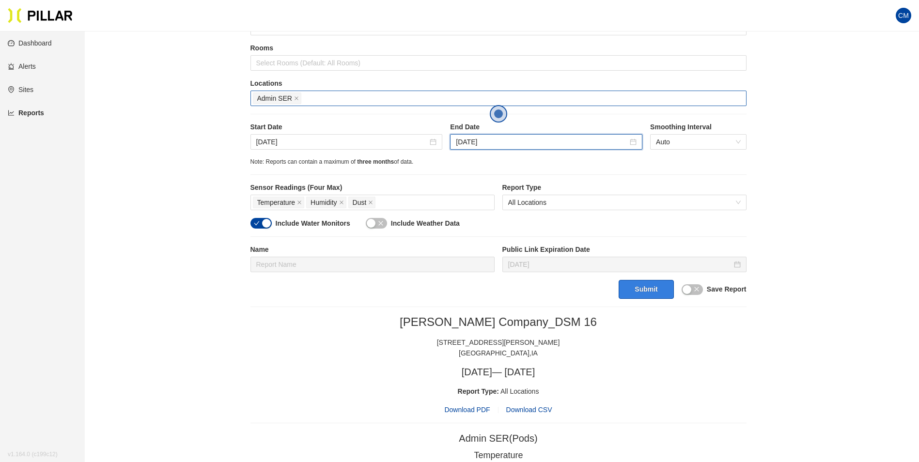
click at [649, 292] on button "Submit" at bounding box center [646, 289] width 55 height 19
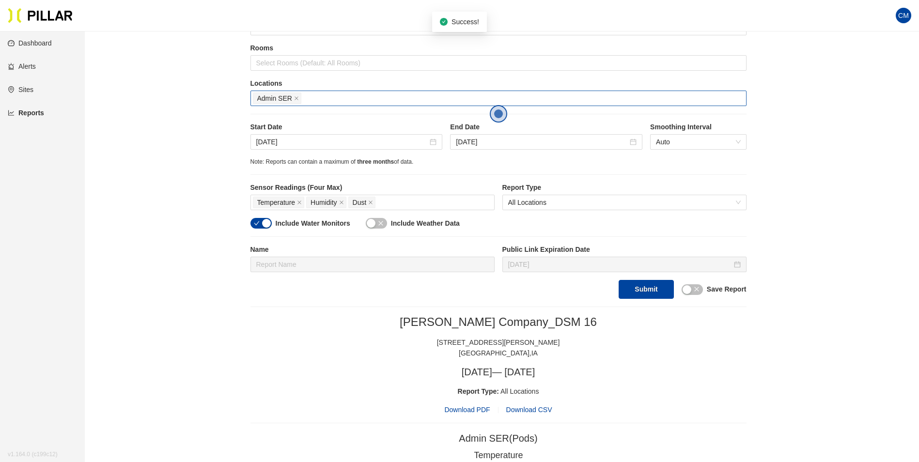
click at [465, 405] on span "Download PDF" at bounding box center [467, 410] width 46 height 11
click at [274, 139] on input "[DATE]" at bounding box center [342, 142] width 172 height 11
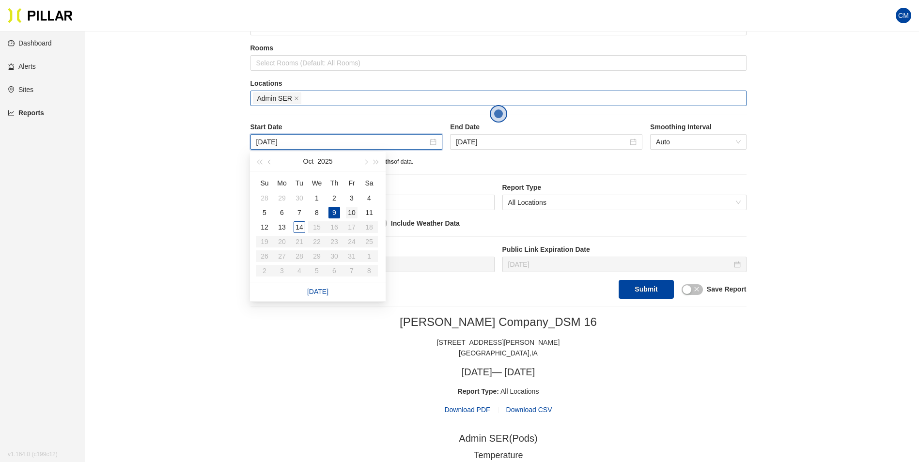
type input "[DATE]"
click at [354, 214] on div "10" at bounding box center [352, 213] width 12 height 12
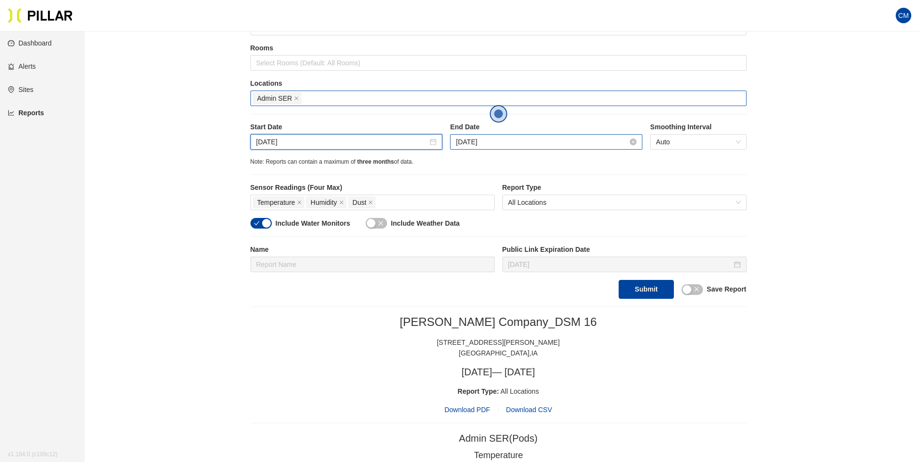
click at [500, 141] on input "[DATE]" at bounding box center [542, 142] width 172 height 11
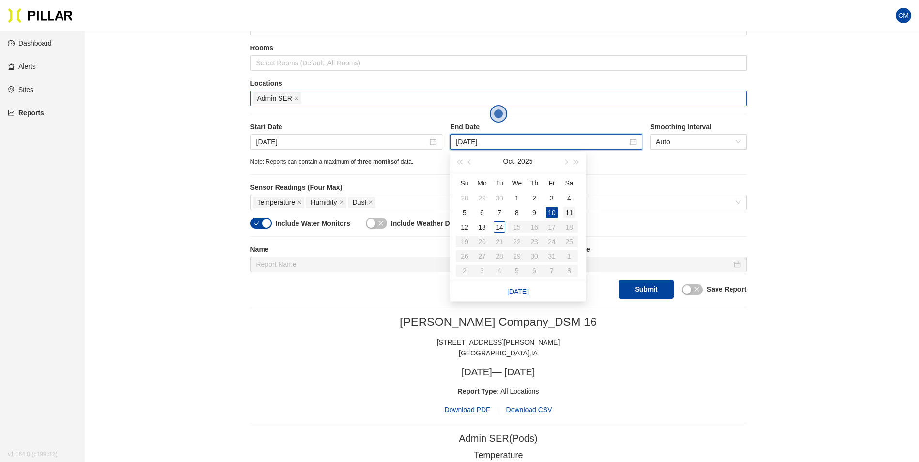
type input "[DATE]"
click at [573, 216] on div "11" at bounding box center [569, 213] width 12 height 12
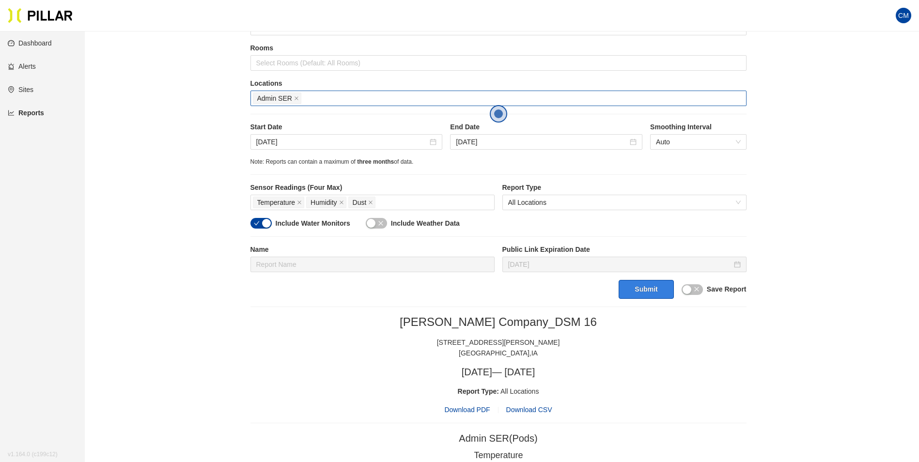
click at [660, 293] on button "Submit" at bounding box center [646, 289] width 55 height 19
click at [479, 409] on span "Download PDF" at bounding box center [467, 410] width 46 height 11
click at [263, 146] on input "[DATE]" at bounding box center [342, 142] width 172 height 11
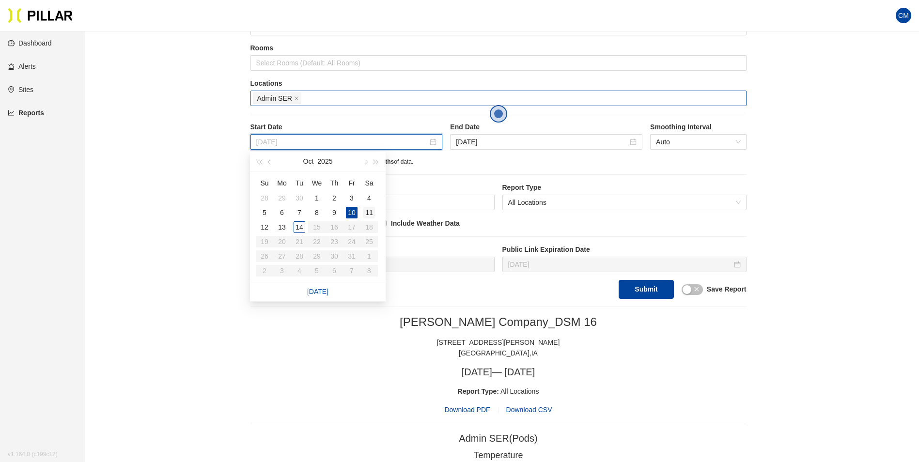
type input "[DATE]"
click at [367, 213] on div "11" at bounding box center [369, 213] width 12 height 12
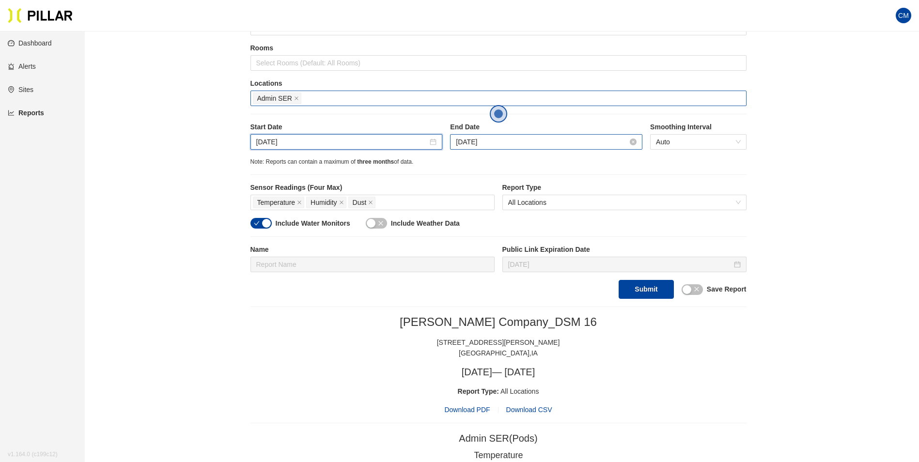
click at [489, 141] on input "[DATE]" at bounding box center [542, 142] width 172 height 11
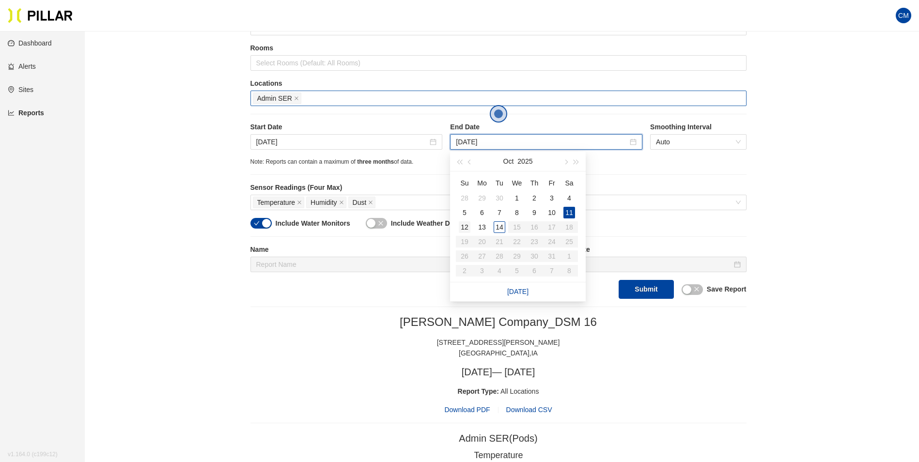
type input "[DATE]"
click at [464, 225] on div "12" at bounding box center [465, 227] width 12 height 12
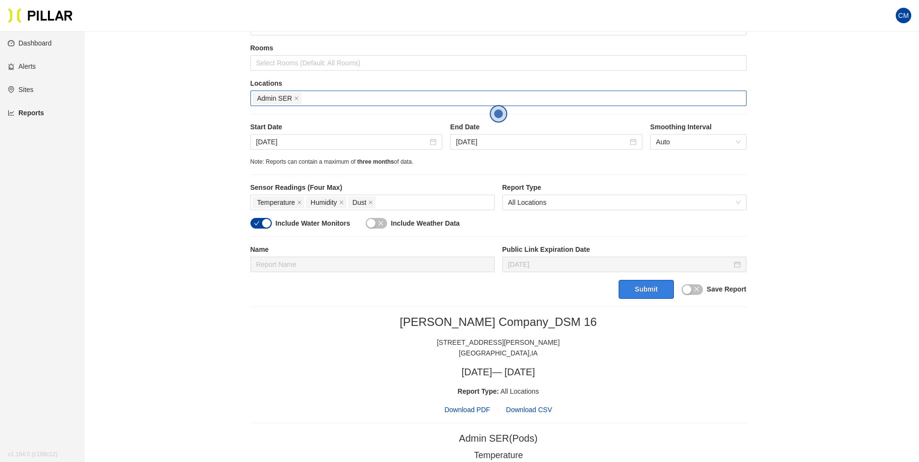
click at [657, 289] on button "Submit" at bounding box center [646, 289] width 55 height 19
drag, startPoint x: 471, startPoint y: 407, endPoint x: 474, endPoint y: 415, distance: 7.8
click at [474, 415] on div "[PERSON_NAME] Company_DSM 16 [STREET_ADDRESS][PERSON_NAME] [DATE] — [DATE] Repo…" at bounding box center [498, 365] width 496 height 100
drag, startPoint x: 474, startPoint y: 415, endPoint x: 475, endPoint y: 409, distance: 5.9
click at [475, 409] on span "Download PDF" at bounding box center [467, 410] width 46 height 11
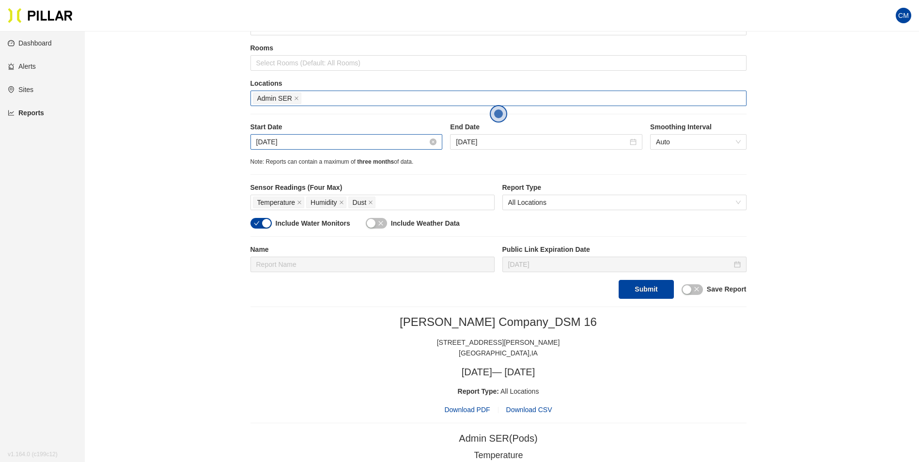
click at [326, 144] on input "[DATE]" at bounding box center [342, 142] width 172 height 11
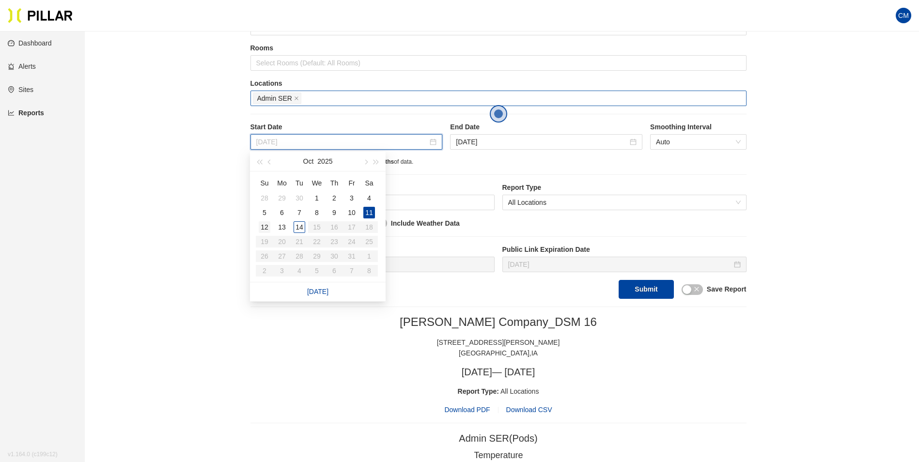
type input "[DATE]"
drag, startPoint x: 261, startPoint y: 226, endPoint x: 305, endPoint y: 203, distance: 49.6
click at [262, 226] on div "12" at bounding box center [265, 227] width 12 height 12
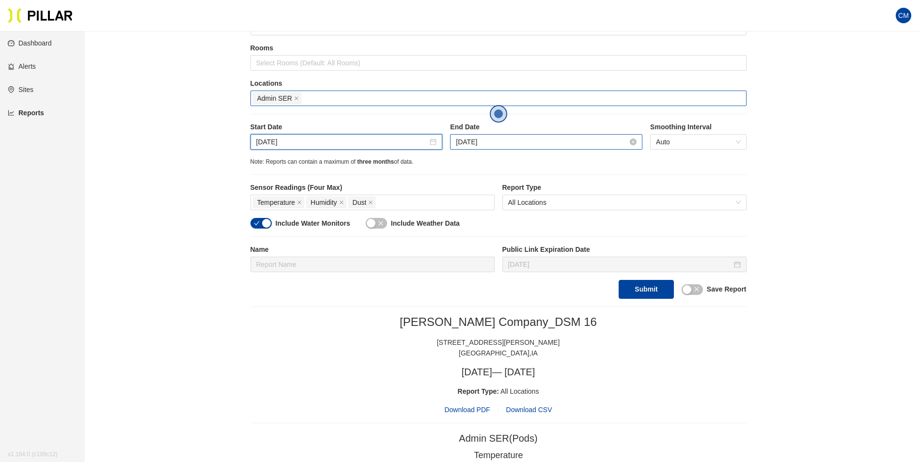
click at [464, 142] on input "[DATE]" at bounding box center [542, 142] width 172 height 11
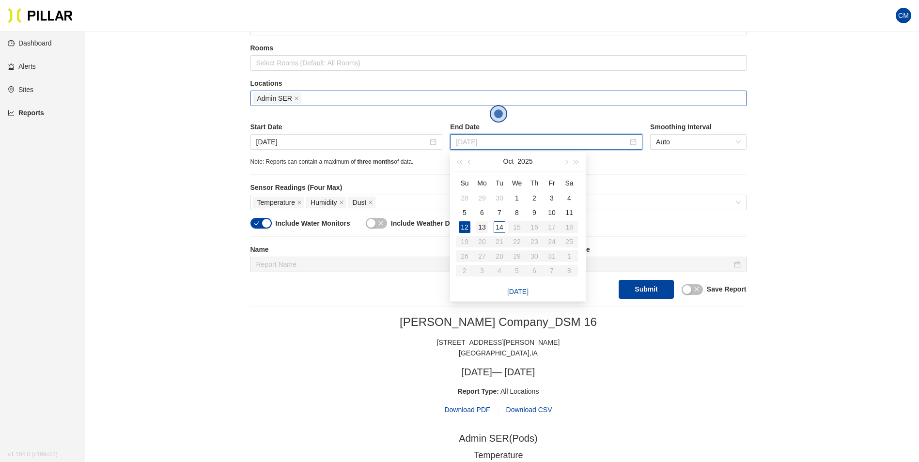
type input "[DATE]"
click at [477, 229] on div "13" at bounding box center [482, 227] width 12 height 12
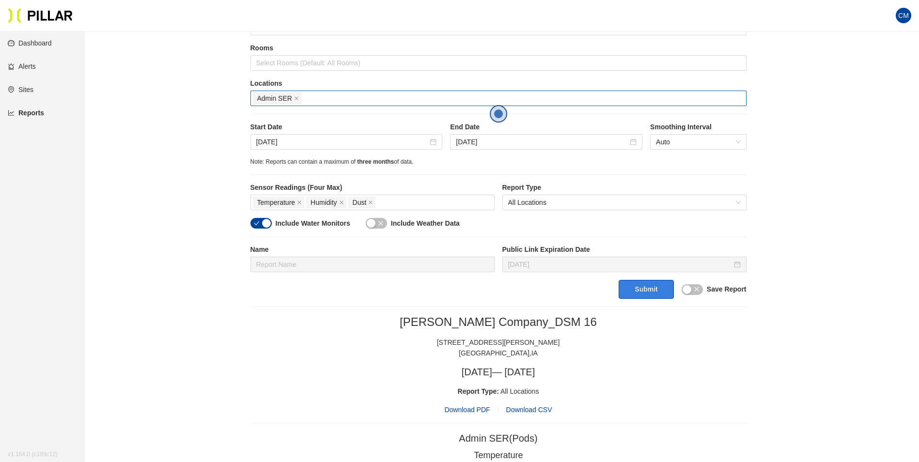
click at [649, 293] on button "Submit" at bounding box center [646, 289] width 55 height 19
click at [479, 410] on span "Download PDF" at bounding box center [467, 410] width 46 height 11
